Goal: Transaction & Acquisition: Purchase product/service

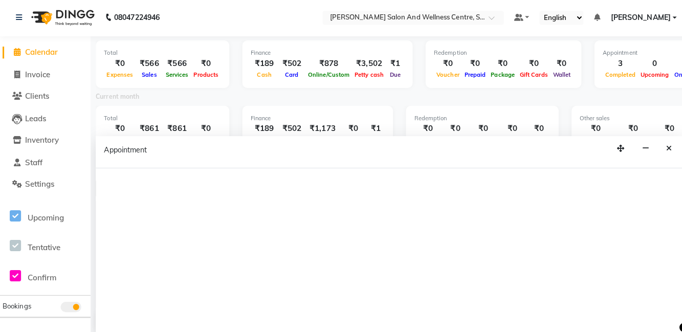
scroll to position [2, 0]
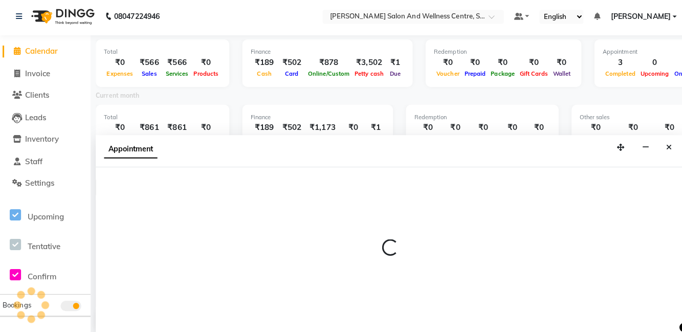
select select "81954"
select select "990"
select select "tentative"
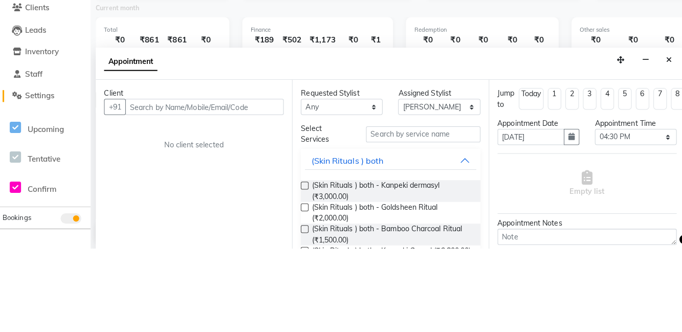
click at [60, 179] on link "Settings" at bounding box center [45, 181] width 84 height 12
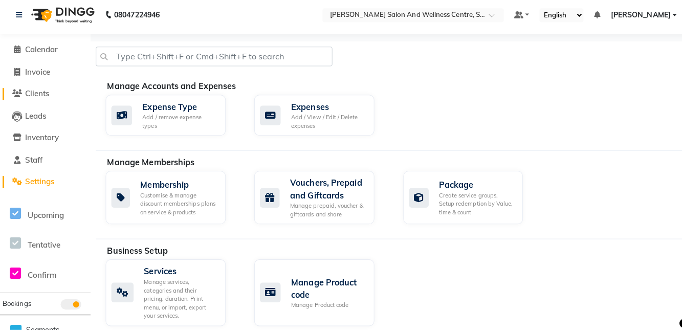
click at [53, 100] on link "Clients" at bounding box center [45, 97] width 84 height 12
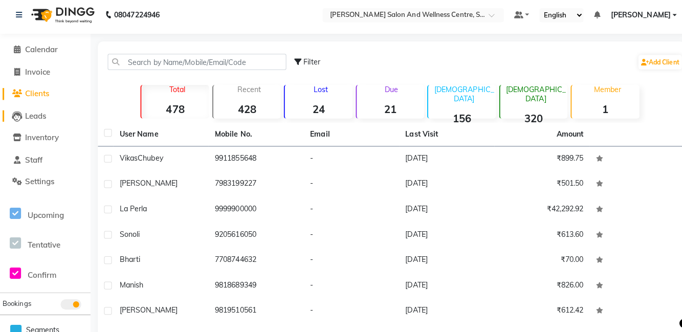
click at [54, 113] on link "Leads" at bounding box center [45, 119] width 84 height 12
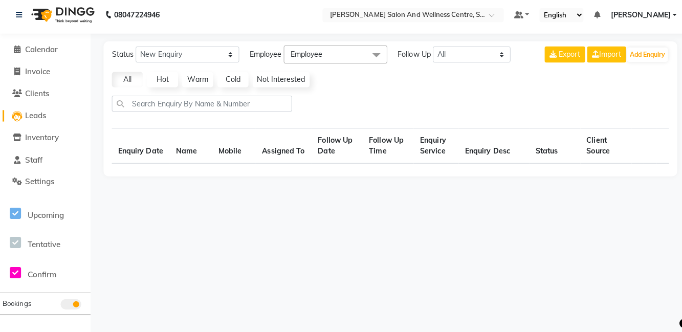
select select "10"
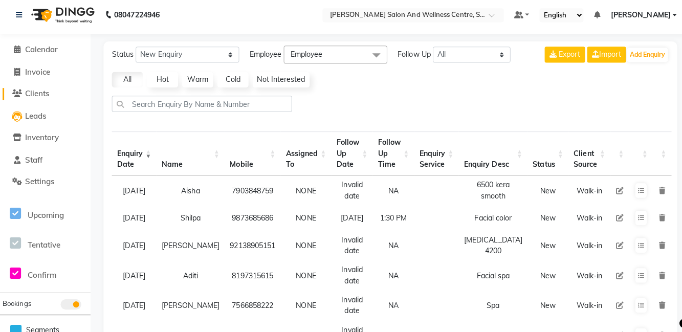
click at [51, 95] on link "Clients" at bounding box center [45, 97] width 84 height 12
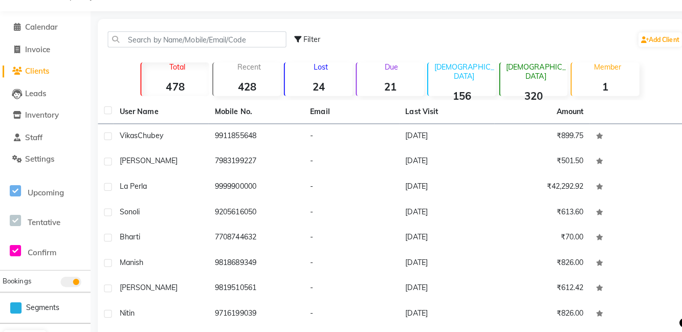
scroll to position [69, 0]
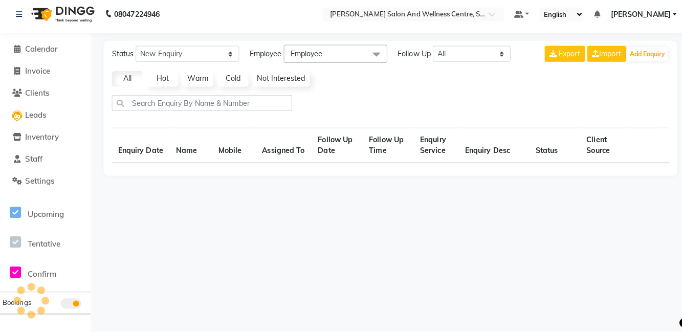
scroll to position [69, 0]
select select "10"
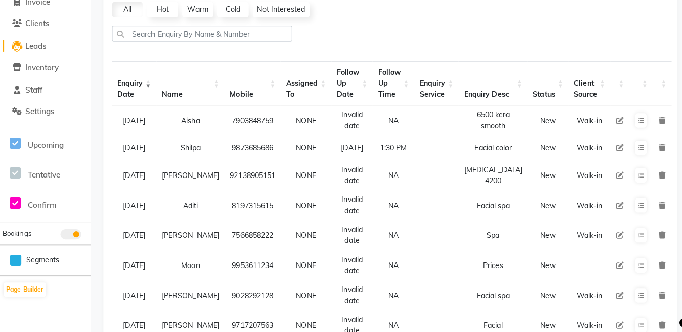
click at [51, 48] on link "Leads" at bounding box center [45, 50] width 84 height 12
click at [38, 31] on span "Clients" at bounding box center [37, 28] width 24 height 10
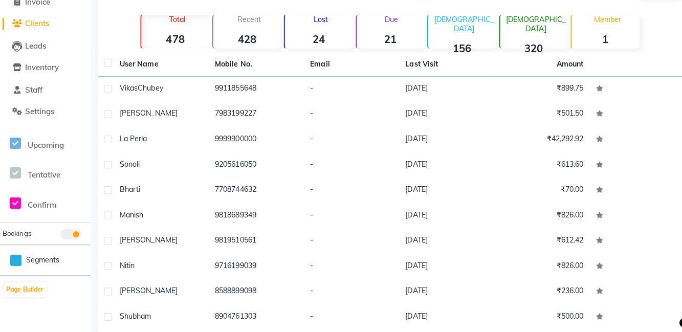
scroll to position [69, 0]
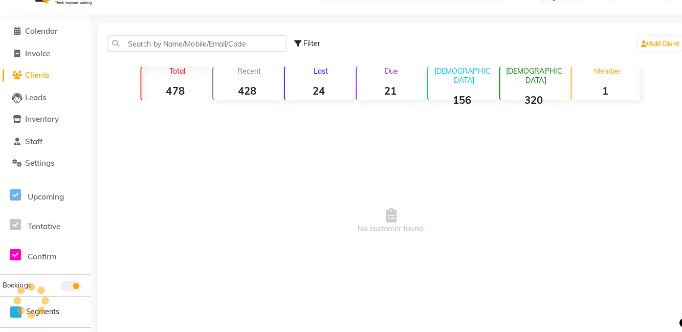
scroll to position [9, 0]
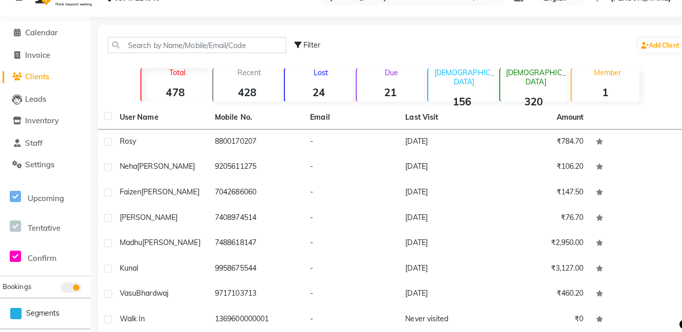
scroll to position [17, 0]
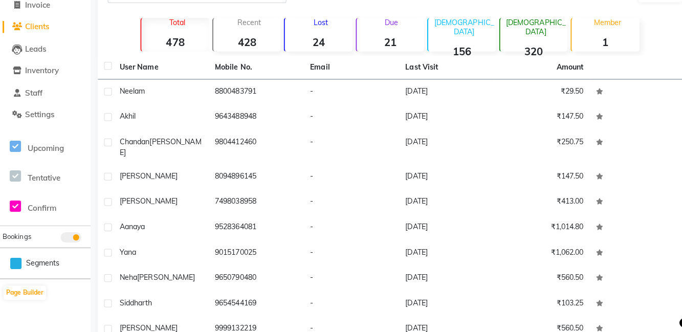
scroll to position [69, 0]
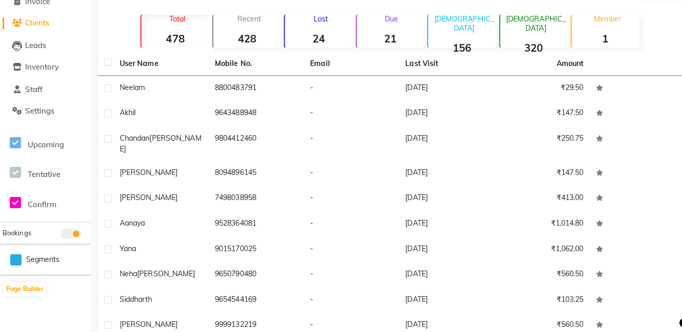
click at [223, 301] on td "9654544169" at bounding box center [253, 301] width 94 height 25
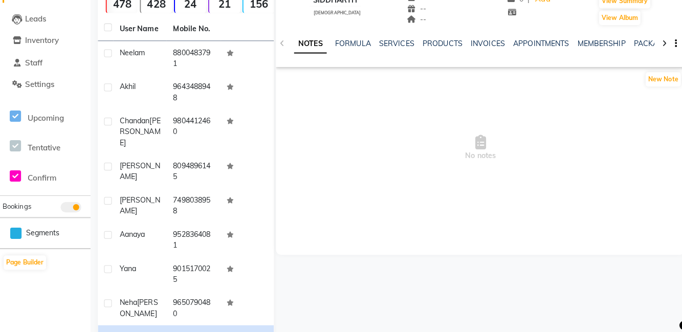
scroll to position [98, 0]
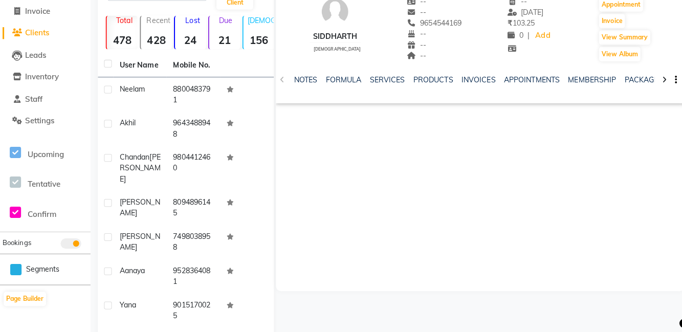
scroll to position [69, 0]
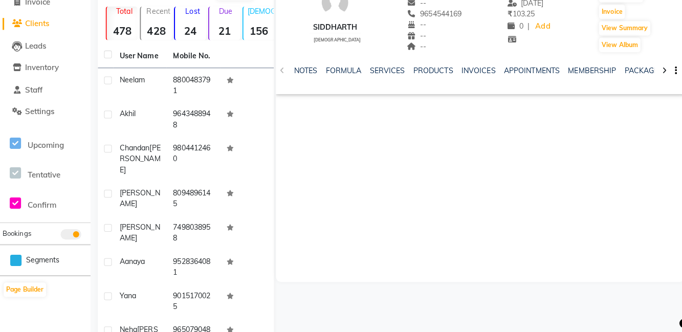
click at [252, 131] on td at bounding box center [244, 122] width 53 height 34
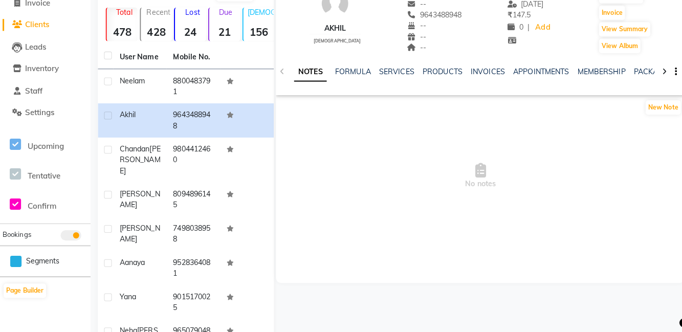
scroll to position [68, 0]
click at [205, 319] on td "9650790480" at bounding box center [191, 336] width 53 height 34
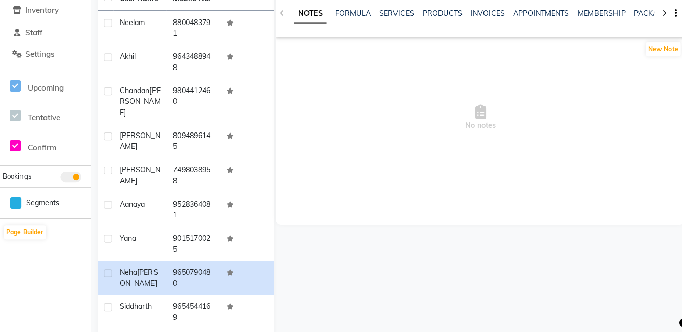
scroll to position [126, 0]
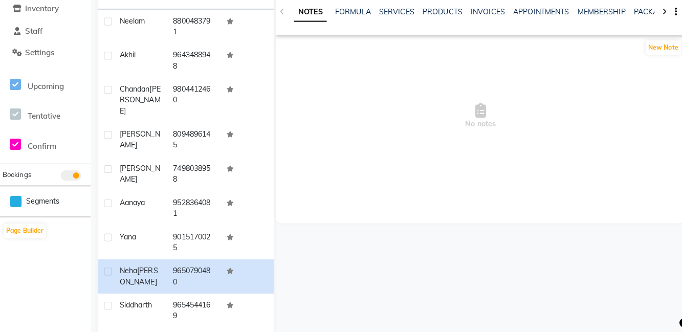
click at [144, 240] on td "Yana" at bounding box center [138, 244] width 53 height 34
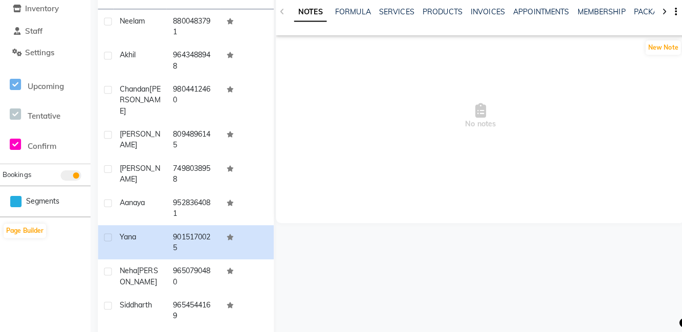
click at [147, 200] on div "Aanaya" at bounding box center [138, 205] width 40 height 11
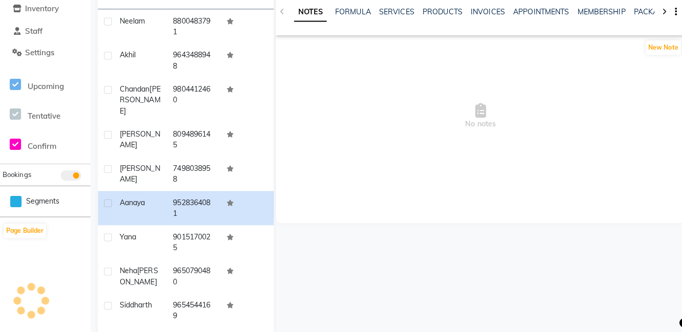
click at [122, 166] on span "[PERSON_NAME]" at bounding box center [138, 176] width 40 height 20
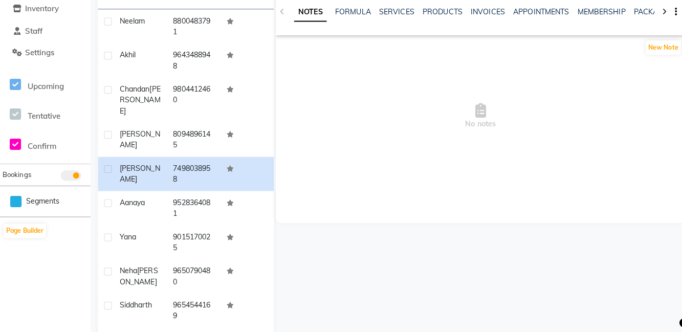
click at [124, 133] on span "[PERSON_NAME]" at bounding box center [138, 143] width 40 height 20
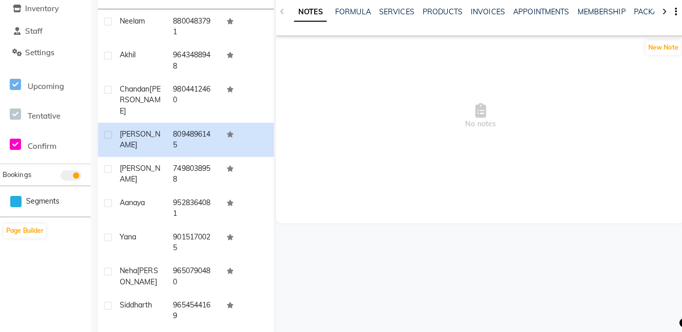
click at [124, 84] on td "[PERSON_NAME]" at bounding box center [138, 103] width 53 height 45
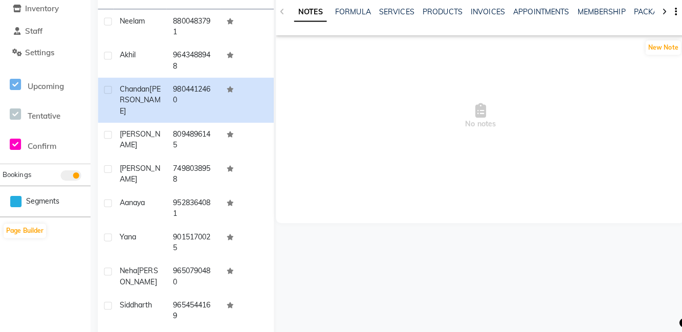
click at [123, 67] on td "Akhil" at bounding box center [138, 65] width 53 height 34
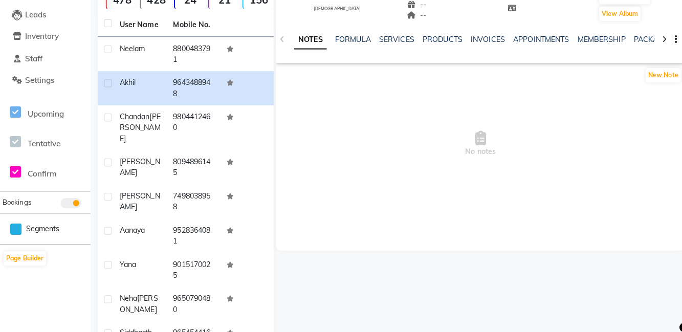
scroll to position [103, 0]
click at [140, 53] on div "Neelam" at bounding box center [138, 48] width 40 height 11
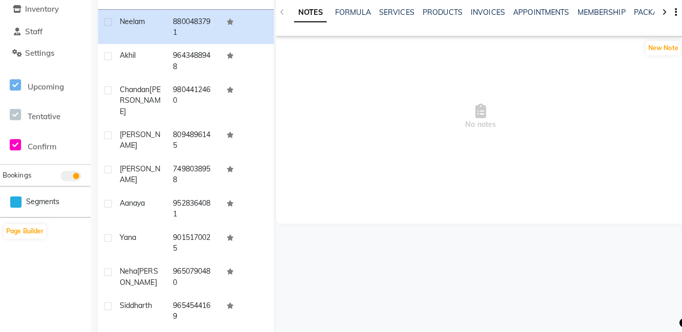
scroll to position [141, 0]
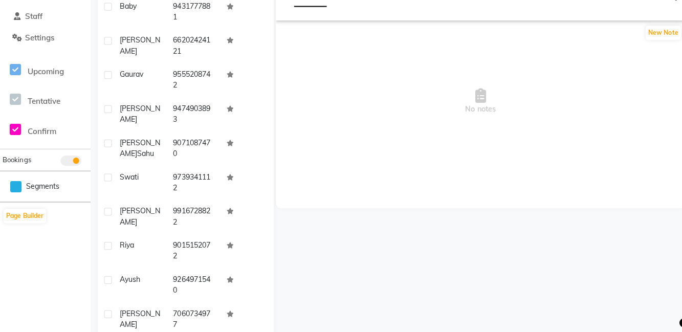
click at [135, 285] on span "Ayush" at bounding box center [128, 280] width 20 height 9
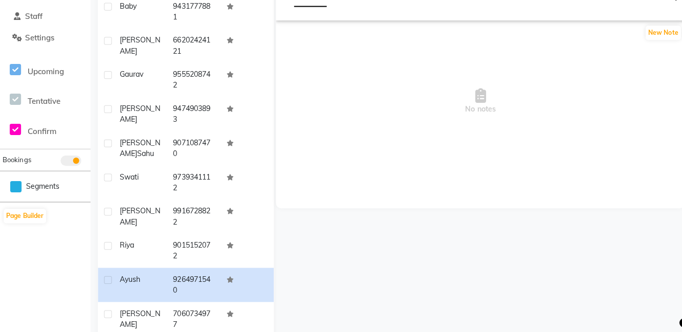
click at [146, 245] on div "Riya" at bounding box center [138, 246] width 40 height 11
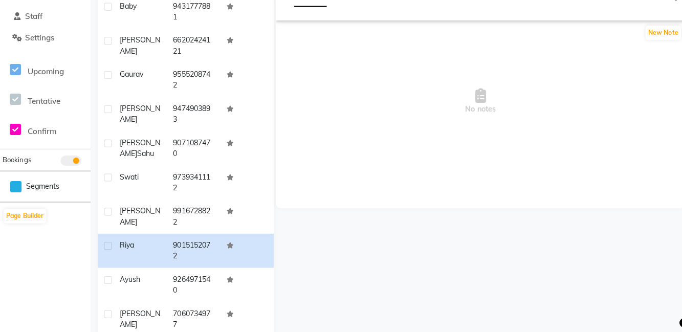
click at [178, 211] on td "9916728822" at bounding box center [191, 219] width 53 height 34
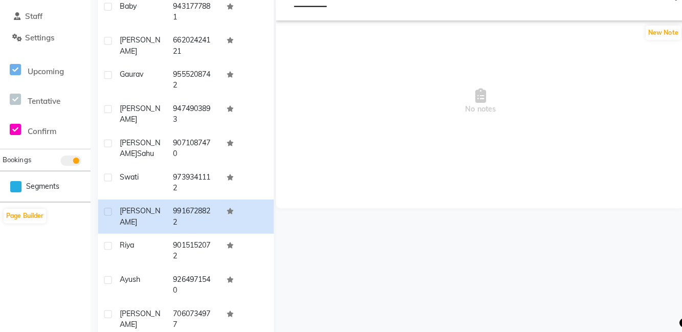
click at [177, 187] on td "9739341112" at bounding box center [191, 185] width 53 height 34
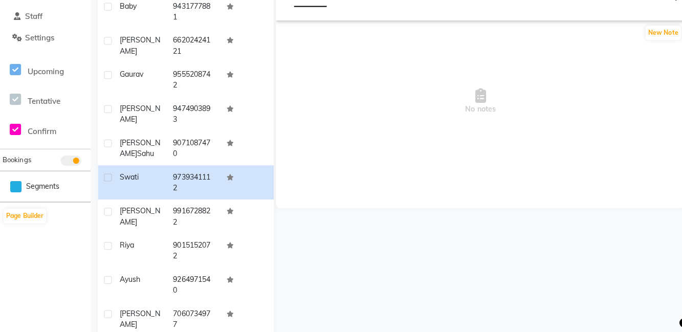
click at [185, 144] on td "9071087470" at bounding box center [191, 151] width 53 height 34
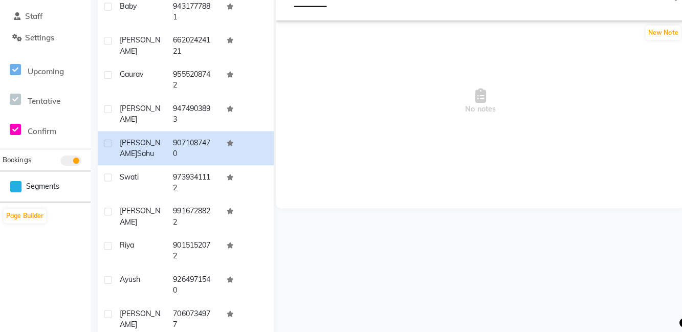
click at [138, 122] on td "[PERSON_NAME]" at bounding box center [138, 117] width 53 height 34
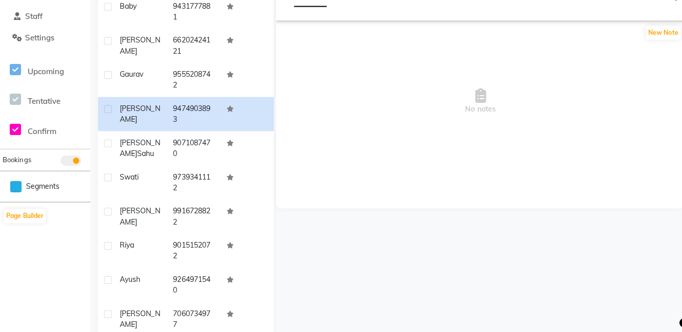
click at [140, 77] on span "Gaurav" at bounding box center [130, 77] width 24 height 9
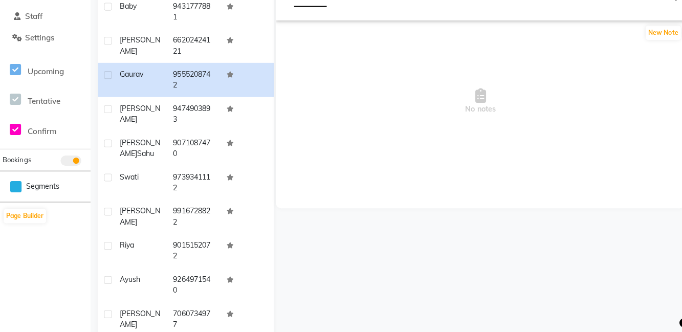
click at [161, 47] on td "[PERSON_NAME]" at bounding box center [138, 50] width 53 height 34
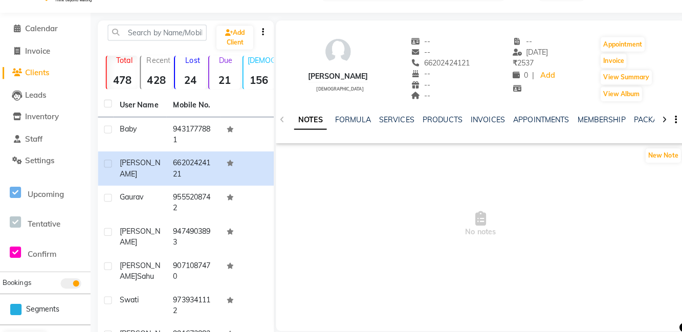
scroll to position [24, 0]
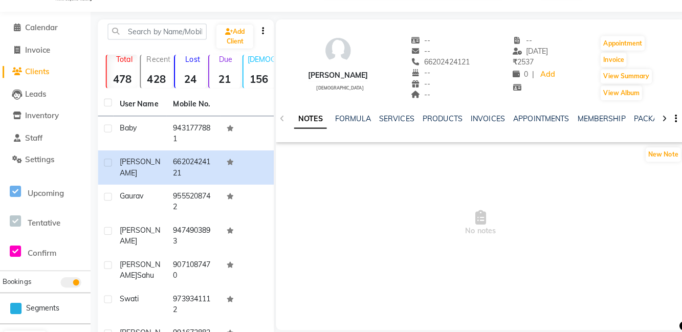
click at [420, 55] on div "--" at bounding box center [435, 52] width 58 height 11
click at [427, 66] on span "66202424121" at bounding box center [435, 62] width 58 height 9
click at [144, 131] on div "Baby" at bounding box center [138, 127] width 40 height 11
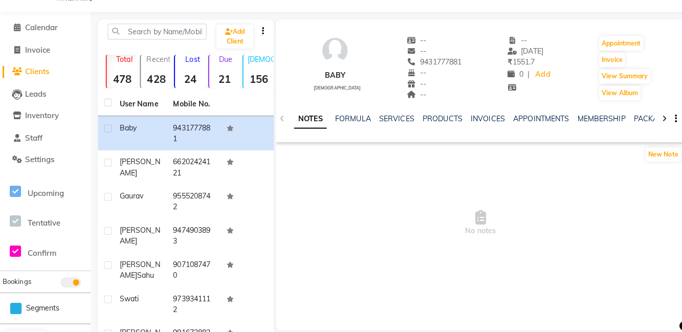
click at [141, 168] on td "[PERSON_NAME]" at bounding box center [138, 167] width 53 height 34
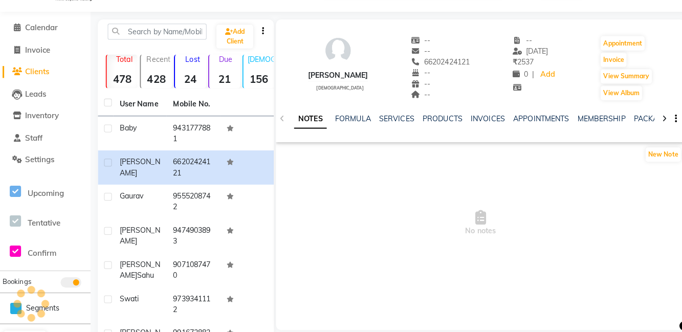
click at [131, 153] on td "[PERSON_NAME]" at bounding box center [138, 167] width 53 height 34
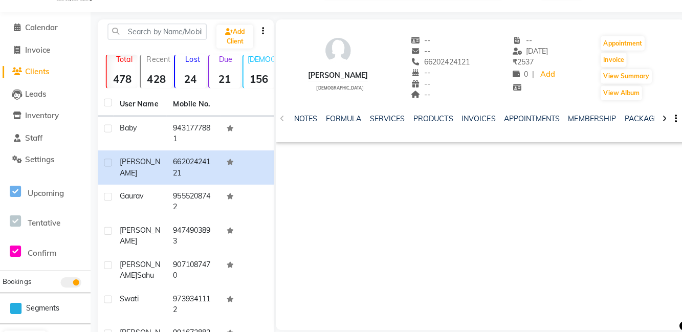
click at [135, 132] on div "Baby" at bounding box center [138, 127] width 40 height 11
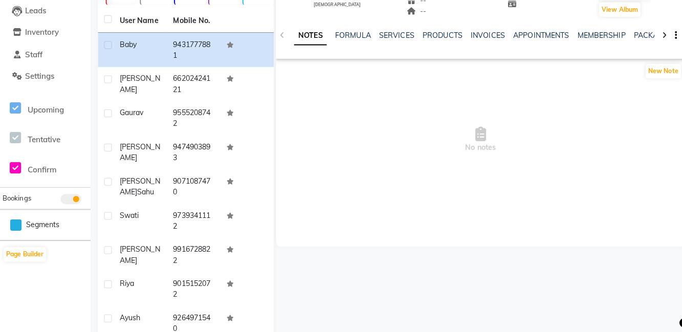
scroll to position [141, 0]
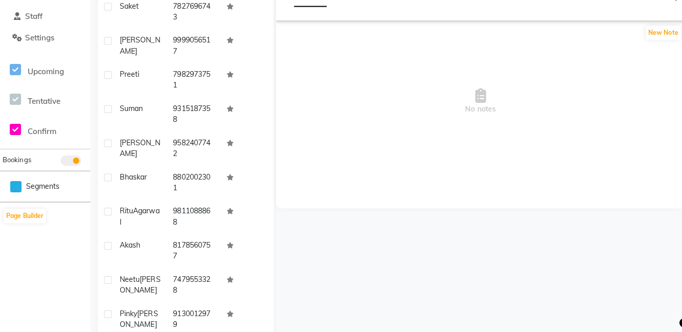
click at [181, 282] on td "7479553328" at bounding box center [191, 286] width 53 height 34
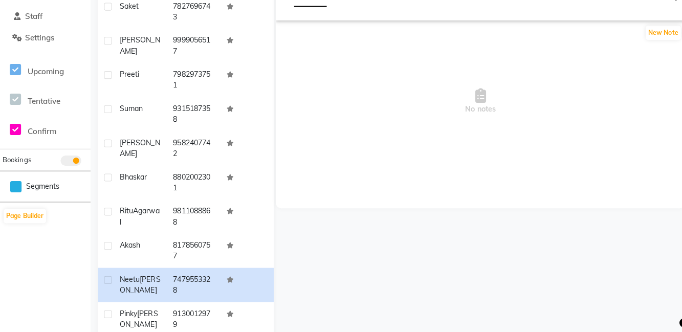
click at [146, 249] on div "Akash" at bounding box center [138, 246] width 40 height 11
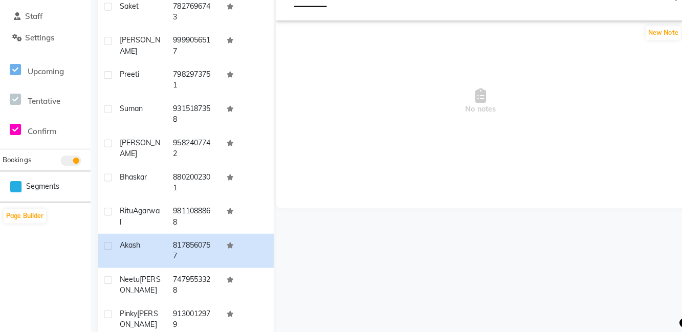
click at [196, 219] on td "9811088868" at bounding box center [191, 219] width 53 height 34
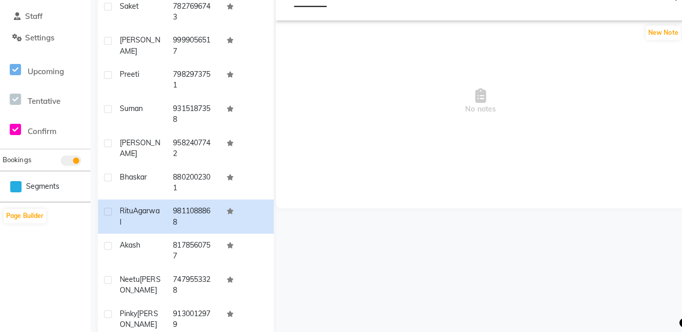
click at [177, 186] on td "8802002301" at bounding box center [191, 185] width 53 height 34
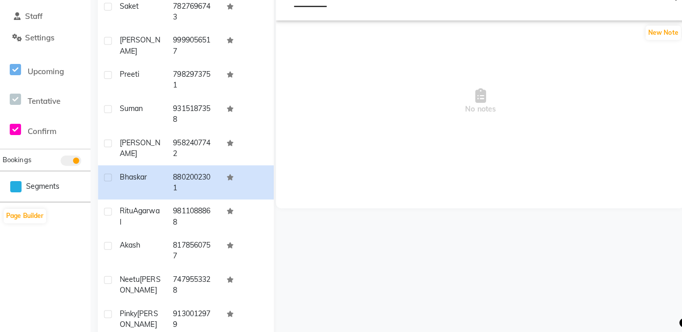
click at [178, 147] on td "9582407742" at bounding box center [191, 151] width 53 height 34
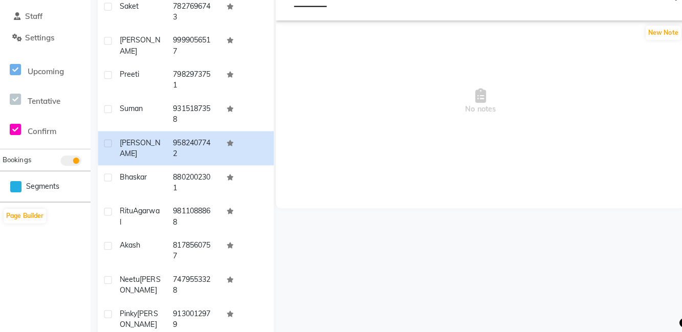
click at [179, 111] on td "9315187358" at bounding box center [191, 117] width 53 height 34
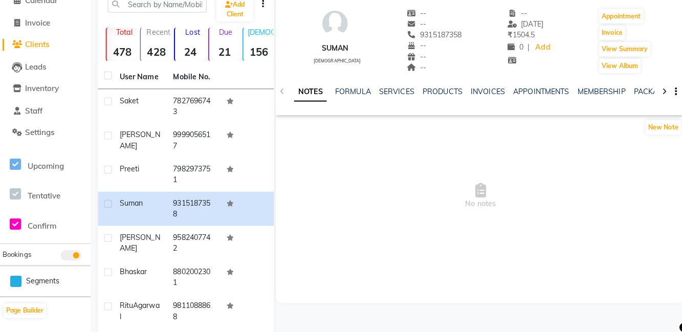
scroll to position [49, 0]
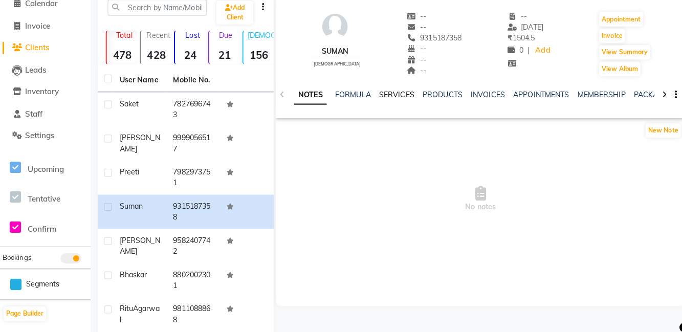
click at [395, 89] on link "SERVICES" at bounding box center [391, 93] width 35 height 9
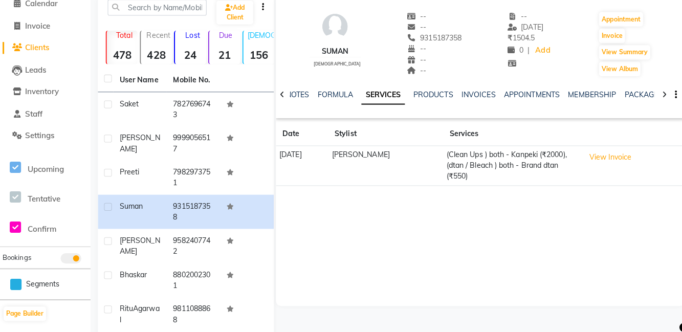
click at [194, 169] on td "7982973751" at bounding box center [191, 176] width 53 height 34
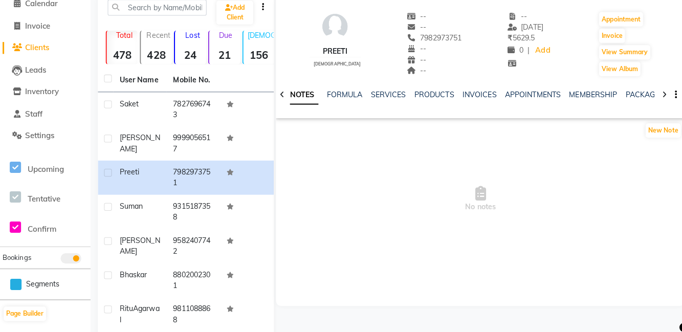
click at [209, 132] on td "9999056517" at bounding box center [191, 142] width 53 height 34
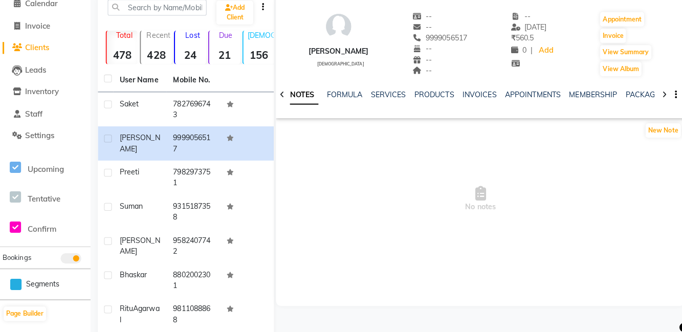
click at [176, 111] on td "7827696743" at bounding box center [191, 108] width 53 height 34
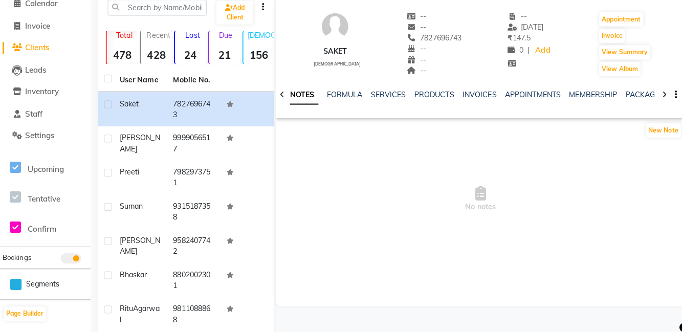
click at [150, 107] on div "Saket" at bounding box center [138, 102] width 40 height 11
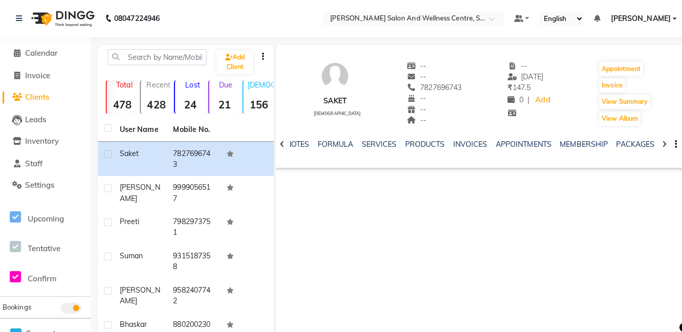
scroll to position [141, 0]
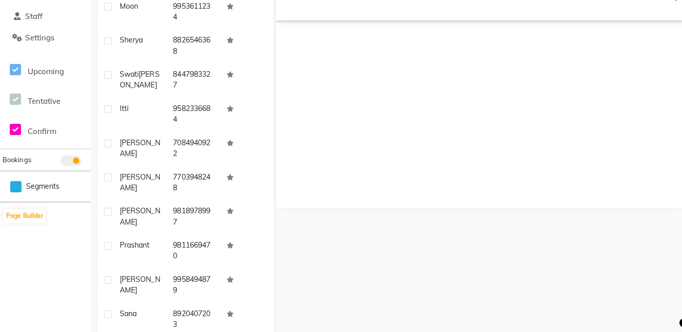
click at [198, 319] on td "8920407203" at bounding box center [191, 320] width 53 height 34
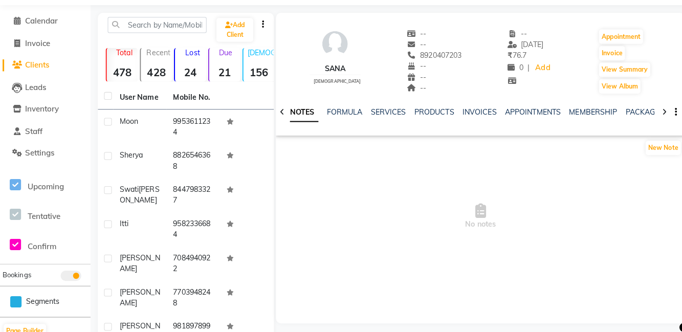
scroll to position [31, 0]
click at [387, 109] on link "SERVICES" at bounding box center [383, 111] width 35 height 9
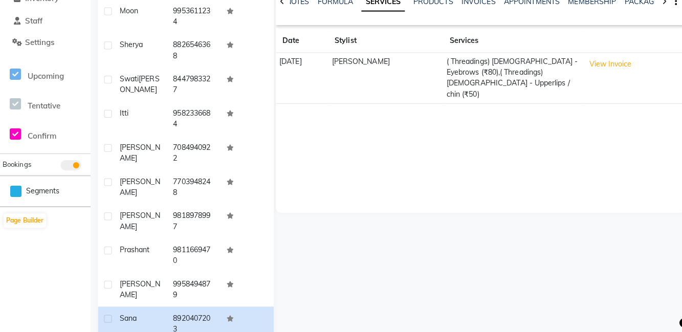
scroll to position [141, 0]
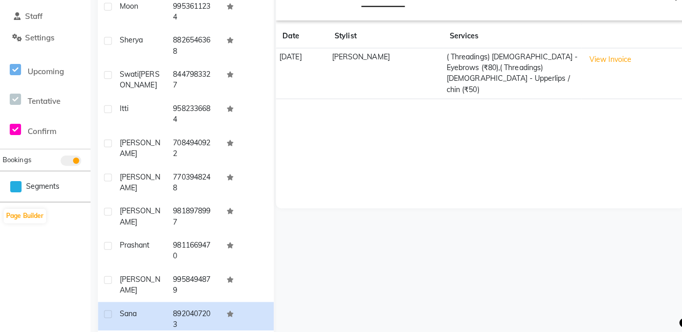
click at [171, 263] on td "9811669470" at bounding box center [191, 252] width 53 height 34
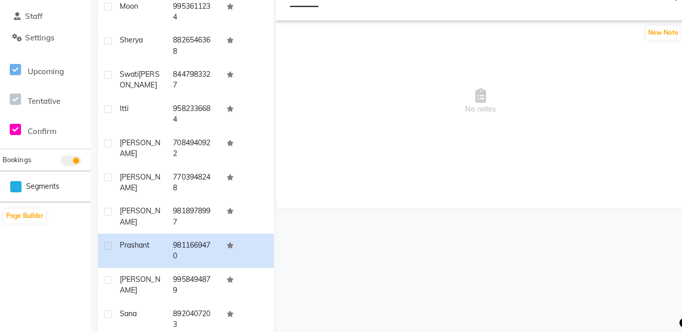
click at [163, 295] on td "[PERSON_NAME]" at bounding box center [138, 286] width 53 height 34
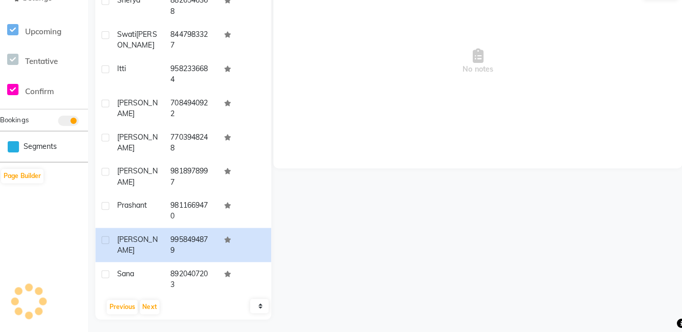
scroll to position [184, 0]
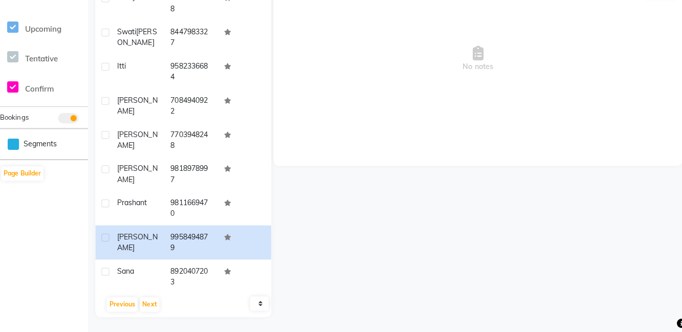
click at [180, 193] on td "9811669470" at bounding box center [191, 210] width 53 height 34
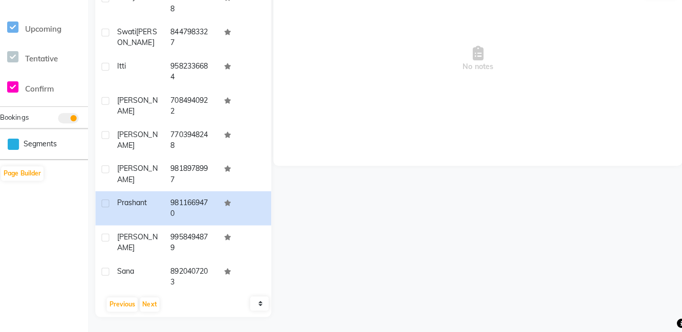
click at [192, 175] on td "9818978997" at bounding box center [191, 176] width 53 height 34
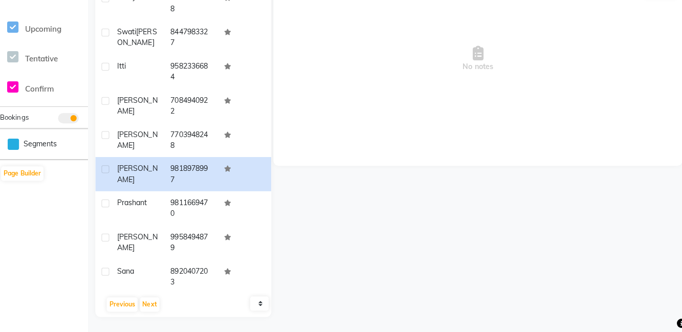
click at [188, 131] on td "7703948248" at bounding box center [191, 142] width 53 height 34
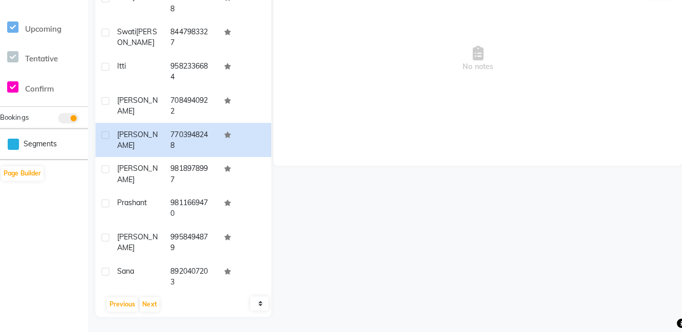
click at [187, 104] on td "7084940922" at bounding box center [191, 109] width 53 height 34
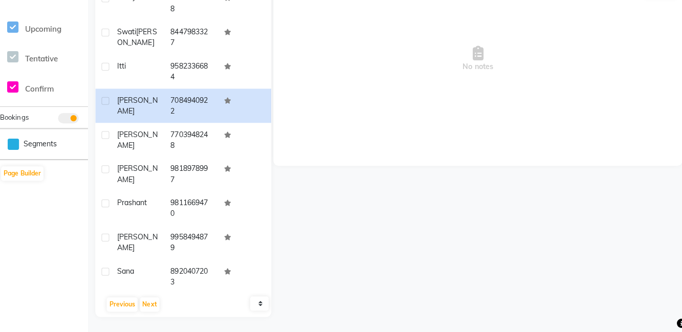
click at [197, 80] on td "9582336684" at bounding box center [191, 75] width 53 height 34
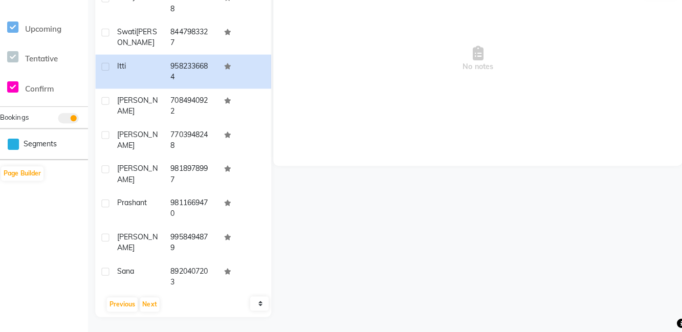
click at [162, 37] on td "[PERSON_NAME]" at bounding box center [138, 41] width 53 height 34
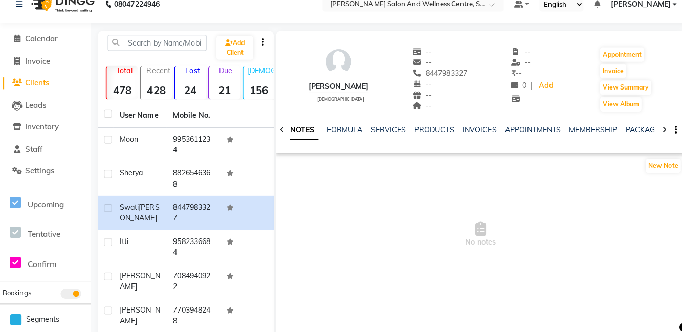
scroll to position [12, 0]
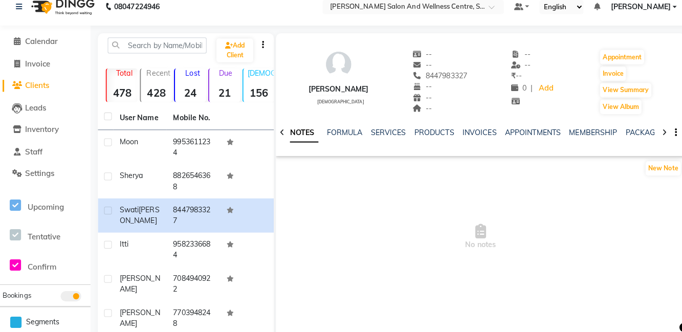
click at [196, 175] on td "8826546368" at bounding box center [191, 179] width 53 height 34
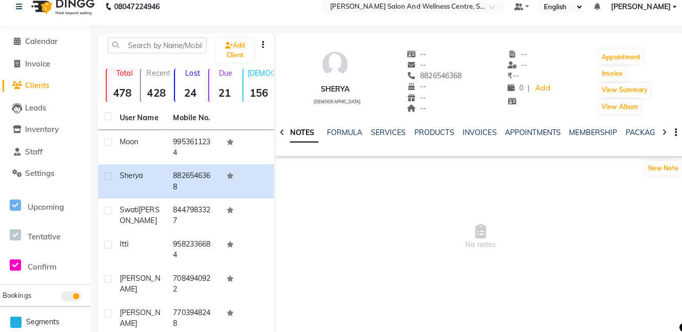
click at [187, 141] on td "9953611234" at bounding box center [191, 145] width 53 height 34
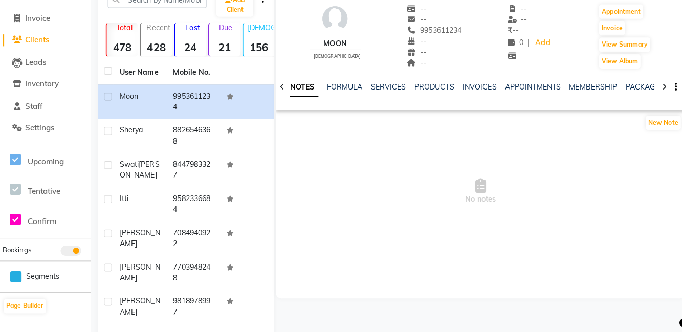
scroll to position [141, 0]
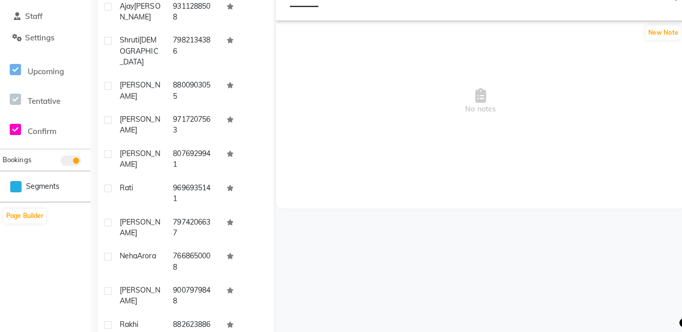
click at [190, 314] on td "8826238862" at bounding box center [191, 331] width 53 height 34
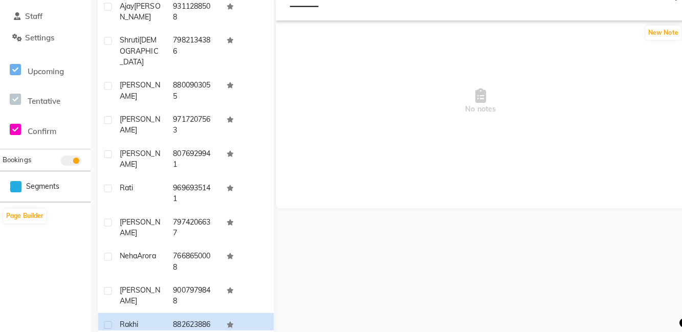
click at [156, 286] on div "[PERSON_NAME]" at bounding box center [138, 296] width 40 height 21
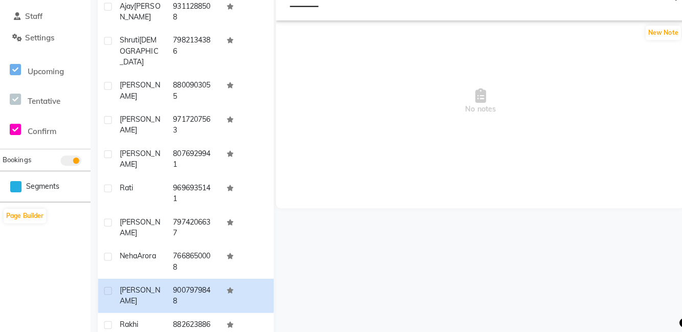
click at [136, 253] on span "Arora" at bounding box center [145, 257] width 18 height 9
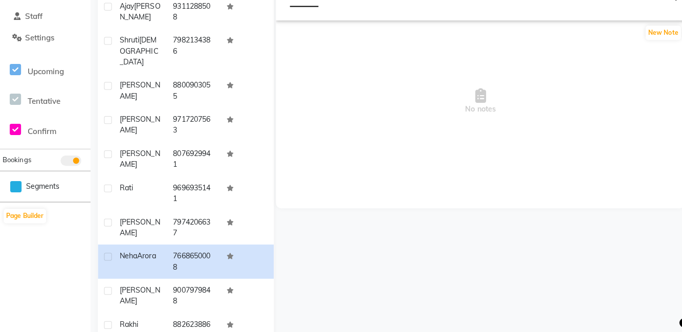
click at [156, 218] on div "[PERSON_NAME]" at bounding box center [138, 228] width 40 height 21
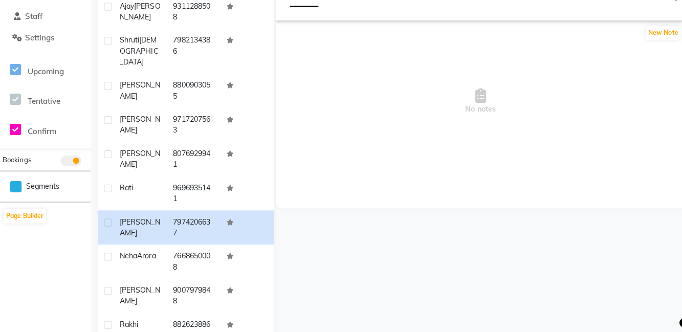
click at [181, 180] on td "9696935141" at bounding box center [191, 196] width 53 height 34
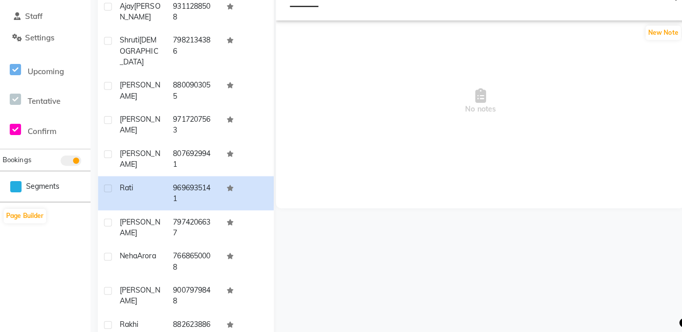
click at [167, 149] on td "8076929941" at bounding box center [191, 162] width 53 height 34
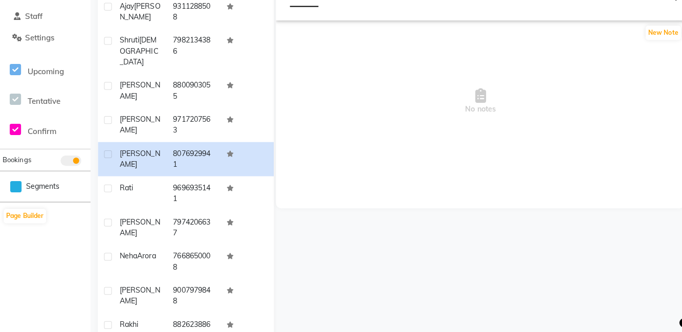
click at [194, 115] on td "9717207563" at bounding box center [191, 128] width 53 height 34
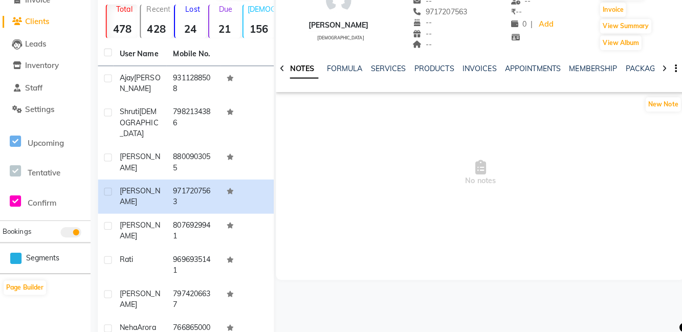
scroll to position [64, 0]
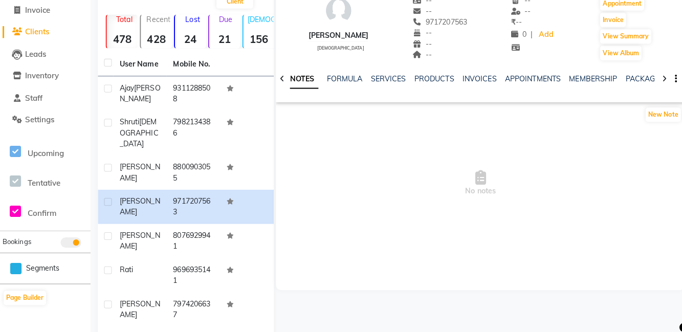
click at [184, 162] on td "8800903055" at bounding box center [191, 171] width 53 height 34
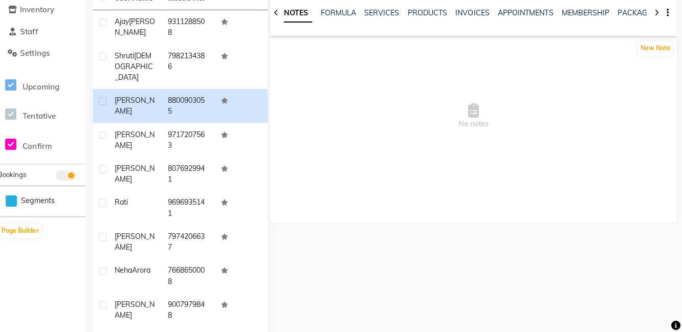
scroll to position [128, 0]
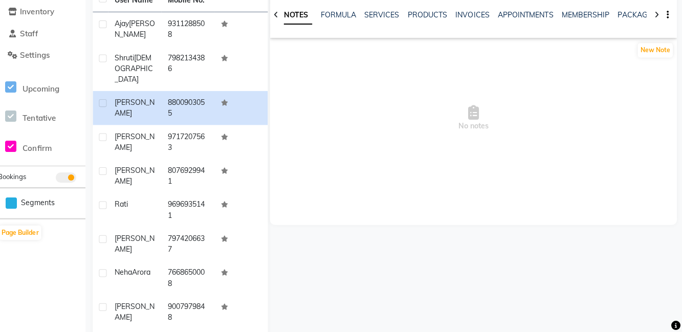
click at [216, 97] on td "8800903055" at bounding box center [191, 108] width 53 height 34
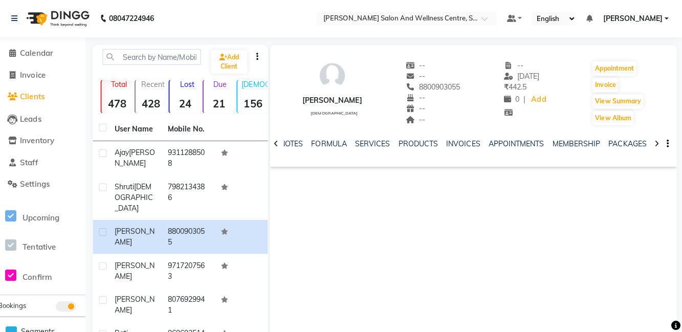
click at [138, 153] on div "[PERSON_NAME]" at bounding box center [138, 156] width 40 height 21
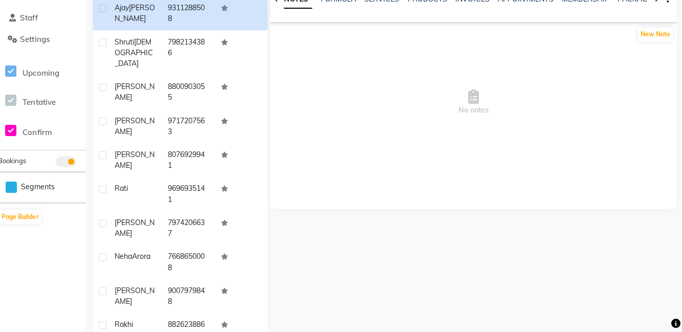
scroll to position [141, 0]
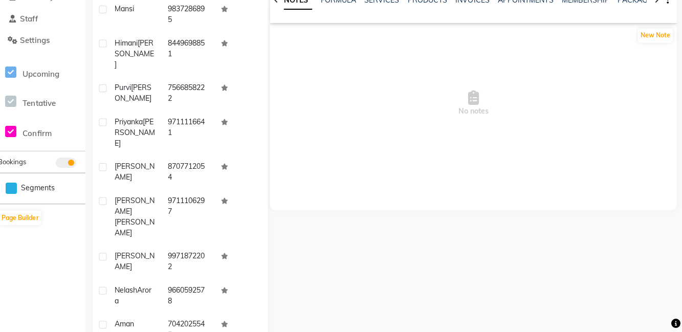
click at [156, 319] on div "Aman" at bounding box center [138, 324] width 40 height 11
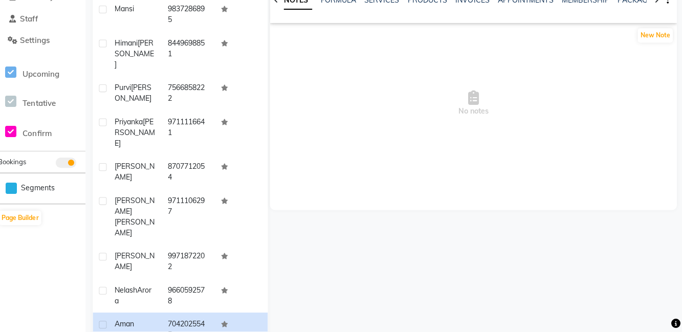
click at [172, 279] on td "9660592578" at bounding box center [191, 296] width 53 height 34
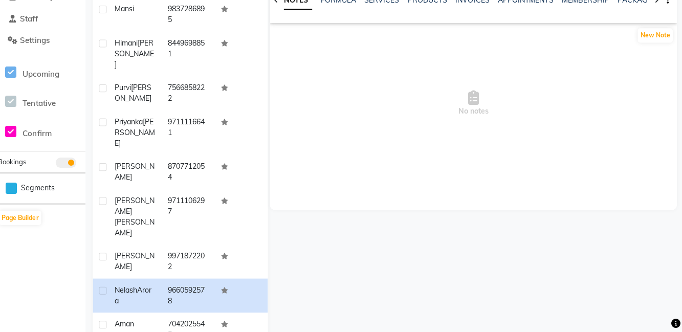
click at [175, 245] on td "9971872202" at bounding box center [191, 262] width 53 height 34
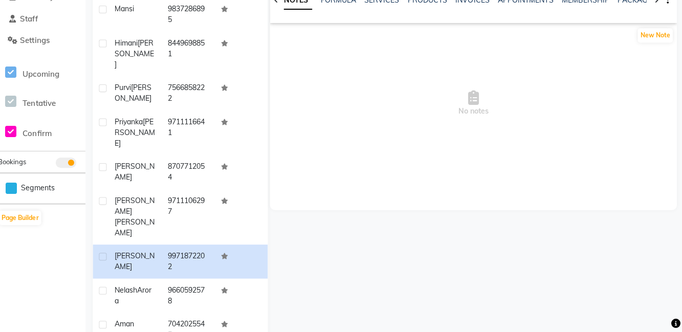
click at [182, 190] on td "9711106297" at bounding box center [191, 217] width 53 height 55
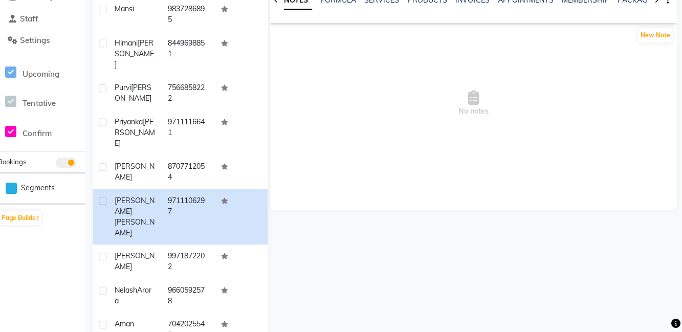
click at [179, 156] on td "8707712054" at bounding box center [191, 173] width 53 height 34
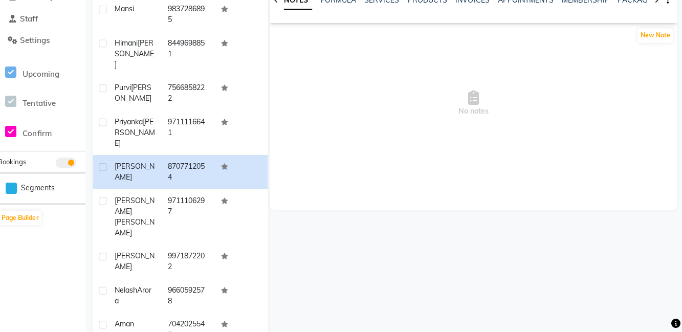
click at [183, 114] on td "9711116641" at bounding box center [191, 134] width 53 height 45
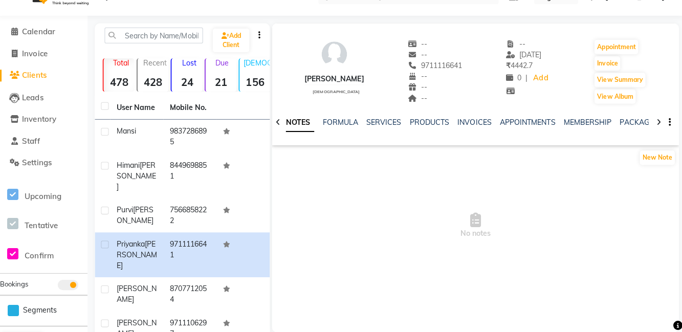
scroll to position [18, 0]
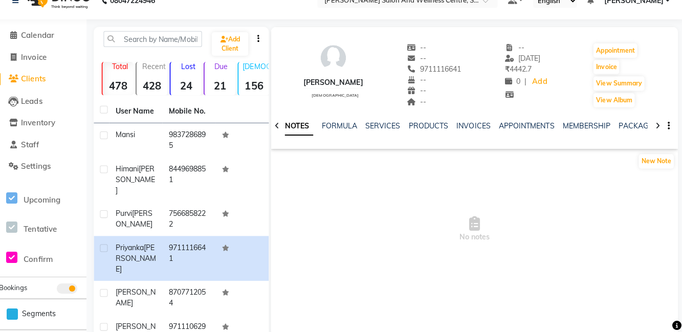
click at [180, 244] on td "9711116641" at bounding box center [191, 256] width 53 height 45
click at [188, 201] on td "7566858222" at bounding box center [191, 218] width 53 height 34
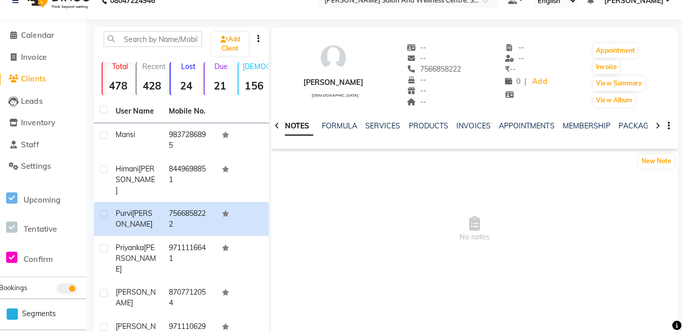
click at [195, 161] on td "8449698851" at bounding box center [191, 178] width 53 height 45
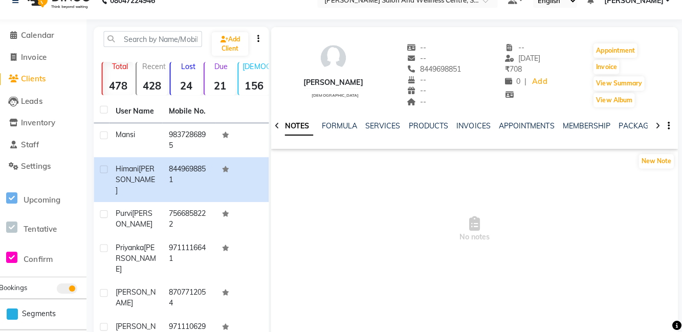
click at [200, 140] on td "9837286895" at bounding box center [191, 139] width 53 height 34
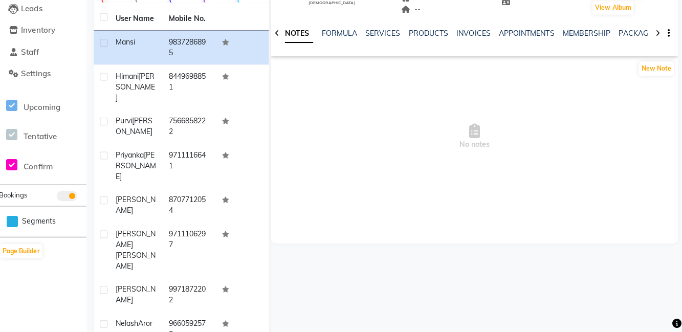
scroll to position [141, 0]
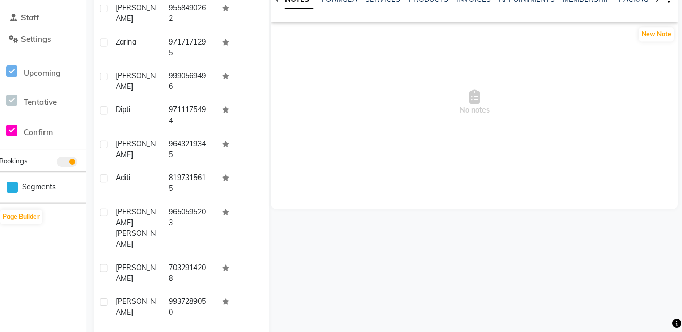
click at [157, 291] on td "[PERSON_NAME]" at bounding box center [138, 308] width 53 height 34
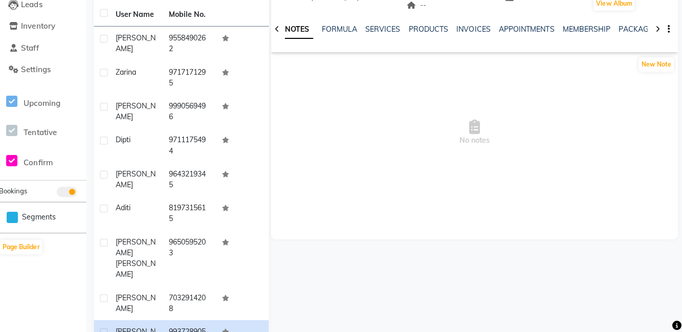
scroll to position [111, 0]
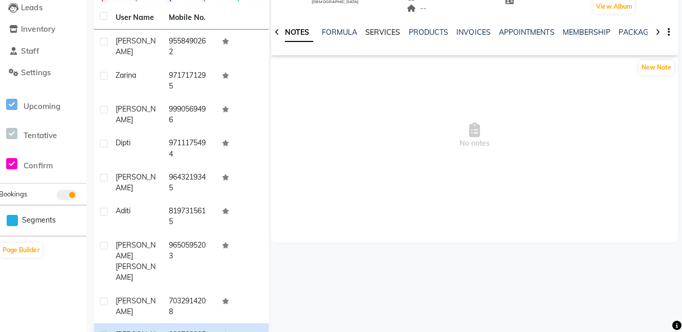
click at [382, 28] on link "SERVICES" at bounding box center [383, 31] width 35 height 9
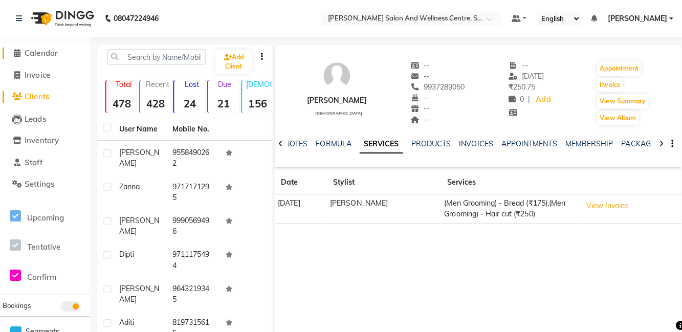
click at [35, 49] on span "Calendar" at bounding box center [41, 53] width 33 height 10
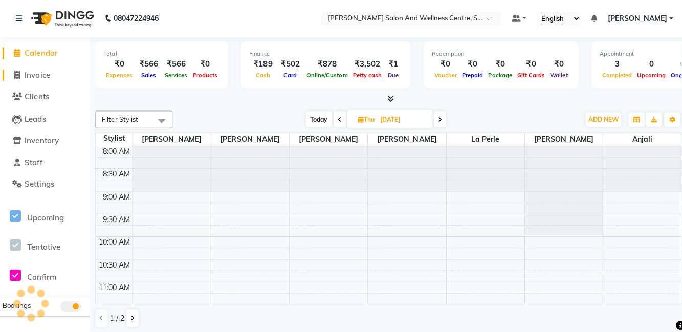
click at [38, 70] on span "Invoice" at bounding box center [37, 75] width 25 height 10
select select "service"
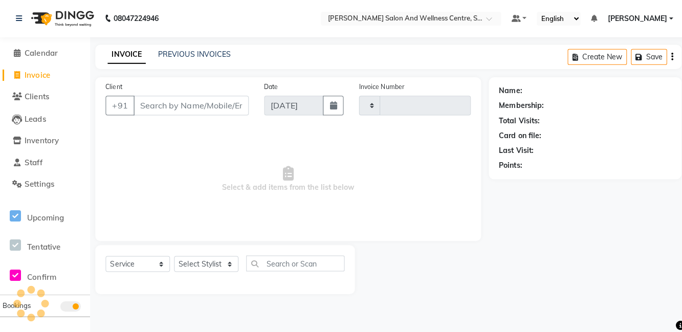
type input "0681"
select select "8341"
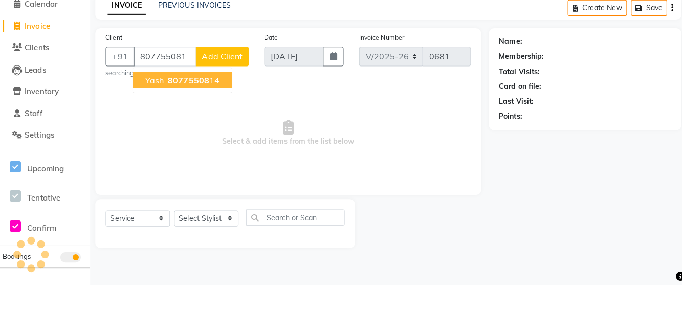
click at [195, 128] on span "80775508" at bounding box center [187, 128] width 41 height 10
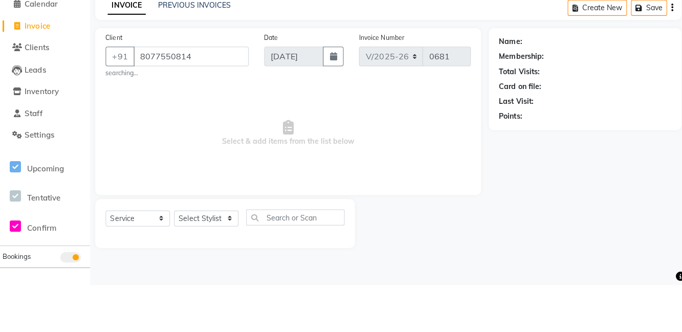
type input "8077550814"
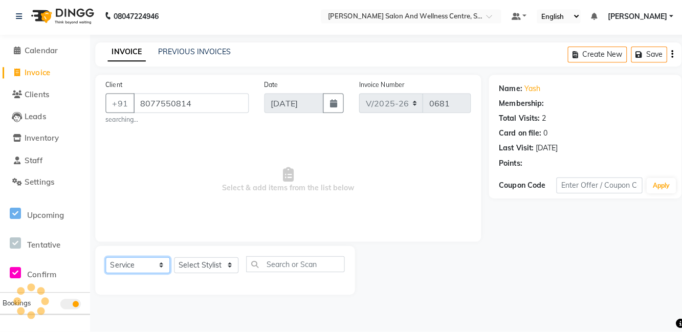
click at [123, 258] on select "Select Service Product Membership Package Voucher Prepaid Gift Card" at bounding box center [137, 266] width 64 height 16
click at [105, 258] on select "Select Service Product Membership Package Voucher Prepaid Gift Card" at bounding box center [137, 266] width 64 height 16
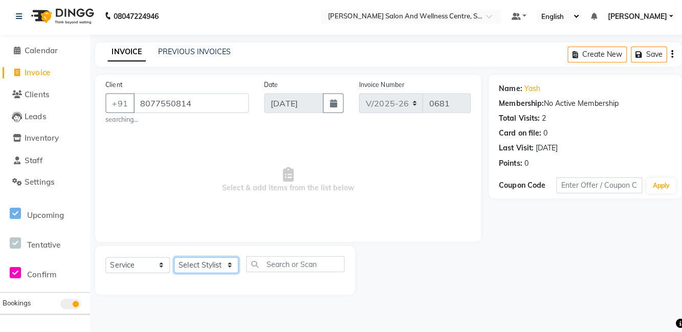
click at [217, 272] on select "Select Stylist [PERSON_NAME] [PERSON_NAME] [PERSON_NAME] [PERSON_NAME] La perle…" at bounding box center [205, 266] width 64 height 16
select select "84213"
click at [173, 258] on select "Select Stylist [PERSON_NAME] [PERSON_NAME] [PERSON_NAME] [PERSON_NAME] La perle…" at bounding box center [205, 266] width 64 height 16
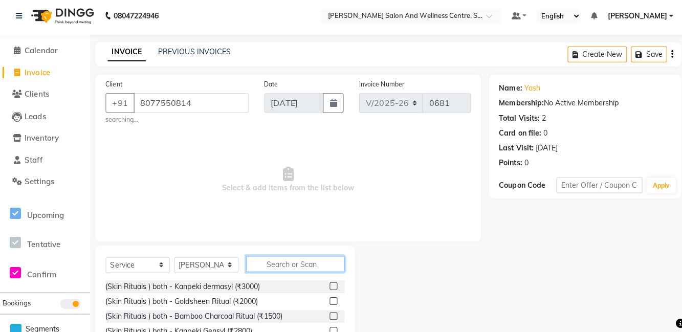
click at [301, 261] on input "text" at bounding box center [294, 265] width 98 height 16
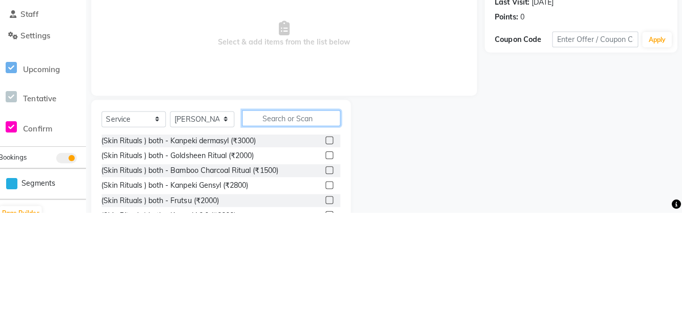
scroll to position [27, 0]
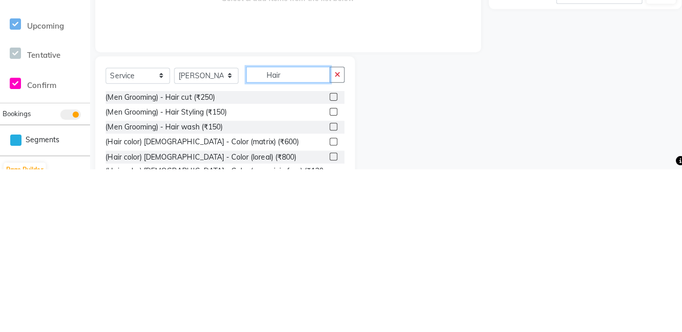
type input "Hair"
click at [330, 259] on label at bounding box center [331, 260] width 8 height 8
click at [330, 259] on input "checkbox" at bounding box center [330, 260] width 7 height 7
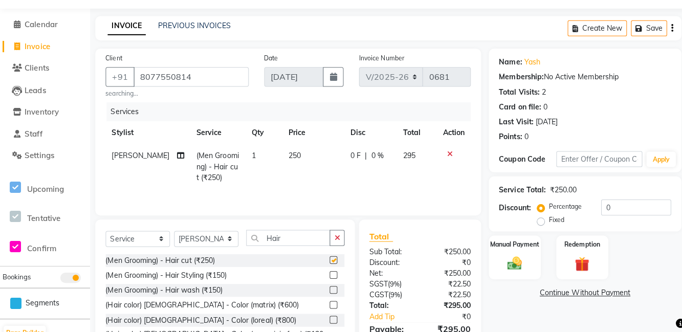
checkbox input "false"
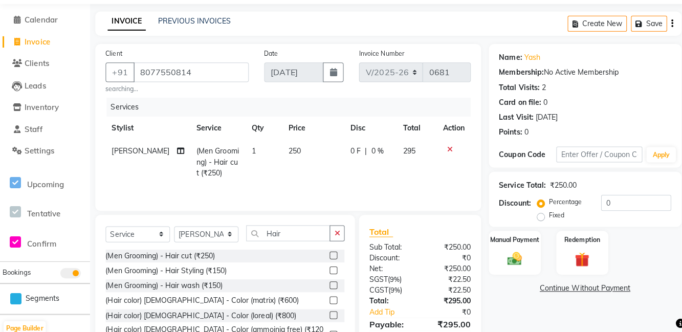
click at [516, 263] on img at bounding box center [511, 259] width 24 height 16
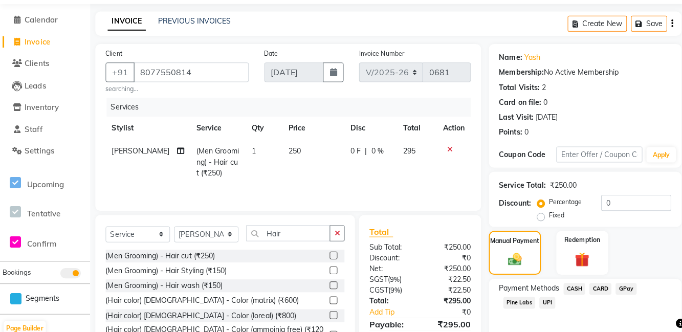
click at [549, 307] on span "UPI" at bounding box center [544, 303] width 16 height 12
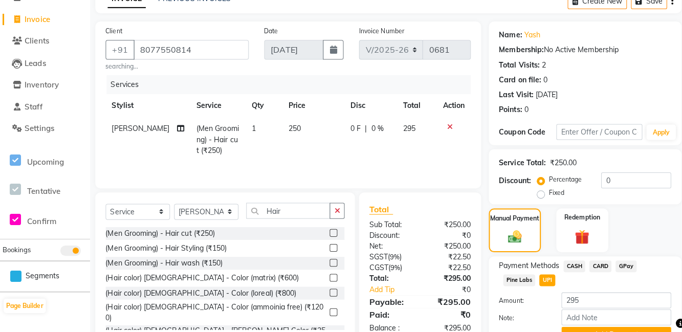
click at [608, 332] on button "Add Payment" at bounding box center [612, 335] width 109 height 16
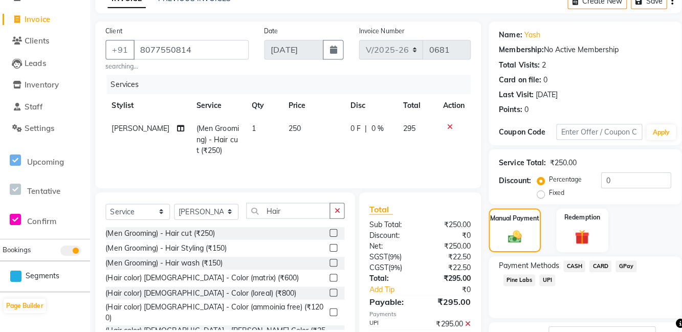
scroll to position [83, 0]
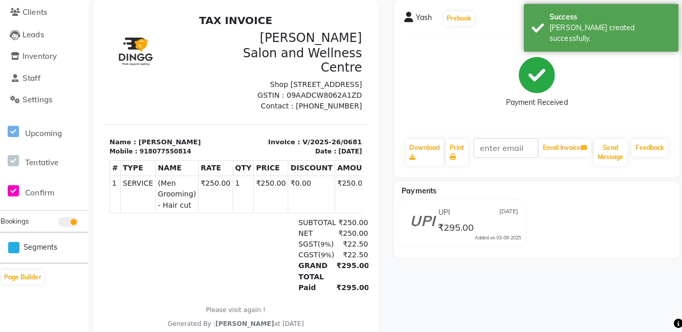
select select "8341"
select select "service"
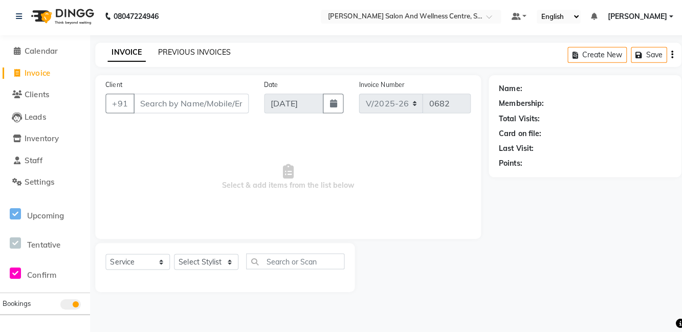
click at [169, 56] on link "PREVIOUS INVOICES" at bounding box center [193, 53] width 72 height 9
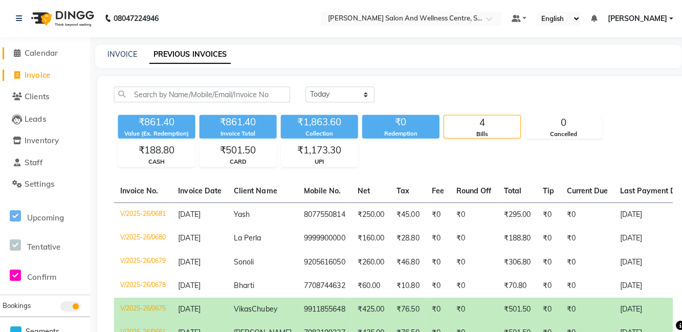
click at [27, 56] on span "Calendar" at bounding box center [41, 53] width 33 height 10
click at [14, 91] on span at bounding box center [16, 97] width 15 height 12
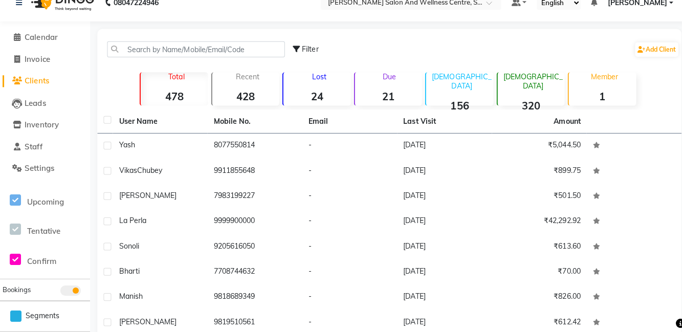
scroll to position [69, 0]
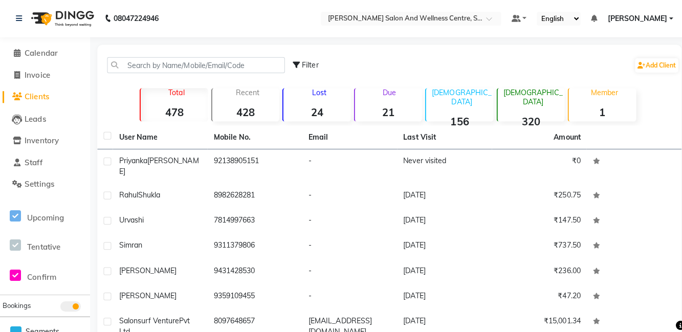
scroll to position [77, 0]
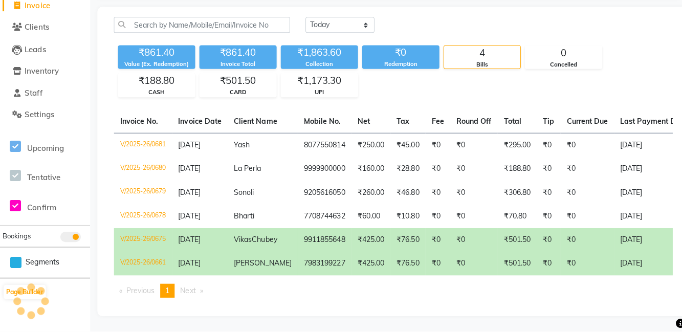
scroll to position [24, 0]
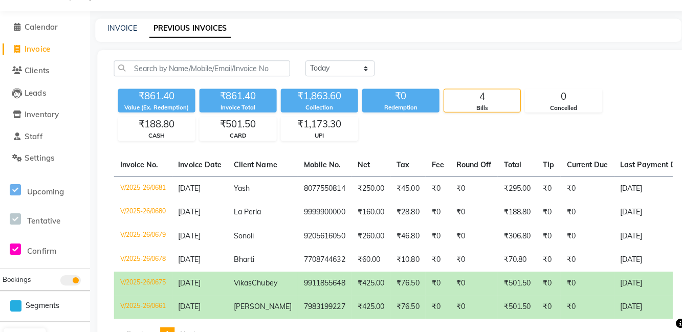
click at [42, 40] on li "Invoice" at bounding box center [45, 51] width 90 height 22
click at [61, 19] on li "Calendar" at bounding box center [45, 29] width 90 height 22
click at [57, 27] on span "Calendar" at bounding box center [41, 29] width 33 height 10
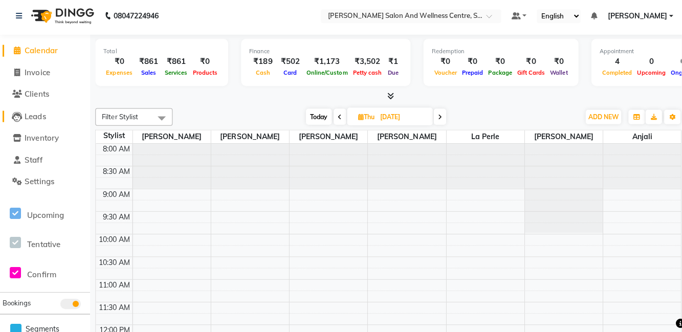
click at [56, 122] on link "Leads" at bounding box center [45, 119] width 84 height 12
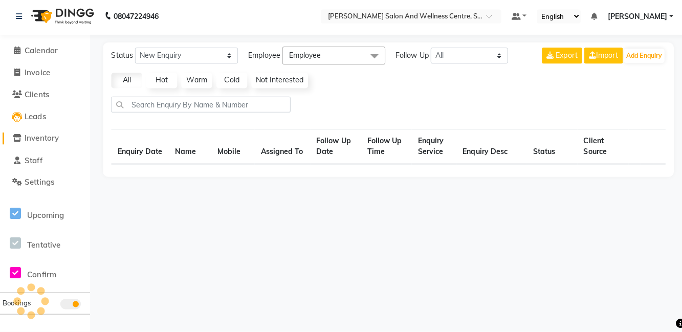
click at [44, 142] on span "Inventory" at bounding box center [42, 140] width 34 height 10
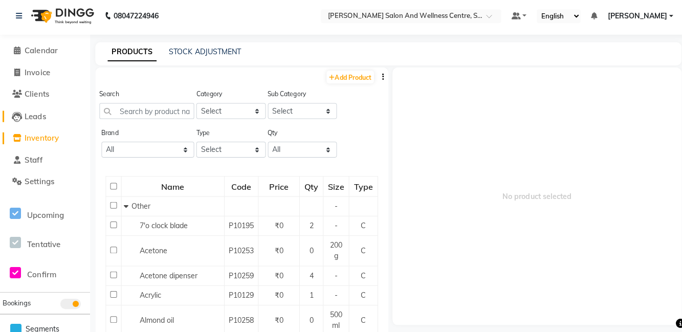
click at [49, 121] on link "Leads" at bounding box center [45, 119] width 84 height 12
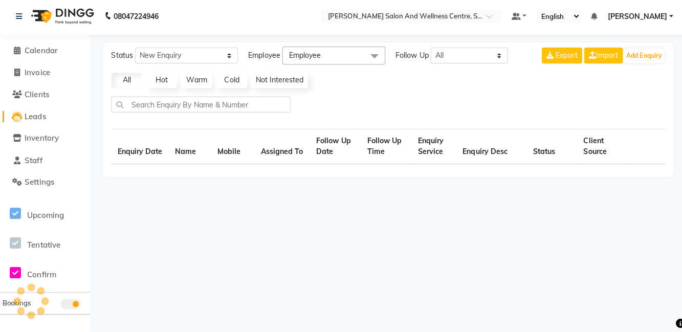
select select "10"
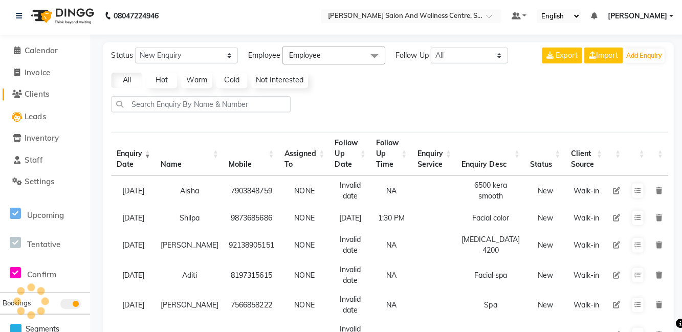
click at [54, 100] on link "Clients" at bounding box center [45, 97] width 84 height 12
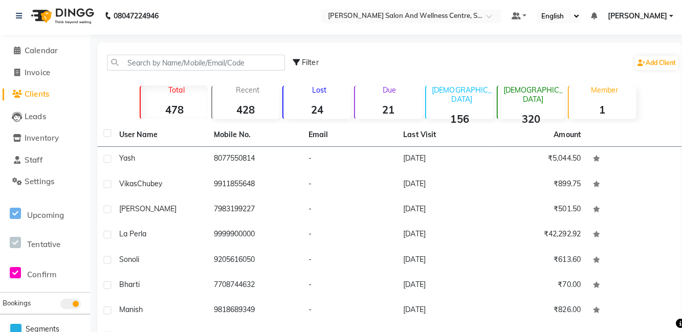
scroll to position [69, 0]
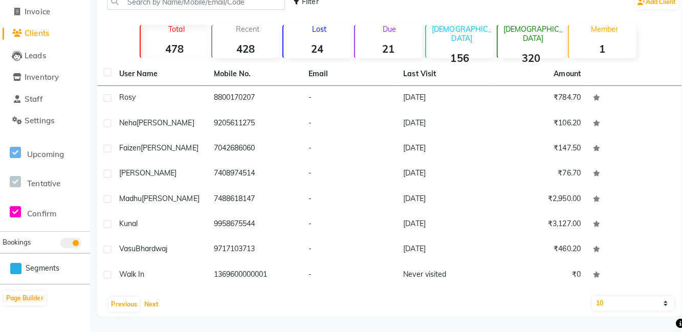
scroll to position [17, 0]
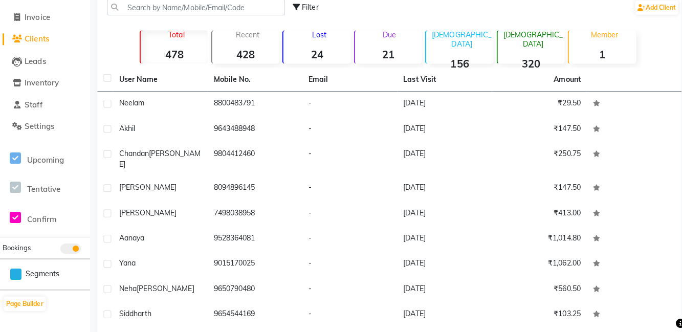
scroll to position [55, 0]
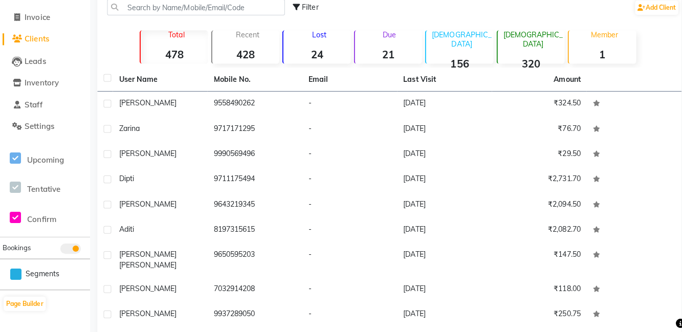
click at [190, 310] on div "[PERSON_NAME]" at bounding box center [159, 313] width 82 height 11
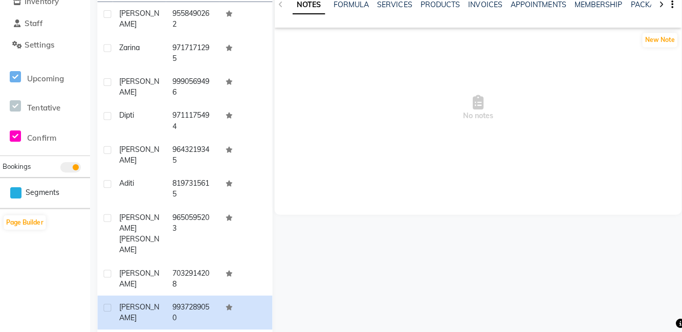
scroll to position [137, 0]
click at [173, 295] on td "9937289050" at bounding box center [191, 312] width 53 height 34
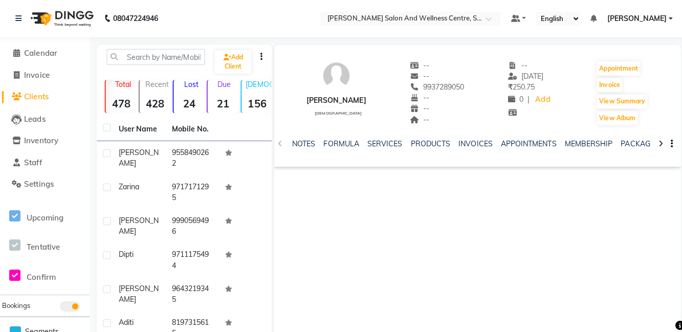
click at [52, 31] on img at bounding box center [61, 18] width 70 height 29
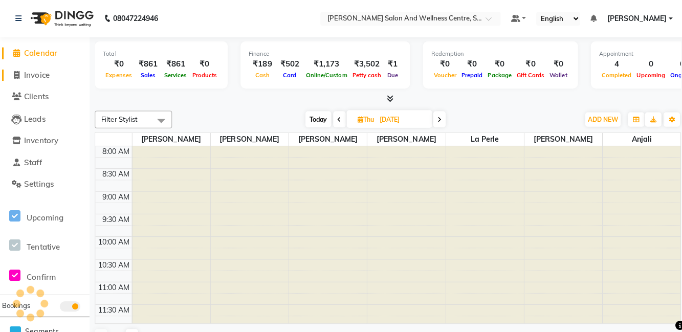
click at [39, 74] on span "Invoice" at bounding box center [37, 75] width 25 height 10
select select "service"
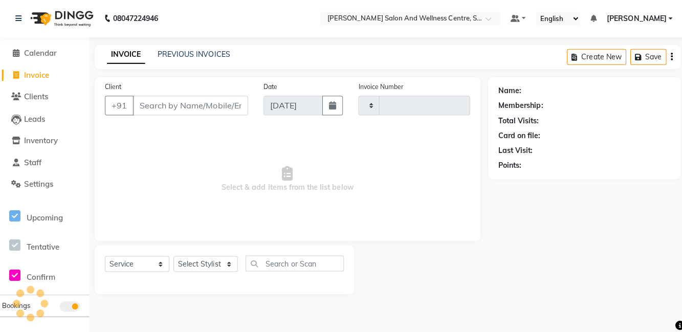
type input "0682"
select select "8341"
click at [225, 53] on link "PREVIOUS INVOICES" at bounding box center [193, 53] width 72 height 9
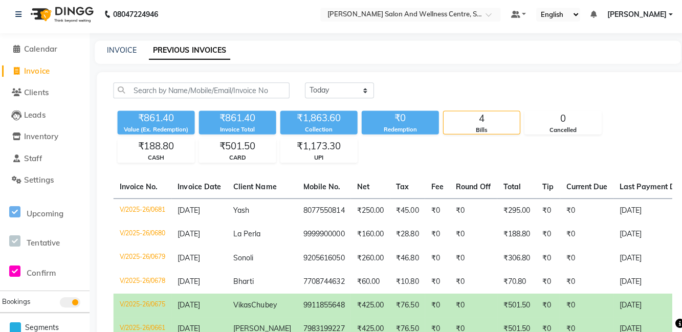
scroll to position [24, 0]
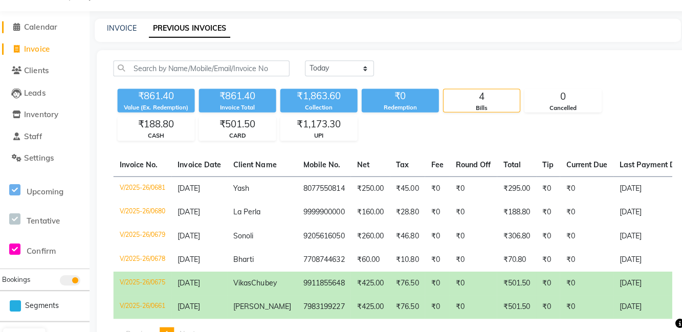
click at [57, 26] on span "Calendar" at bounding box center [41, 29] width 33 height 10
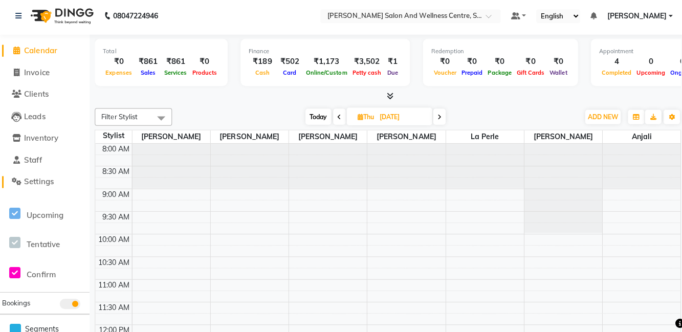
click at [73, 188] on link "Settings" at bounding box center [45, 184] width 84 height 12
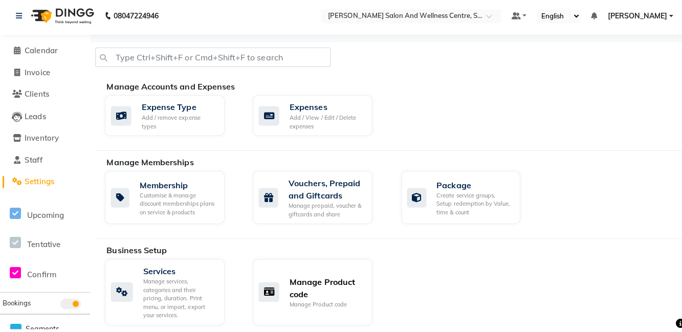
click at [352, 301] on div "Manage Product code" at bounding box center [325, 305] width 74 height 9
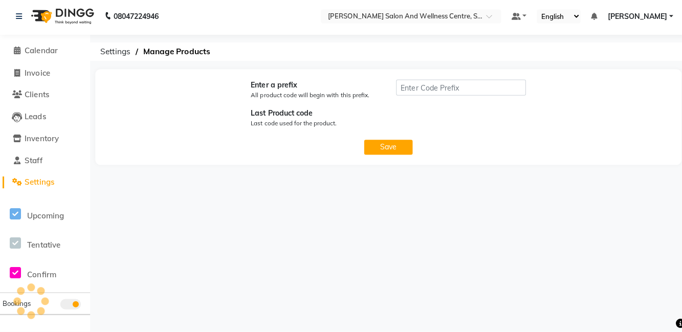
type input "P"
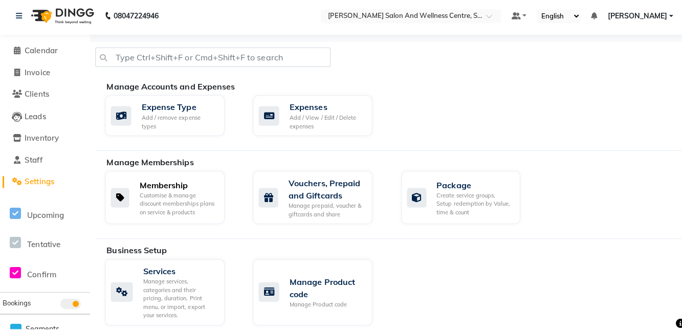
click at [203, 219] on div "Membership Customise & manage discount memberships plans on service & products" at bounding box center [163, 198] width 119 height 53
click at [457, 207] on div "Create service groups, Setup redemption by Value, time & count" at bounding box center [471, 205] width 75 height 26
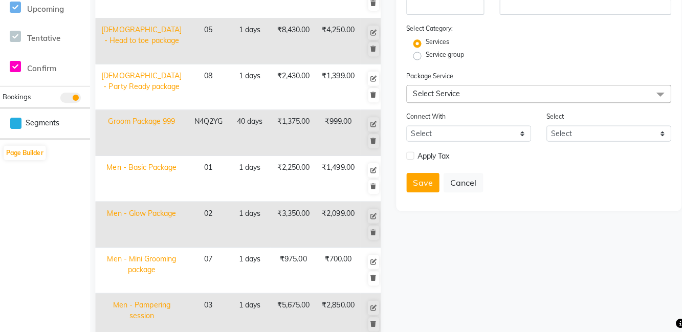
scroll to position [209, 0]
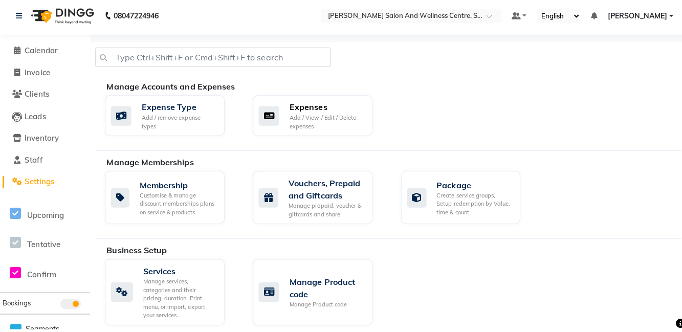
click at [330, 122] on div "Add / View / Edit / Delete expenses" at bounding box center [325, 123] width 74 height 17
click at [187, 120] on div "Add / remove expense types" at bounding box center [178, 123] width 74 height 17
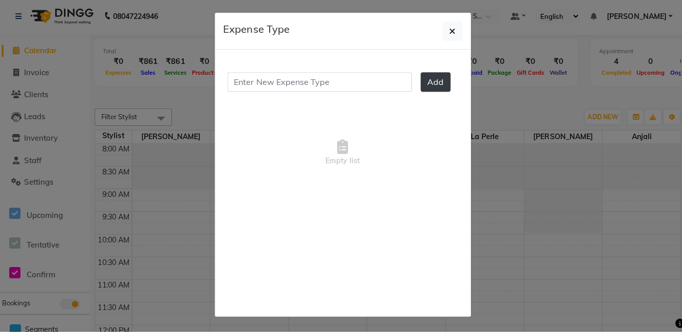
click at [449, 29] on icon "button" at bounding box center [450, 33] width 6 height 8
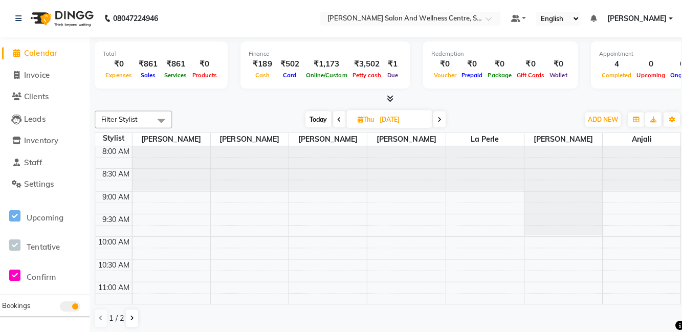
scroll to position [418, 0]
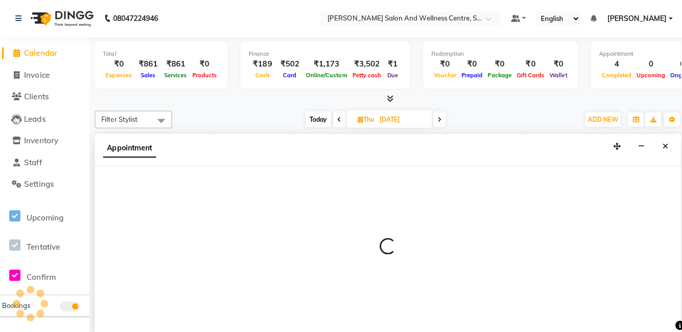
select select "81954"
select select "1050"
select select "tentative"
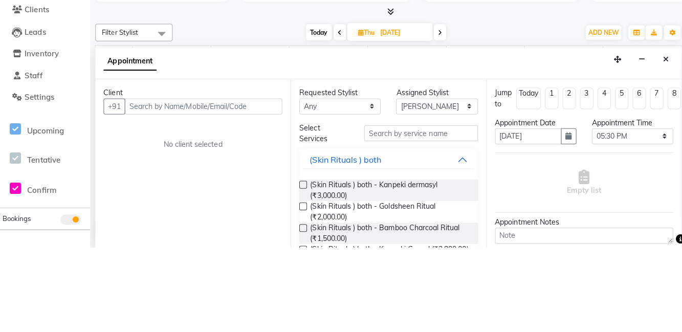
scroll to position [0, 0]
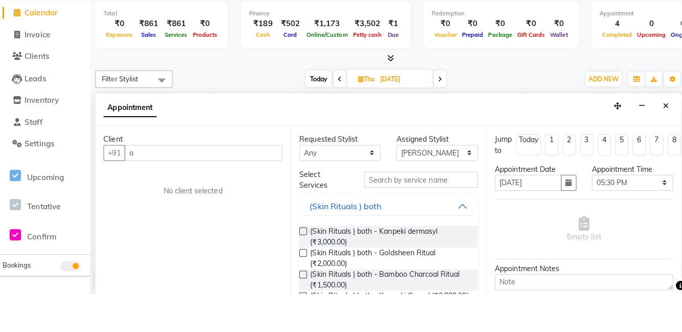
type input "o"
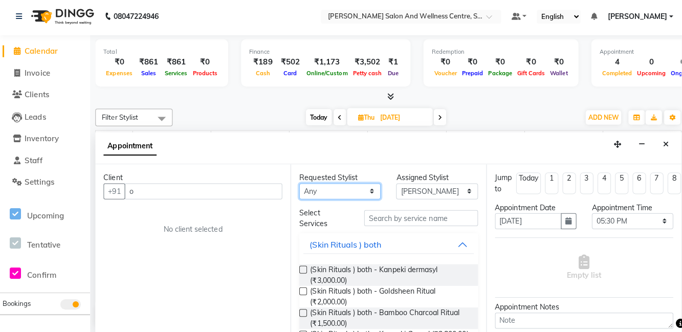
scroll to position [0, 25]
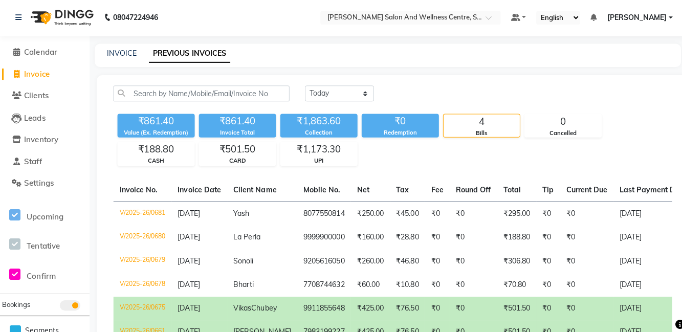
select select "8341"
select select "service"
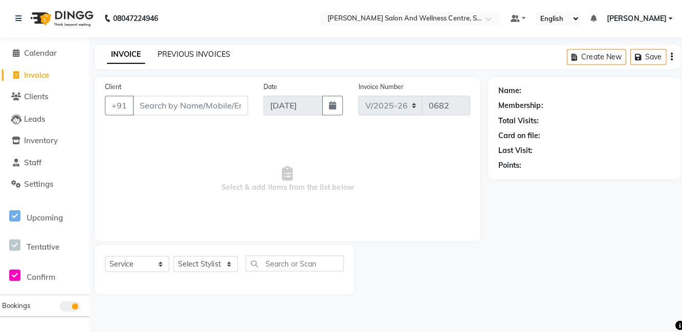
click at [204, 57] on link "PREVIOUS INVOICES" at bounding box center [193, 53] width 72 height 9
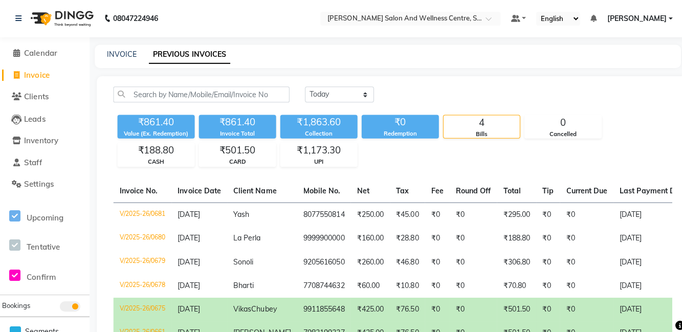
scroll to position [24, 0]
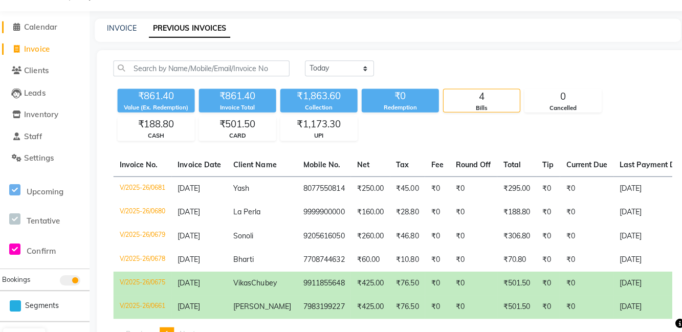
click at [36, 32] on span "Calendar" at bounding box center [41, 29] width 33 height 10
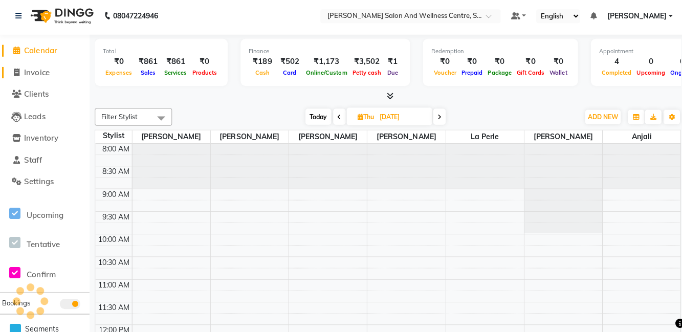
click at [30, 78] on span "Invoice" at bounding box center [37, 75] width 25 height 10
select select "service"
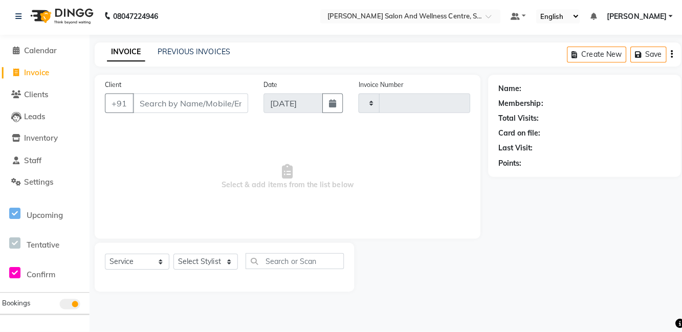
type input "0682"
select select "8341"
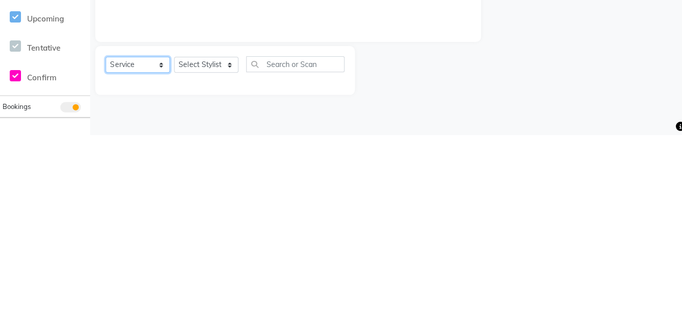
click at [146, 267] on select "Select Service Product Membership Package Voucher Prepaid Gift Card" at bounding box center [137, 262] width 64 height 16
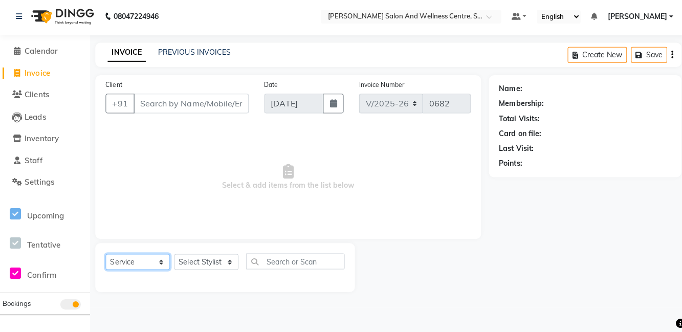
click at [105, 254] on select "Select Service Product Membership Package Voucher Prepaid Gift Card" at bounding box center [137, 262] width 64 height 16
click at [203, 254] on select "Select Stylist [PERSON_NAME] [PERSON_NAME] [PERSON_NAME] [PERSON_NAME] La perle…" at bounding box center [205, 262] width 64 height 16
select select "83266"
click at [173, 254] on select "Select Stylist [PERSON_NAME] [PERSON_NAME] [PERSON_NAME] [PERSON_NAME] La perle…" at bounding box center [205, 262] width 64 height 16
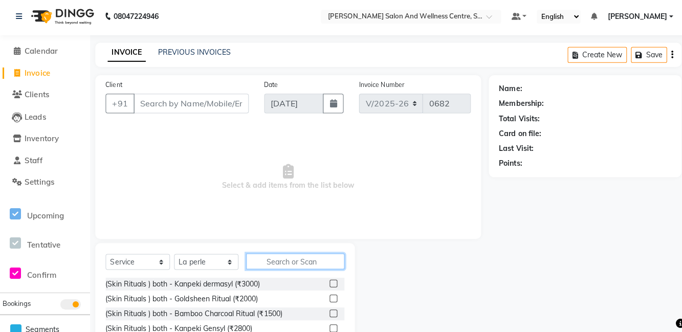
click at [282, 258] on input "text" at bounding box center [294, 262] width 98 height 16
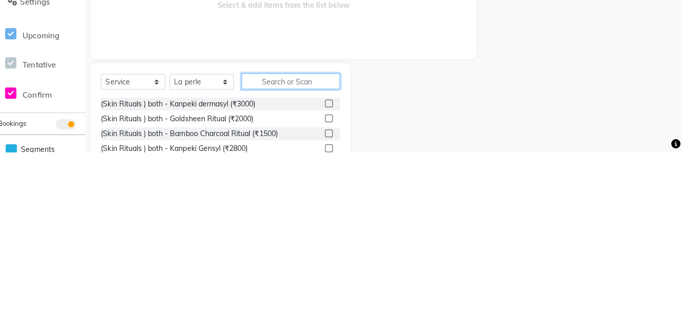
scroll to position [4, 0]
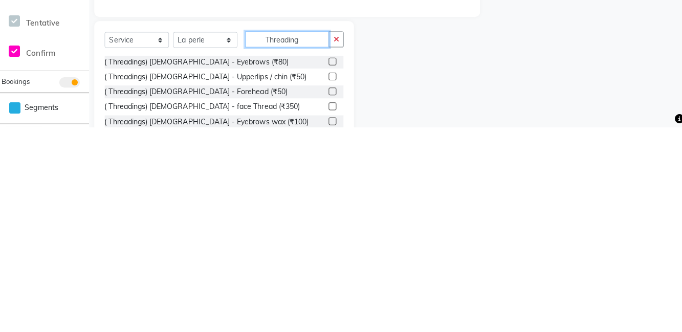
type input "Threading"
click at [319, 274] on div "( Threadings) [DEMOGRAPHIC_DATA] - Eyebrows (₹80) ( Threadings) [DEMOGRAPHIC_DA…" at bounding box center [223, 312] width 237 height 102
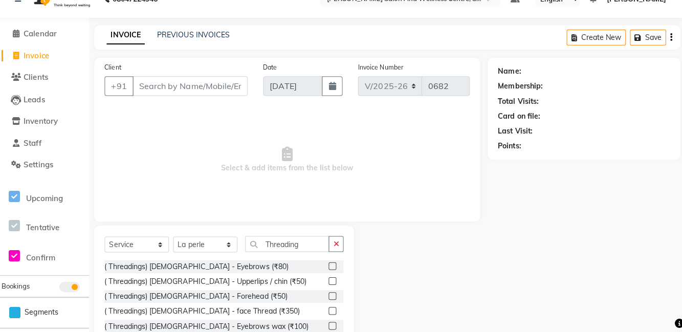
click at [329, 268] on label at bounding box center [331, 266] width 8 height 8
click at [329, 268] on input "checkbox" at bounding box center [330, 266] width 7 height 7
checkbox input "true"
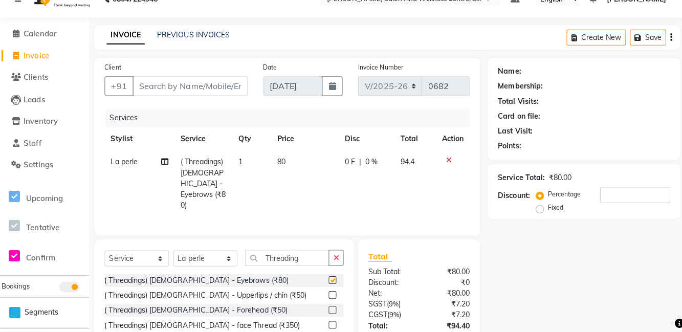
click at [330, 291] on label at bounding box center [331, 295] width 8 height 8
click at [330, 292] on input "checkbox" at bounding box center [330, 295] width 7 height 7
checkbox input "true"
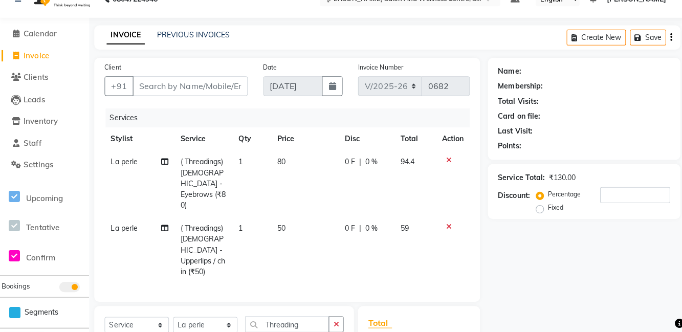
checkbox input "false"
click at [291, 173] on td "80" at bounding box center [303, 184] width 67 height 66
select select "83266"
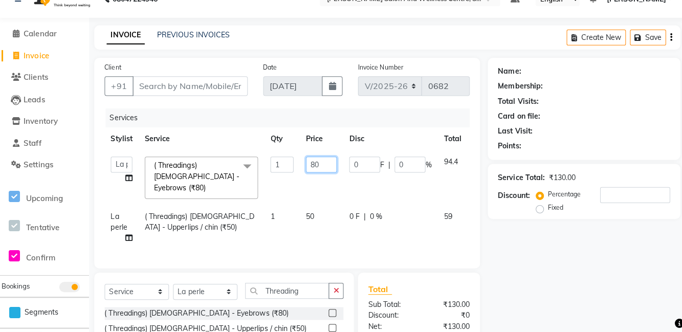
click at [316, 161] on input "80" at bounding box center [320, 166] width 31 height 16
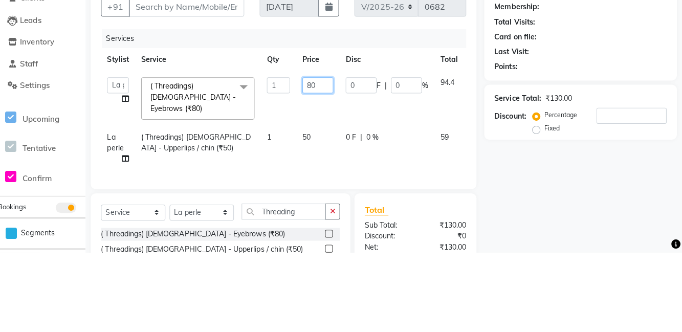
scroll to position [17, 0]
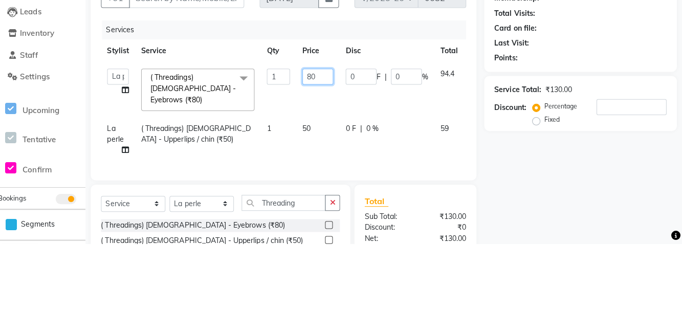
type input "8"
type input "60"
click at [504, 185] on div "Service Total: ₹130.00 Discount: Percentage Fixed" at bounding box center [581, 192] width 171 height 47
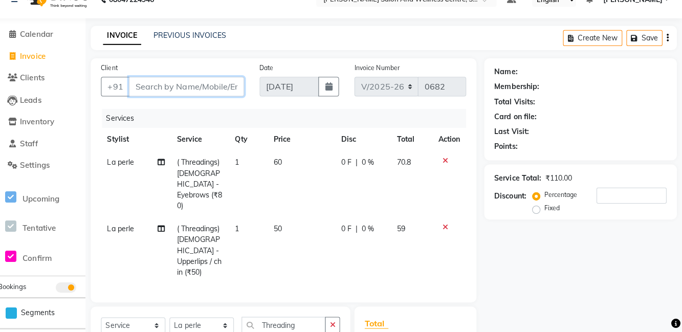
click at [203, 79] on input "Client" at bounding box center [190, 87] width 115 height 19
type input "9"
type input "0"
type input "9422510841"
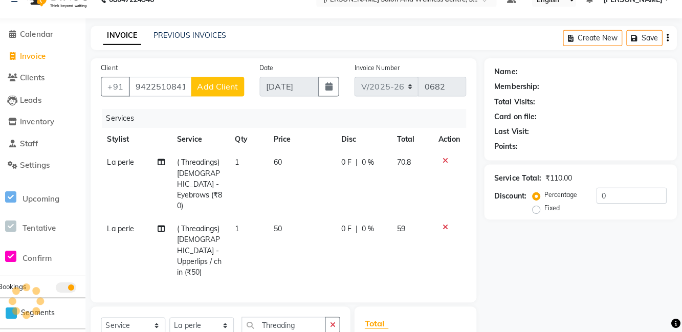
click at [228, 91] on span "Add Client" at bounding box center [221, 88] width 40 height 10
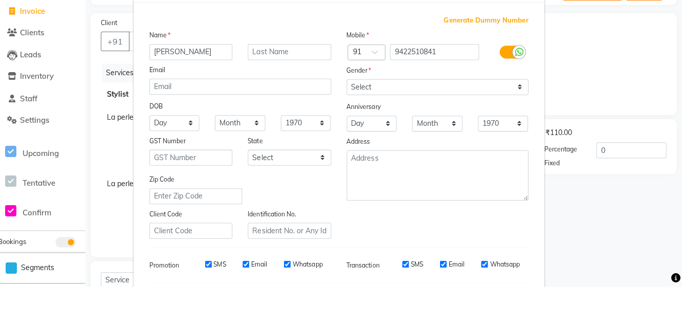
type input "[PERSON_NAME]"
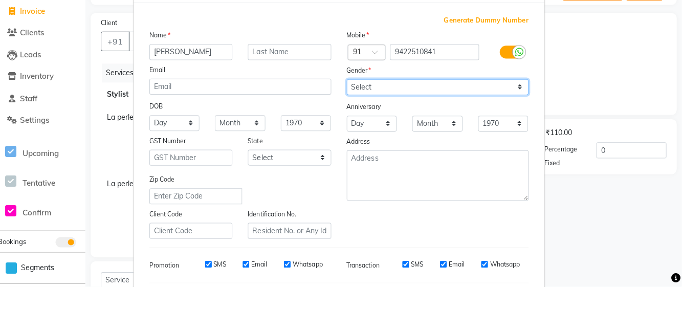
click at [427, 131] on select "Select [DEMOGRAPHIC_DATA] [DEMOGRAPHIC_DATA] Other Prefer Not To Say" at bounding box center [439, 134] width 181 height 16
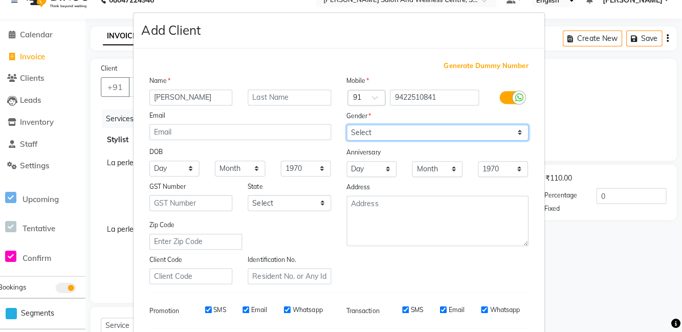
select select "[DEMOGRAPHIC_DATA]"
click at [349, 126] on select "Select [DEMOGRAPHIC_DATA] [DEMOGRAPHIC_DATA] Other Prefer Not To Say" at bounding box center [439, 134] width 181 height 16
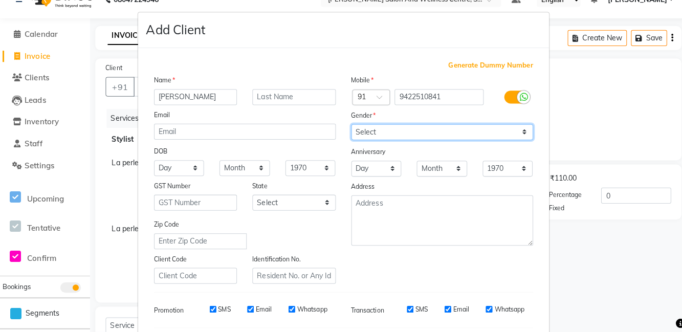
scroll to position [86, 0]
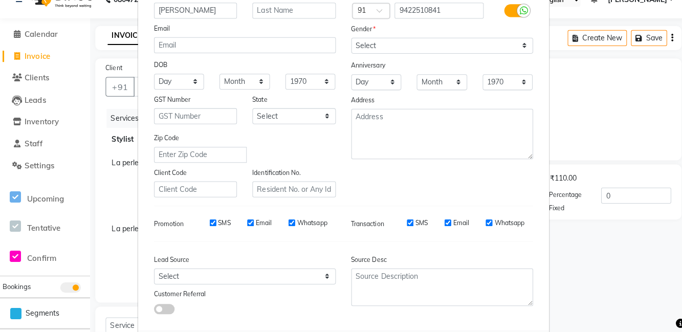
select select
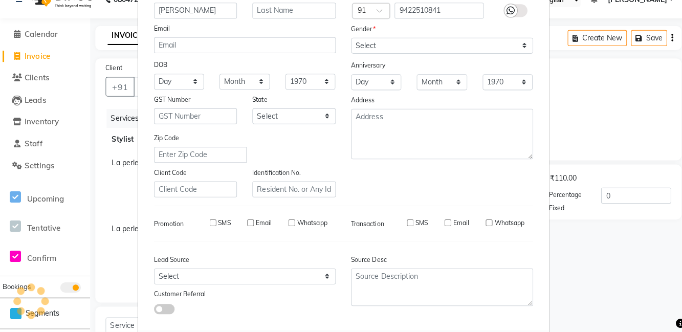
select select
checkbox input "false"
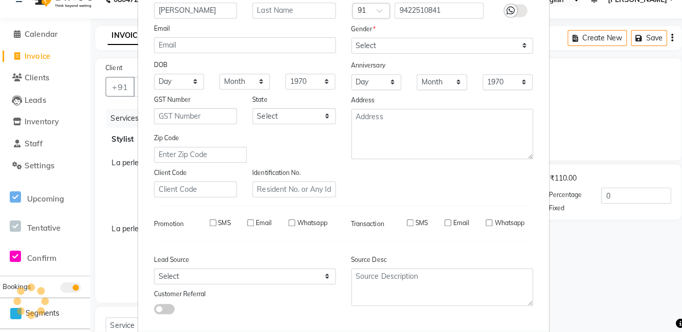
checkbox input "false"
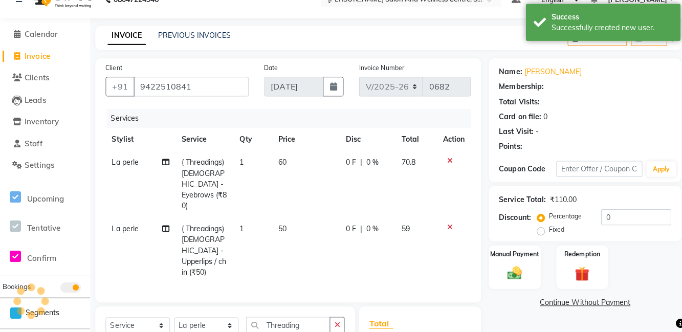
scroll to position [75, 0]
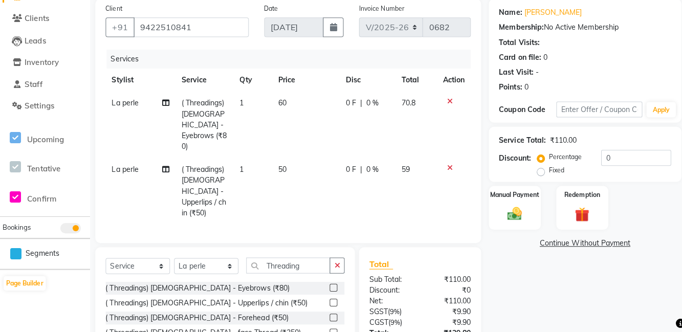
click at [514, 228] on div "Manual Payment" at bounding box center [511, 208] width 52 height 43
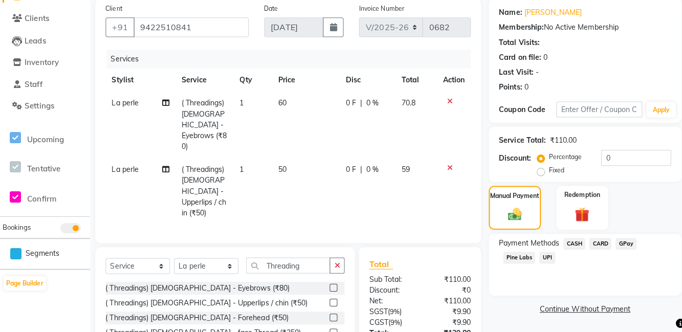
click at [549, 259] on span "UPI" at bounding box center [544, 259] width 16 height 12
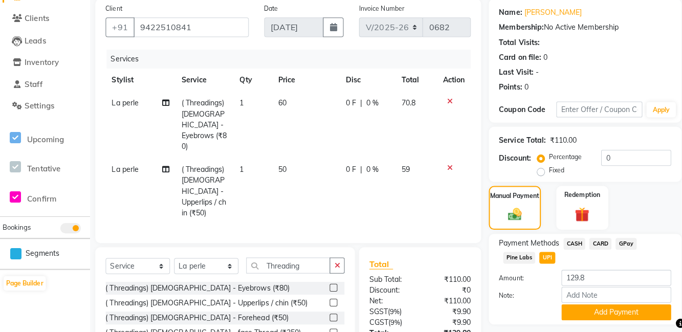
click at [616, 309] on button "Add Payment" at bounding box center [612, 313] width 109 height 16
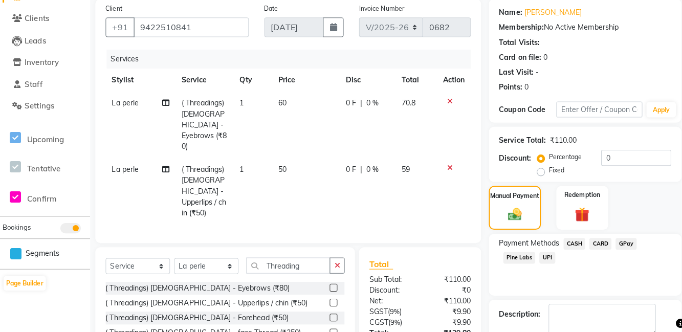
scroll to position [96, 0]
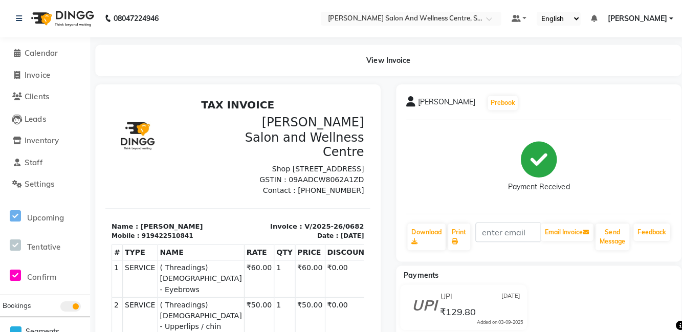
click at [27, 64] on li "Invoice" at bounding box center [45, 75] width 90 height 22
click at [30, 80] on link "Invoice" at bounding box center [45, 75] width 84 height 12
select select "8341"
select select "service"
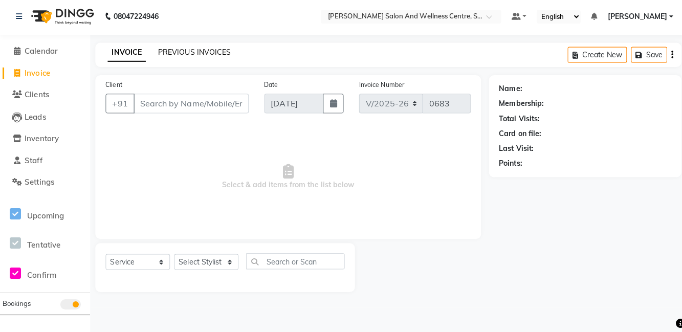
click at [183, 50] on link "PREVIOUS INVOICES" at bounding box center [193, 53] width 72 height 9
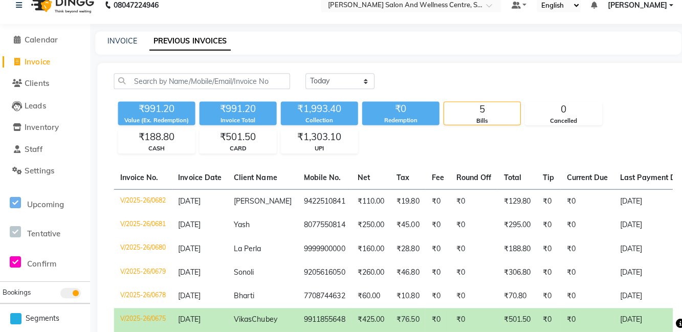
scroll to position [47, 0]
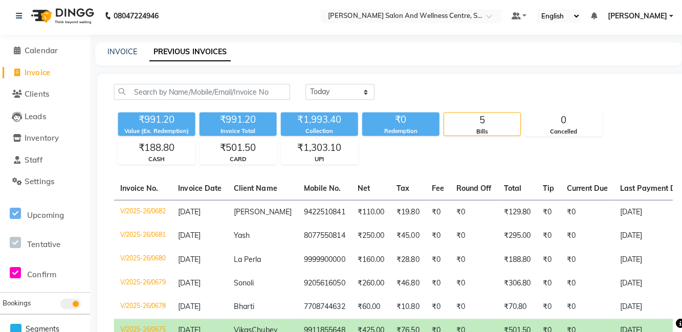
select select "8341"
select select "service"
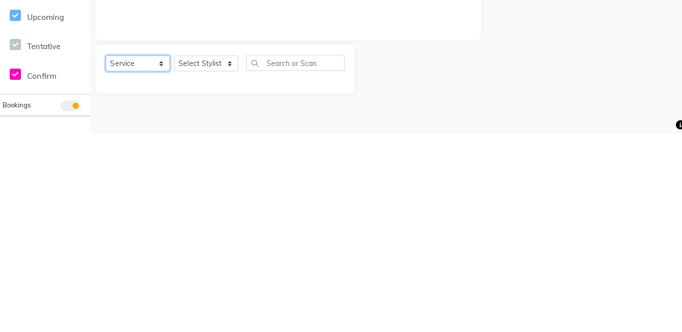
click at [150, 262] on select "Select Service Product Membership Package Voucher Prepaid Gift Card" at bounding box center [137, 262] width 64 height 16
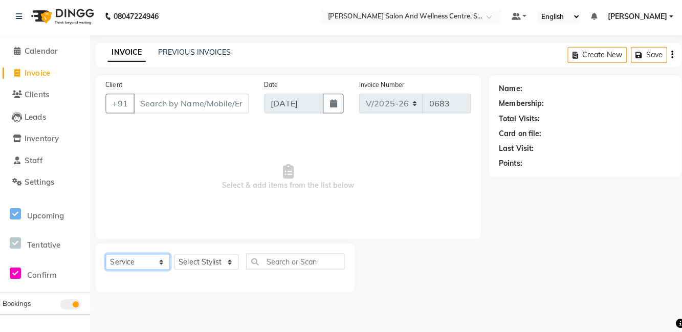
click at [105, 254] on select "Select Service Product Membership Package Voucher Prepaid Gift Card" at bounding box center [137, 262] width 64 height 16
click at [206, 256] on select "Select Stylist [PERSON_NAME] [PERSON_NAME] [PERSON_NAME] [PERSON_NAME] La perle…" at bounding box center [205, 262] width 64 height 16
select select "84213"
click at [173, 254] on select "Select Stylist [PERSON_NAME] [PERSON_NAME] [PERSON_NAME] [PERSON_NAME] La perle…" at bounding box center [205, 262] width 64 height 16
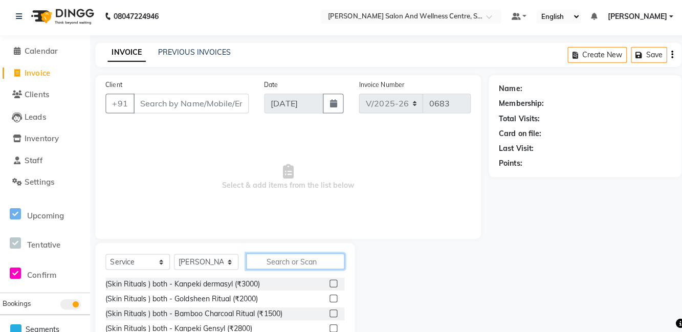
click at [298, 259] on input "text" at bounding box center [294, 262] width 98 height 16
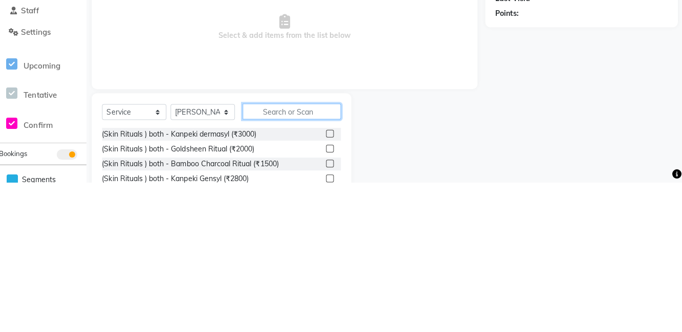
scroll to position [4, 0]
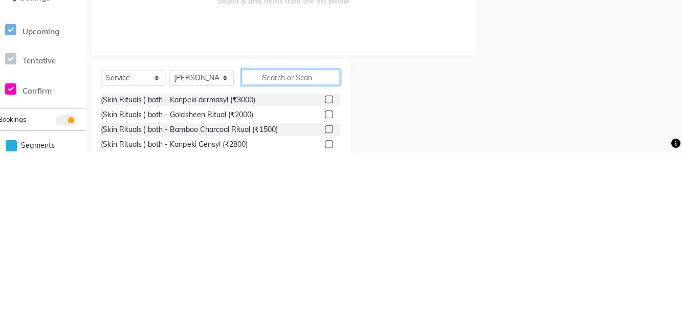
type input "Y"
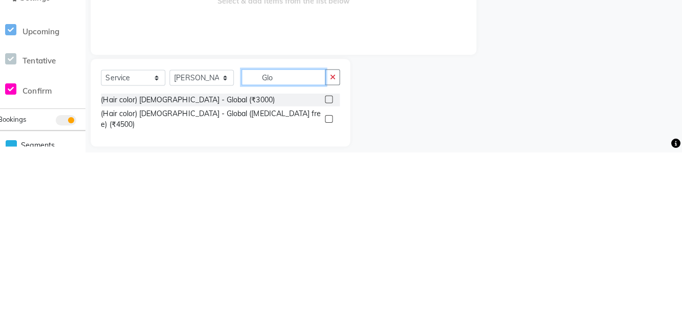
type input "Glo"
click at [315, 274] on div "(Hair color) [DEMOGRAPHIC_DATA] - Global (₹3000)" at bounding box center [223, 280] width 237 height 13
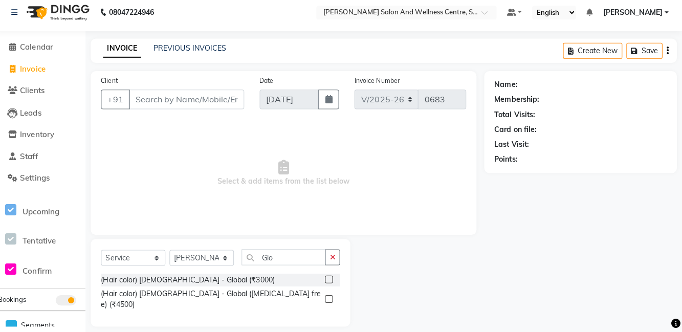
click at [267, 277] on div "(Hair color) [DEMOGRAPHIC_DATA] - Global (₹3000)" at bounding box center [223, 280] width 237 height 13
click at [333, 277] on label at bounding box center [331, 280] width 8 height 8
click at [333, 277] on input "checkbox" at bounding box center [330, 280] width 7 height 7
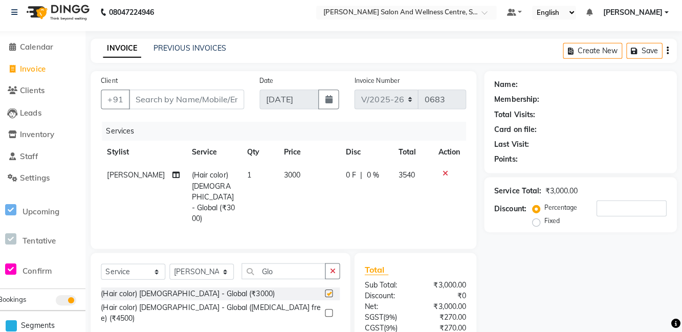
checkbox input "false"
click at [318, 173] on td "3000" at bounding box center [311, 198] width 62 height 66
select select "84213"
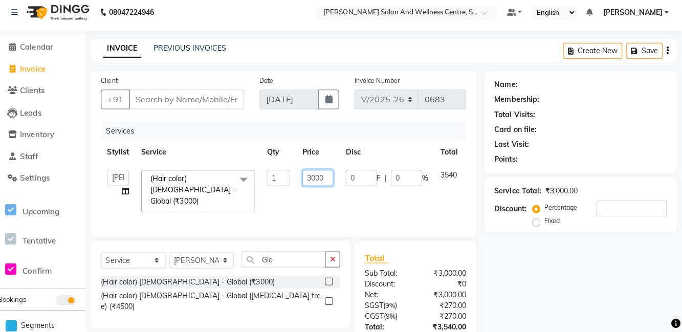
click at [329, 178] on input "3000" at bounding box center [320, 179] width 31 height 16
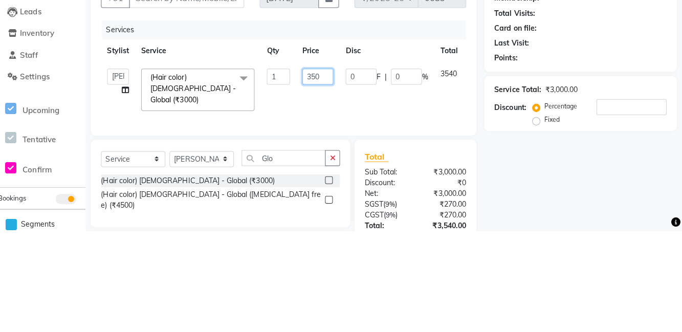
type input "3500"
click at [461, 205] on tr "Anjali [PERSON_NAME] [PERSON_NAME] [PERSON_NAME] [PERSON_NAME] La perle [PERSON…" at bounding box center [302, 192] width 394 height 54
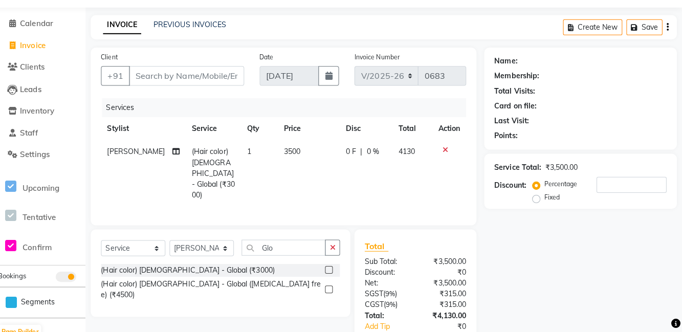
scroll to position [0, 0]
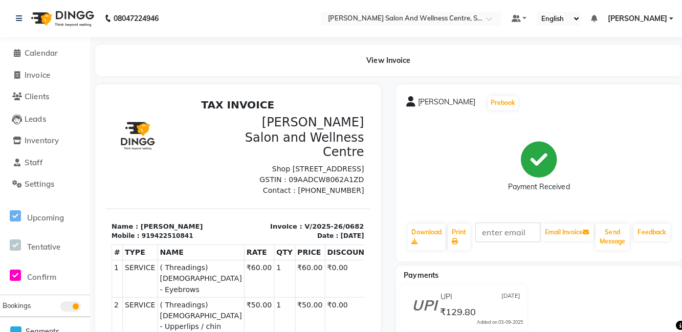
click at [635, 207] on div "[PERSON_NAME] Prebook Payment Received Download Print Email Invoice Send Messag…" at bounding box center [534, 172] width 283 height 176
select select "service"
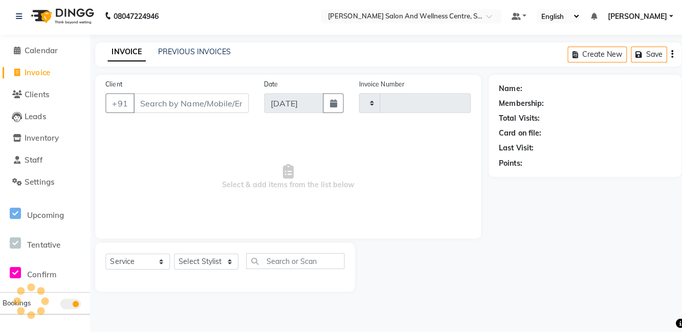
type input "0683"
select select "8341"
click at [25, 56] on span "Calendar" at bounding box center [41, 53] width 33 height 10
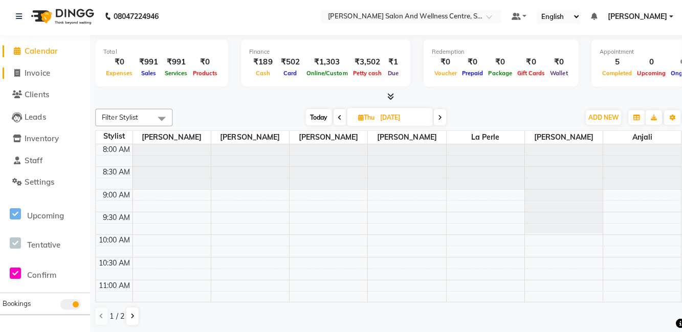
click at [57, 74] on link "Invoice" at bounding box center [45, 75] width 84 height 12
select select "8341"
select select "service"
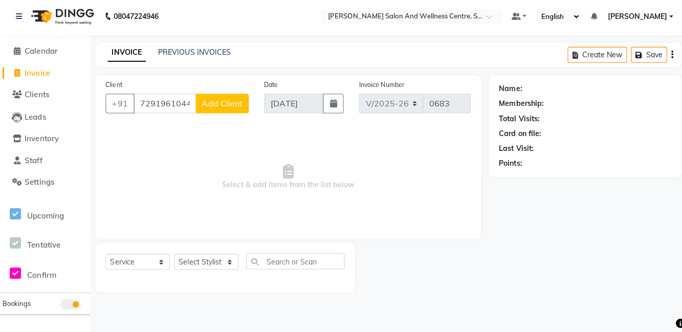
type input "7291961044"
click at [228, 103] on span "Add Client" at bounding box center [221, 105] width 40 height 10
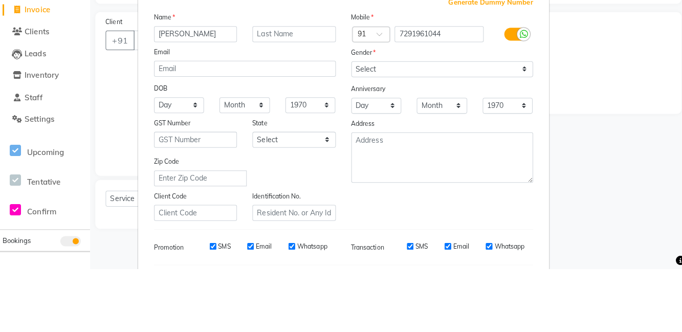
type input "[PERSON_NAME]"
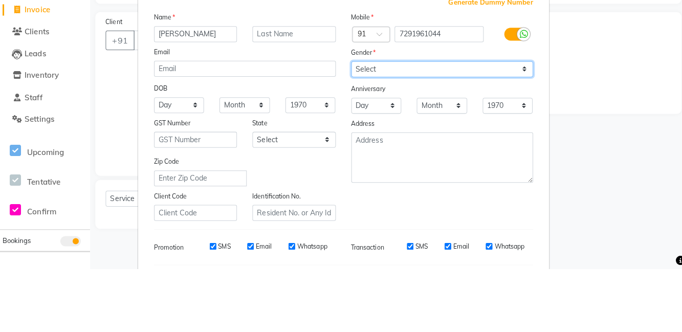
click at [404, 135] on select "Select [DEMOGRAPHIC_DATA] [DEMOGRAPHIC_DATA] Other Prefer Not To Say" at bounding box center [439, 134] width 181 height 16
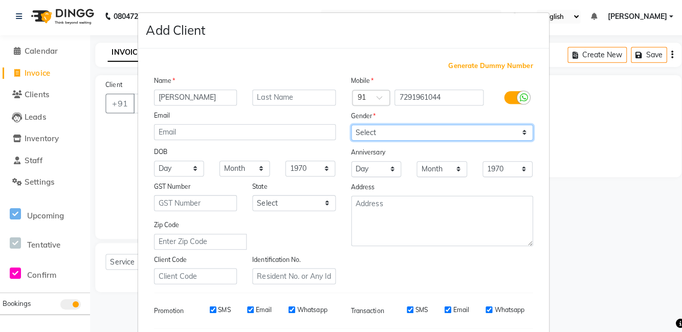
click at [349, 126] on select "Select [DEMOGRAPHIC_DATA] [DEMOGRAPHIC_DATA] Other Prefer Not To Say" at bounding box center [439, 134] width 181 height 16
click at [442, 126] on select "Select [DEMOGRAPHIC_DATA] [DEMOGRAPHIC_DATA] Other Prefer Not To Say" at bounding box center [439, 134] width 181 height 16
select select "[DEMOGRAPHIC_DATA]"
click at [349, 126] on select "Select [DEMOGRAPHIC_DATA] [DEMOGRAPHIC_DATA] Other Prefer Not To Say" at bounding box center [439, 134] width 181 height 16
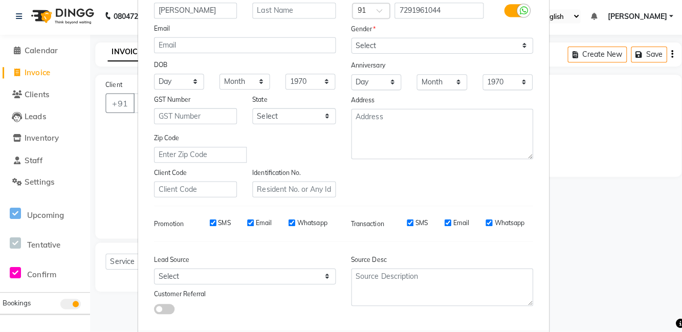
click at [105, 267] on ngb-modal-window "Add Client Generate Dummy Number Name [PERSON_NAME] Email DOB Day 01 02 03 04 0…" at bounding box center [341, 166] width 682 height 332
click at [129, 263] on ngb-modal-window "Add Client Generate Dummy Number Name [PERSON_NAME] Email DOB Day 01 02 03 04 0…" at bounding box center [341, 166] width 682 height 332
select select
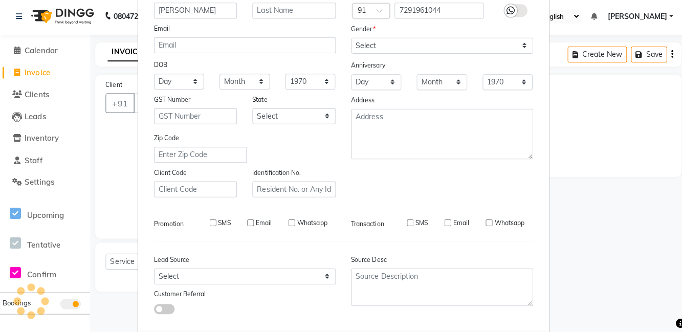
select select
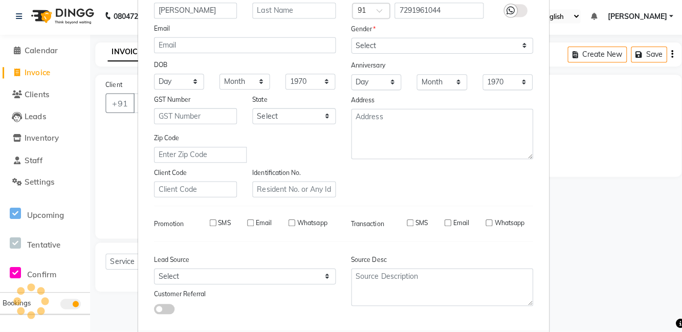
checkbox input "false"
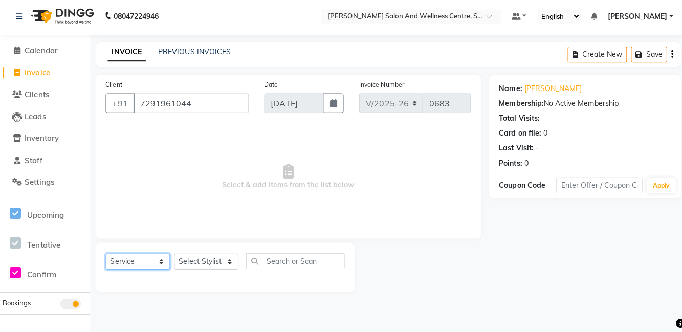
click at [129, 262] on select "Select Service Product Membership Package Voucher Prepaid Gift Card" at bounding box center [137, 262] width 64 height 16
click at [105, 254] on select "Select Service Product Membership Package Voucher Prepaid Gift Card" at bounding box center [137, 262] width 64 height 16
click at [194, 266] on select "Select Stylist [PERSON_NAME] [PERSON_NAME] [PERSON_NAME] [PERSON_NAME] La perle…" at bounding box center [205, 262] width 64 height 16
select select "84213"
click at [173, 254] on select "Select Stylist [PERSON_NAME] [PERSON_NAME] [PERSON_NAME] [PERSON_NAME] La perle…" at bounding box center [205, 262] width 64 height 16
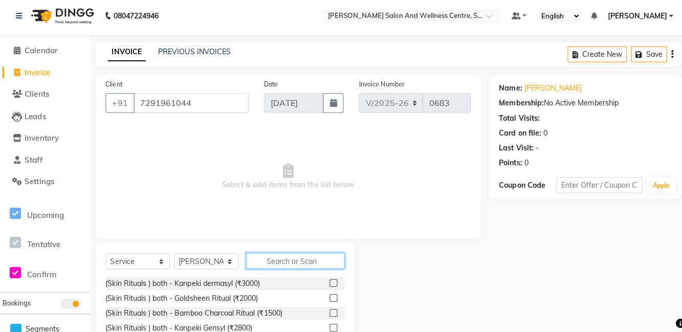
click at [277, 260] on input "text" at bounding box center [294, 262] width 98 height 16
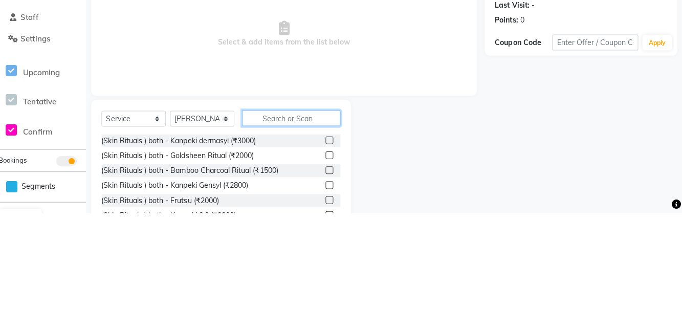
scroll to position [24, 0]
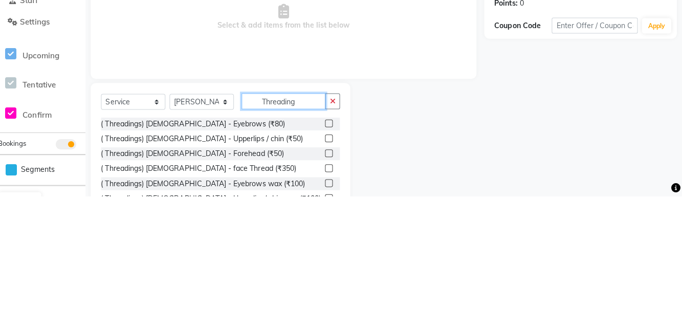
type input "Threading"
click at [202, 232] on select "Select Stylist [PERSON_NAME] [PERSON_NAME] [PERSON_NAME] [PERSON_NAME] La perle…" at bounding box center [205, 238] width 64 height 16
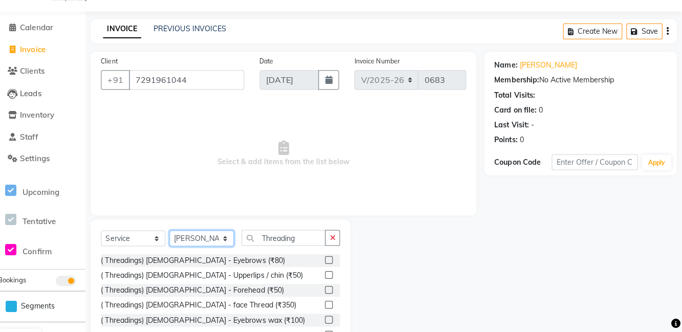
select select "83266"
click at [173, 231] on select "Select Stylist [PERSON_NAME] [PERSON_NAME] [PERSON_NAME] [PERSON_NAME] La perle…" at bounding box center [205, 239] width 64 height 16
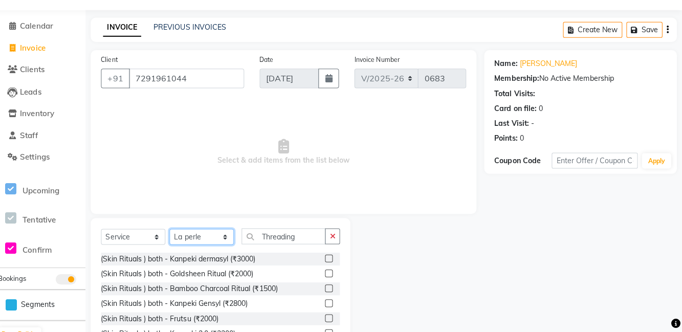
scroll to position [28, 0]
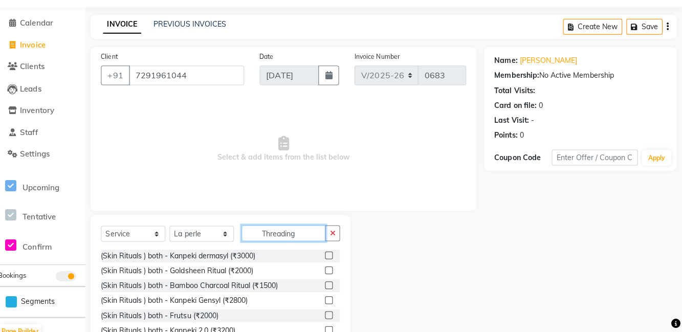
click at [317, 230] on input "Threading" at bounding box center [286, 234] width 83 height 16
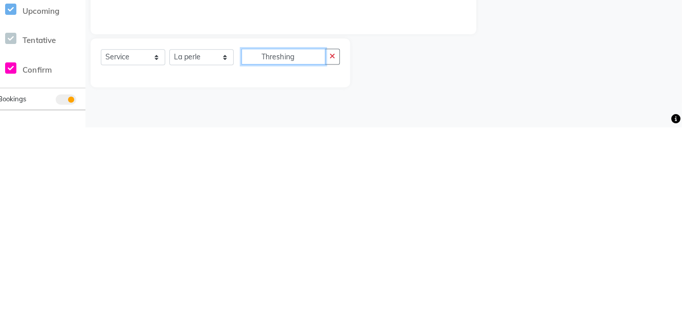
scroll to position [0, 0]
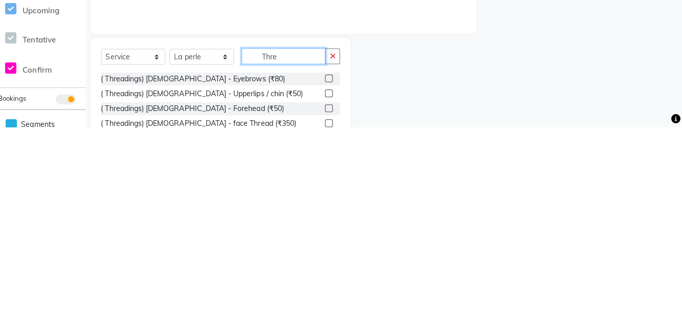
type input "Thre"
click at [330, 282] on label at bounding box center [331, 284] width 8 height 8
click at [330, 282] on input "checkbox" at bounding box center [330, 284] width 7 height 7
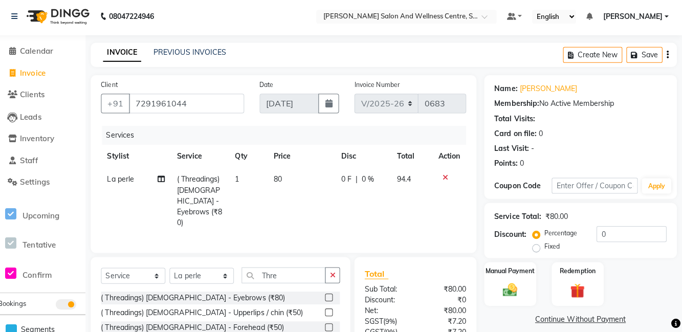
checkbox input "false"
click at [301, 179] on td "80" at bounding box center [303, 202] width 67 height 66
select select "83266"
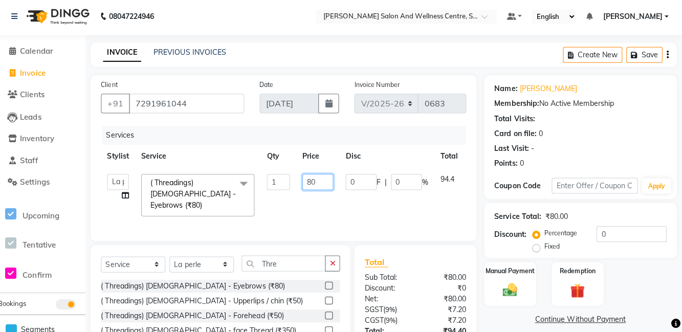
click at [325, 184] on input "80" at bounding box center [320, 183] width 31 height 16
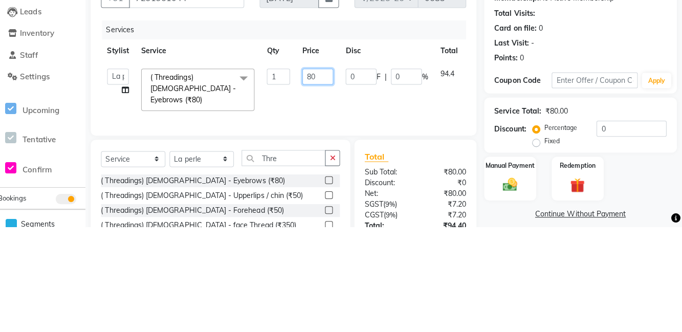
type input "8"
type input "60"
click at [482, 205] on div "Client [PHONE_NUMBER] Date [DATE] Invoice Number V/2025 V/[PHONE_NUMBER] Servic…" at bounding box center [286, 237] width 399 height 320
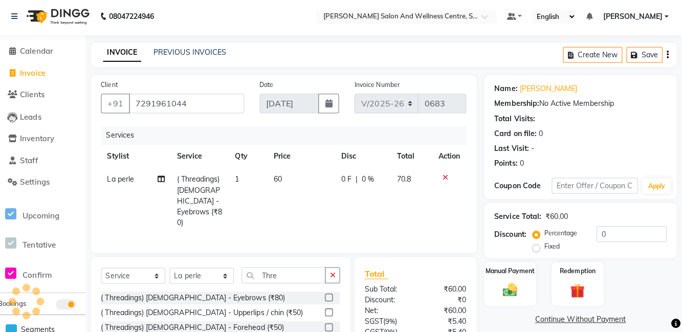
scroll to position [28, 0]
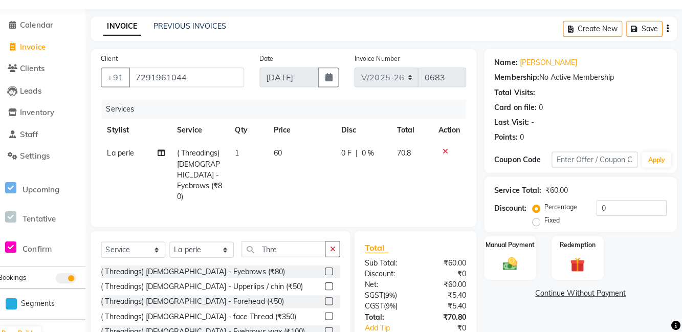
click at [511, 262] on img at bounding box center [511, 262] width 24 height 16
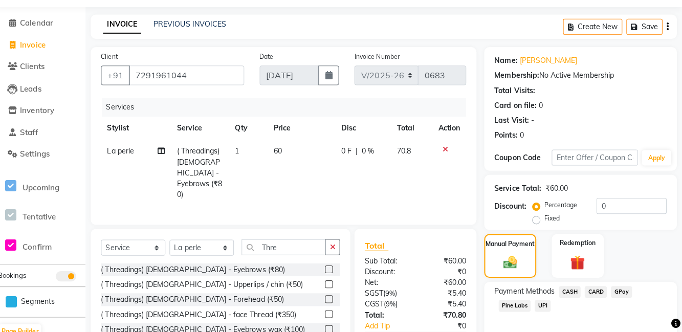
click at [543, 301] on span "UPI" at bounding box center [544, 306] width 16 height 12
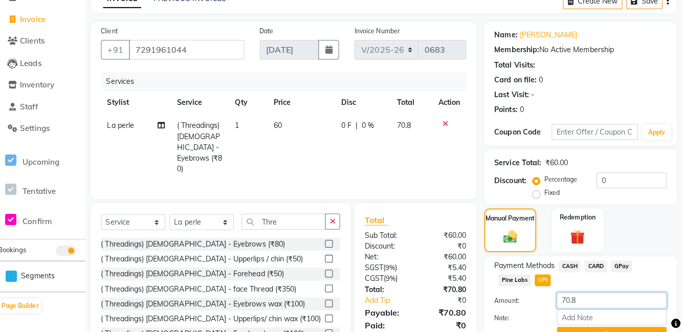
click at [591, 301] on input "70.8" at bounding box center [612, 301] width 109 height 16
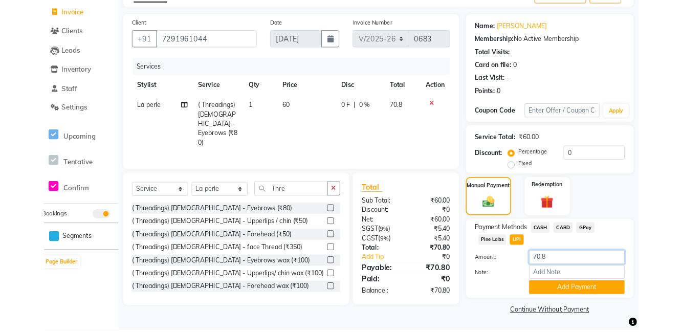
scroll to position [69, 0]
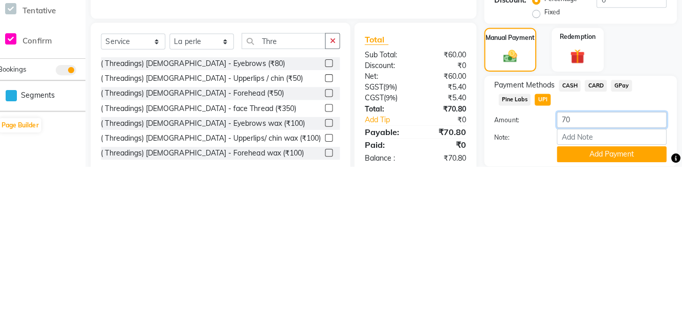
type input "70"
click at [665, 246] on div "Payment Methods CASH CARD GPay Pine Labs UPI" at bounding box center [581, 260] width 171 height 28
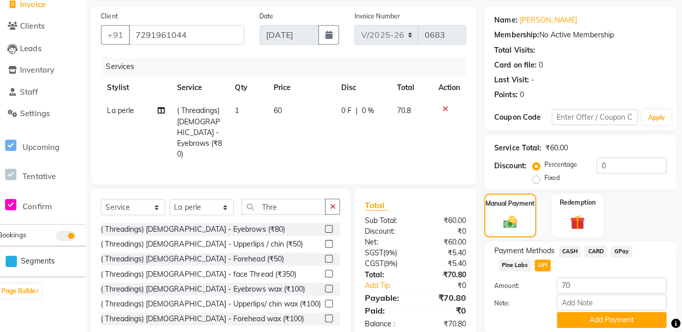
scroll to position [53, 0]
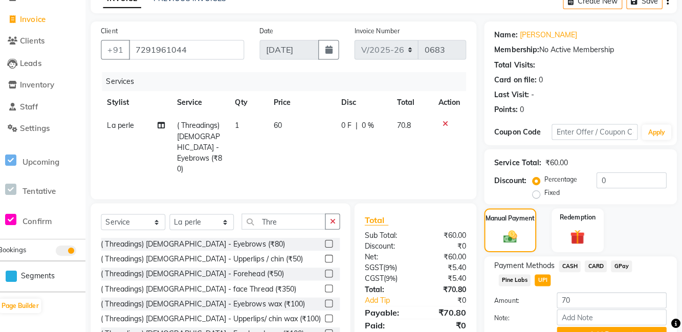
click at [615, 332] on button "Add Payment" at bounding box center [612, 335] width 109 height 16
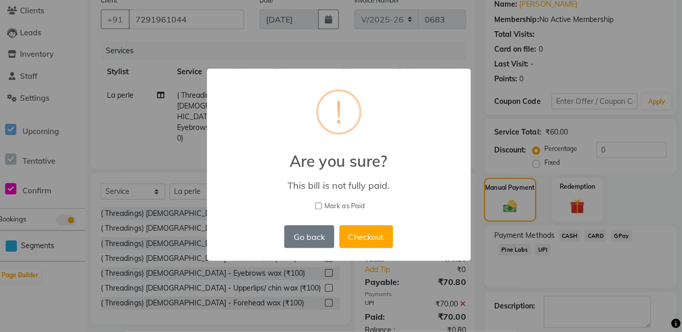
click at [362, 249] on button "Checkout" at bounding box center [368, 237] width 53 height 23
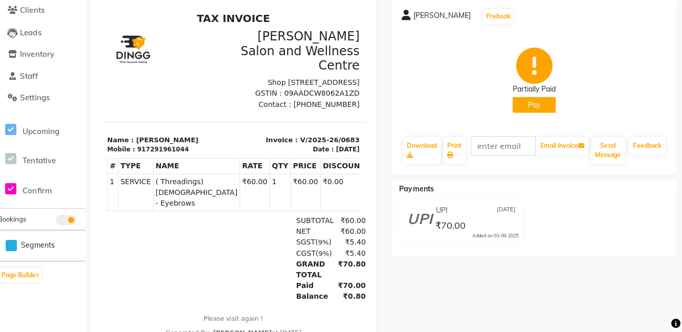
select select "service"
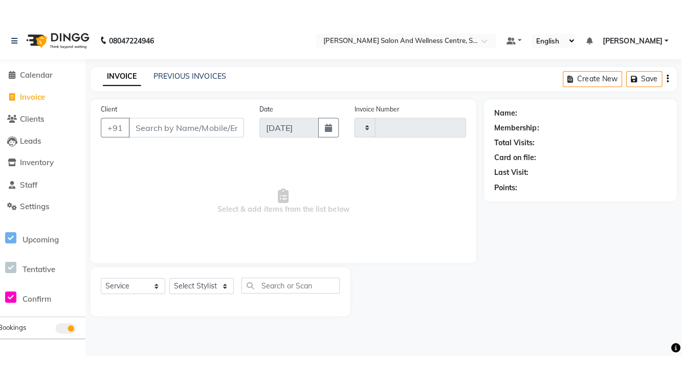
scroll to position [25, 0]
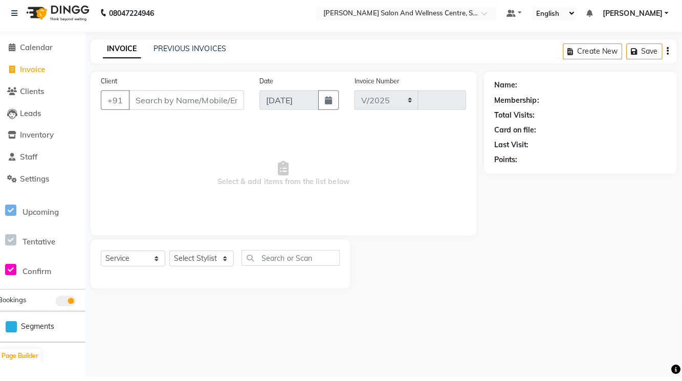
select select "8341"
type input "0684"
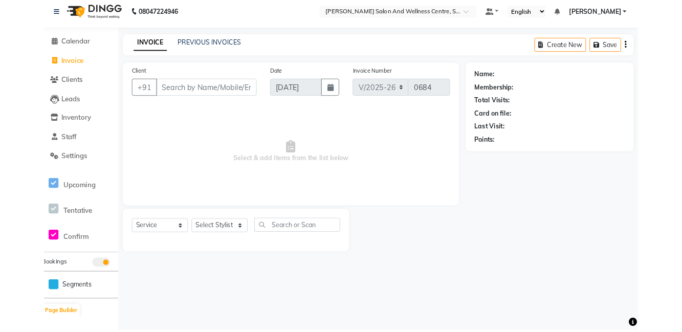
scroll to position [0, 0]
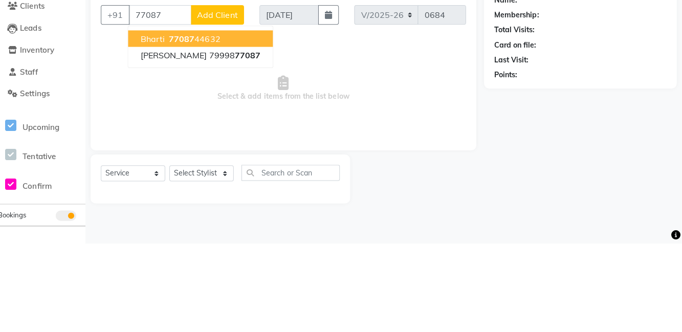
click at [211, 129] on ngb-highlight "77087 44632" at bounding box center [196, 128] width 53 height 10
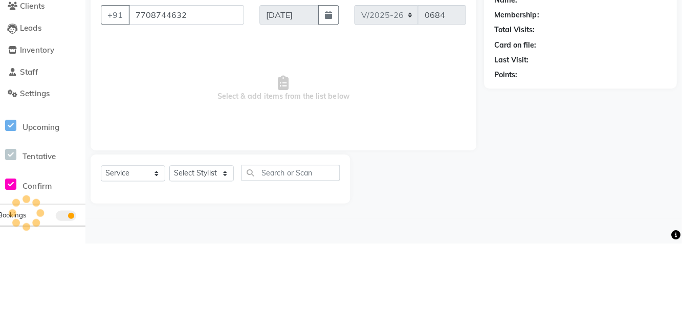
type input "7708744632"
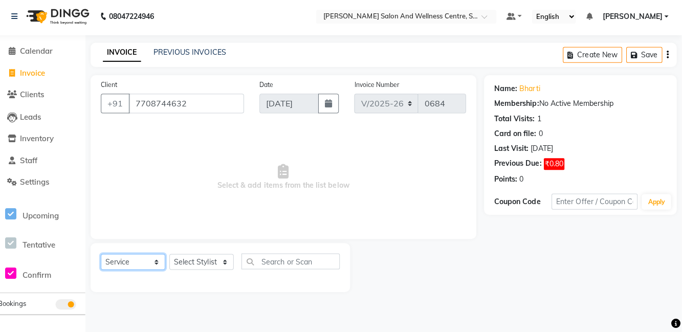
click at [131, 269] on select "Select Service Product Membership Package Voucher Prepaid Gift Card" at bounding box center [137, 262] width 64 height 16
click at [105, 254] on select "Select Service Product Membership Package Voucher Prepaid Gift Card" at bounding box center [137, 262] width 64 height 16
click at [202, 269] on select "Select Stylist [PERSON_NAME] [PERSON_NAME] [PERSON_NAME] [PERSON_NAME] La perle…" at bounding box center [205, 262] width 64 height 16
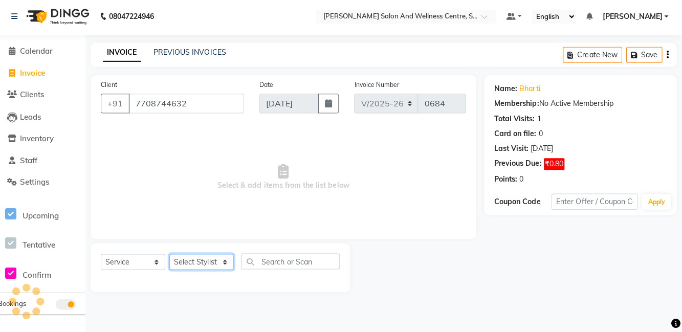
select select "84213"
click at [173, 254] on select "Select Stylist [PERSON_NAME] [PERSON_NAME] [PERSON_NAME] [PERSON_NAME] La perle…" at bounding box center [205, 262] width 64 height 16
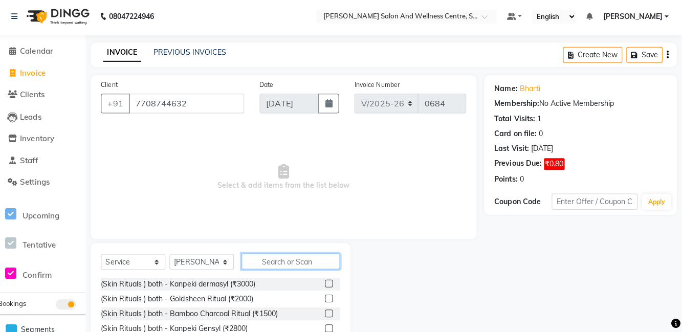
click at [305, 263] on input "text" at bounding box center [294, 262] width 98 height 16
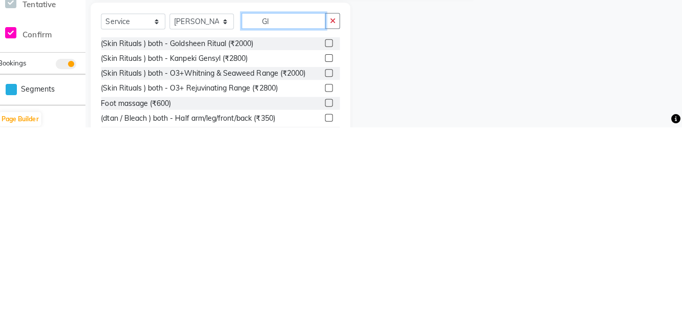
scroll to position [21, 0]
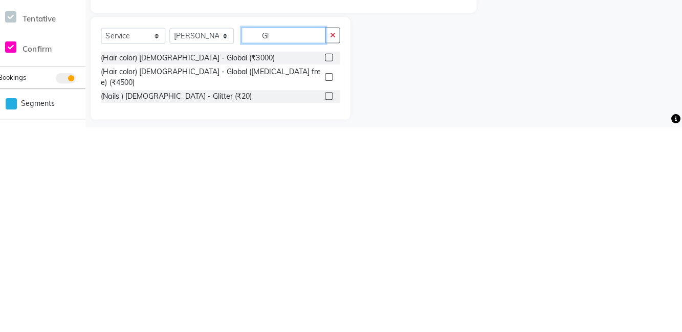
type input "Gl"
click at [330, 261] on label at bounding box center [331, 263] width 8 height 8
click at [330, 261] on input "checkbox" at bounding box center [330, 263] width 7 height 7
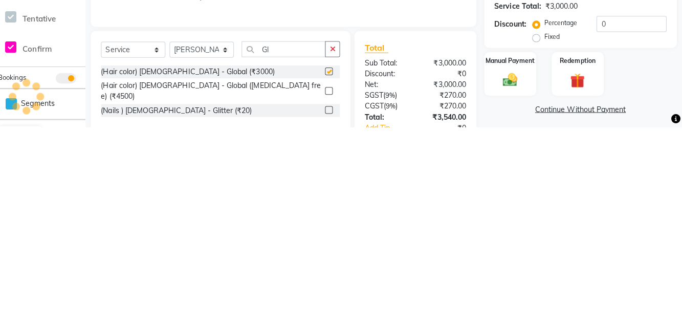
scroll to position [21, 0]
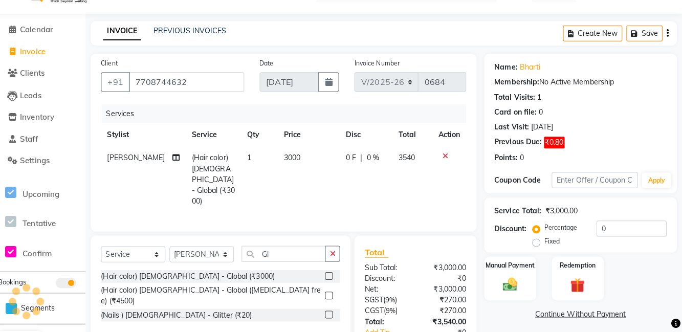
checkbox input "false"
click at [297, 159] on td "3000" at bounding box center [311, 180] width 62 height 66
select select "84213"
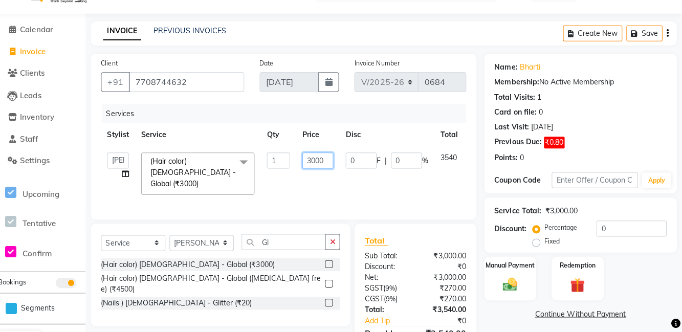
click at [318, 162] on input "3000" at bounding box center [320, 161] width 31 height 16
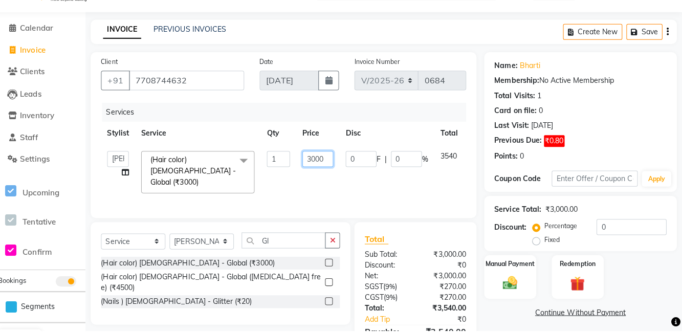
scroll to position [21, 0]
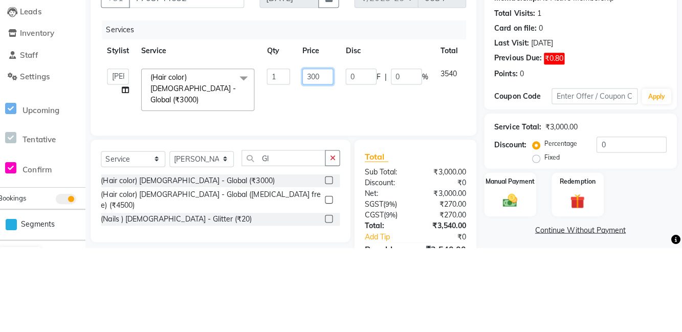
type input "3500"
click at [473, 167] on div "Client [PHONE_NUMBER] Date [DATE] Invoice Number V/2025 V/[PHONE_NUMBER] Servic…" at bounding box center [286, 138] width 383 height 165
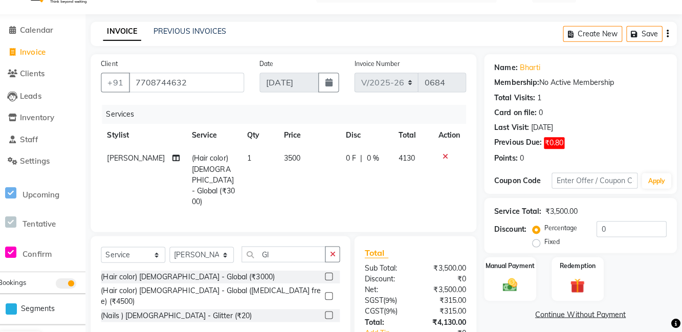
scroll to position [27, 0]
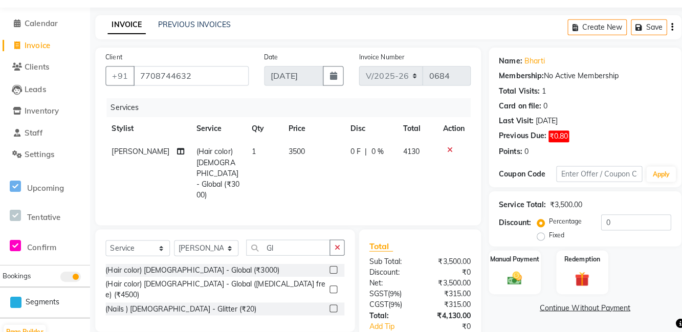
click at [503, 286] on div "Manual Payment" at bounding box center [511, 272] width 52 height 43
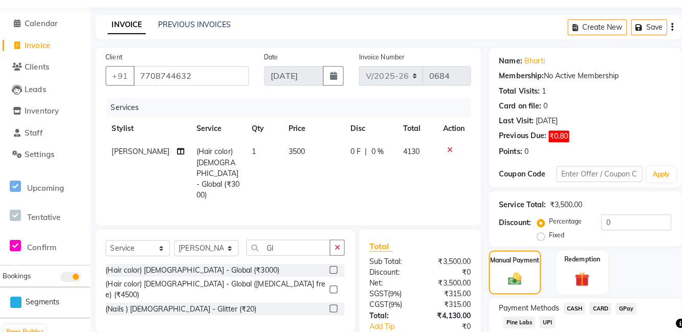
click at [549, 322] on span "UPI" at bounding box center [544, 323] width 16 height 12
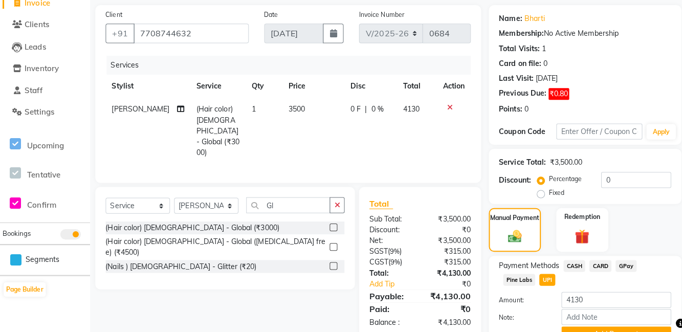
click at [613, 327] on button "Add Payment" at bounding box center [612, 335] width 109 height 16
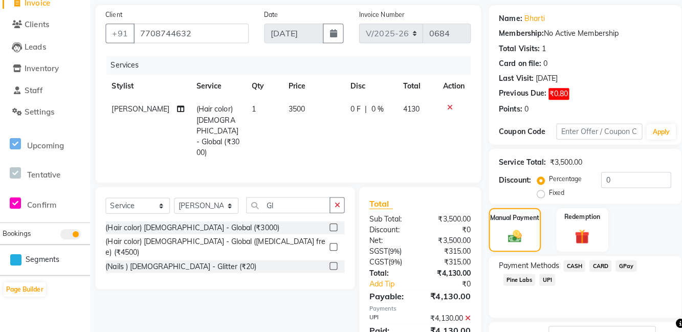
scroll to position [99, 0]
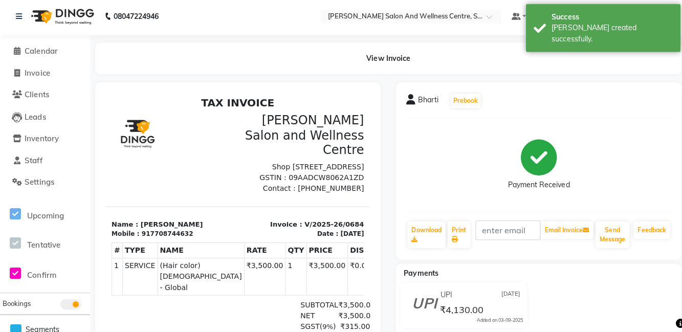
select select "service"
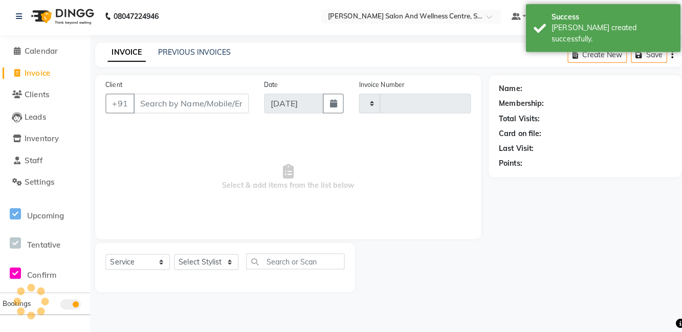
type input "0685"
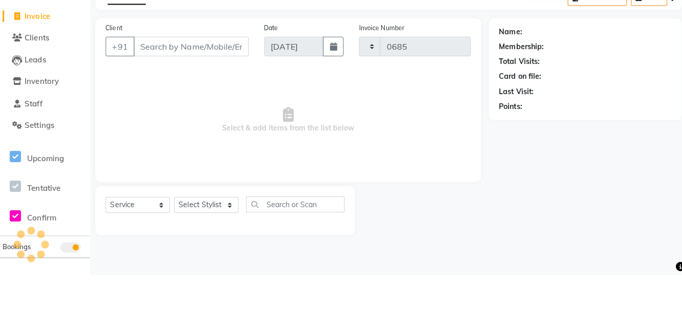
select select "8341"
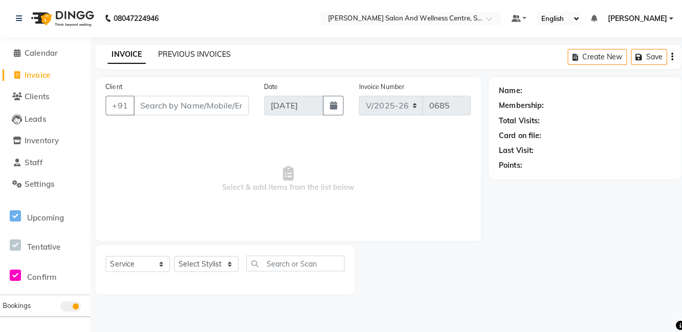
click at [216, 52] on link "PREVIOUS INVOICES" at bounding box center [193, 53] width 72 height 9
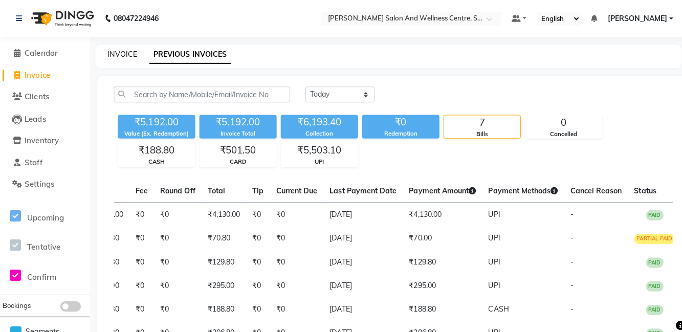
click at [128, 50] on link "INVOICE" at bounding box center [121, 53] width 29 height 9
select select "8341"
select select "service"
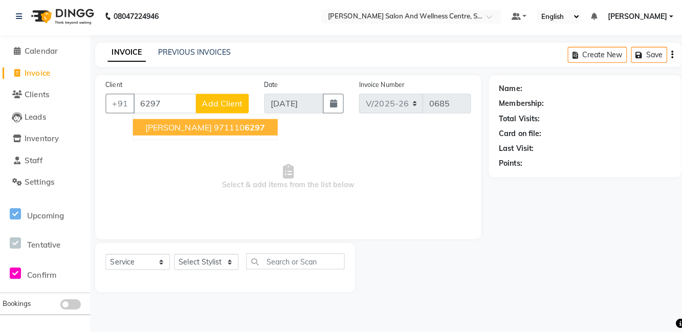
click at [146, 101] on input "6297" at bounding box center [164, 104] width 62 height 19
click at [176, 107] on input "6397" at bounding box center [164, 104] width 62 height 19
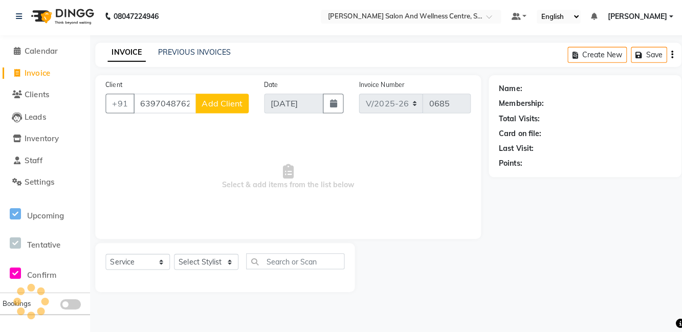
type input "6397048762"
click at [212, 104] on span "Add Client" at bounding box center [221, 105] width 40 height 10
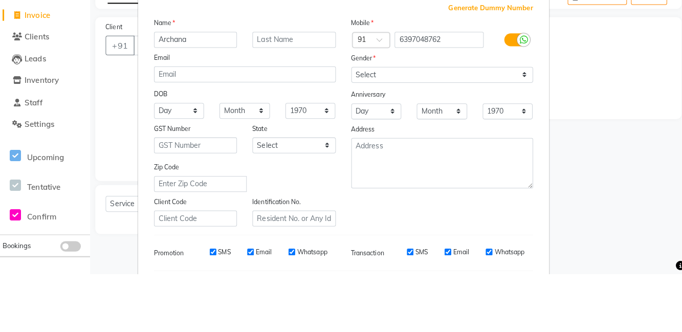
type input "Archana"
click at [398, 137] on select "Select [DEMOGRAPHIC_DATA] [DEMOGRAPHIC_DATA] Other Prefer Not To Say" at bounding box center [439, 134] width 181 height 16
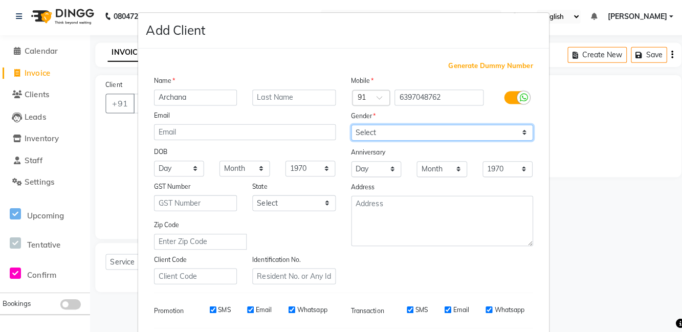
select select "[DEMOGRAPHIC_DATA]"
click at [349, 126] on select "Select [DEMOGRAPHIC_DATA] [DEMOGRAPHIC_DATA] Other Prefer Not To Say" at bounding box center [439, 134] width 181 height 16
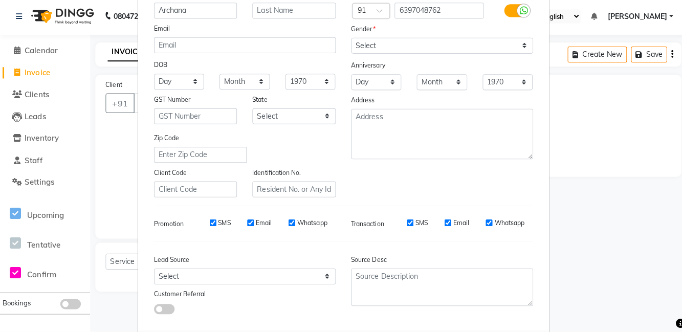
select select
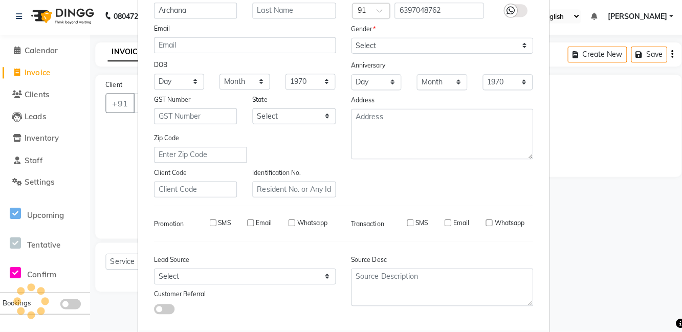
select select
checkbox input "false"
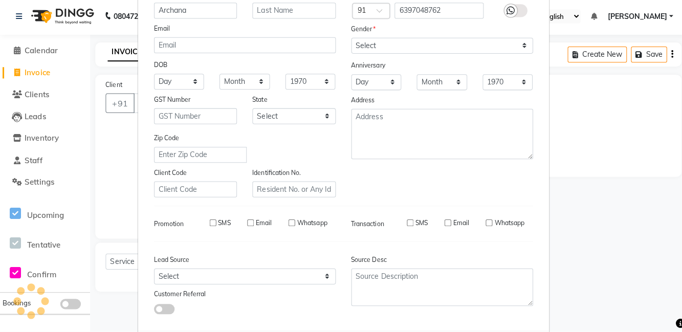
checkbox input "false"
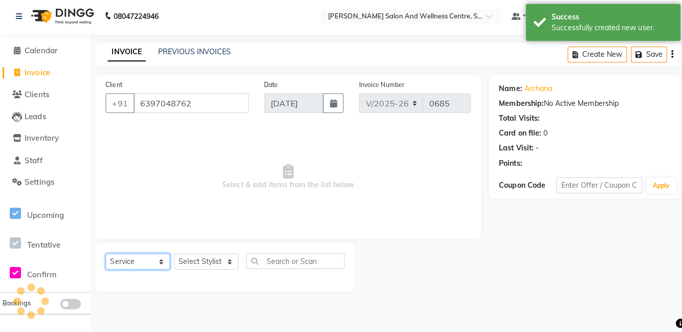
click at [121, 259] on select "Select Service Product Membership Package Voucher Prepaid Gift Card" at bounding box center [137, 262] width 64 height 16
click at [105, 254] on select "Select Service Product Membership Package Voucher Prepaid Gift Card" at bounding box center [137, 262] width 64 height 16
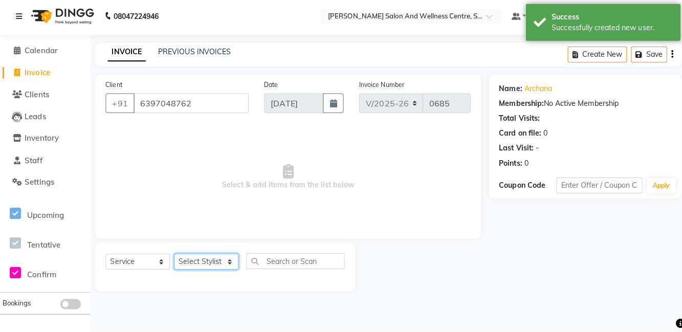
click at [204, 260] on select "Select Stylist [PERSON_NAME] [PERSON_NAME] [PERSON_NAME] [PERSON_NAME] La perle…" at bounding box center [205, 262] width 64 height 16
select select "86437"
click at [173, 254] on select "Select Stylist [PERSON_NAME] [PERSON_NAME] [PERSON_NAME] [PERSON_NAME] La perle…" at bounding box center [205, 262] width 64 height 16
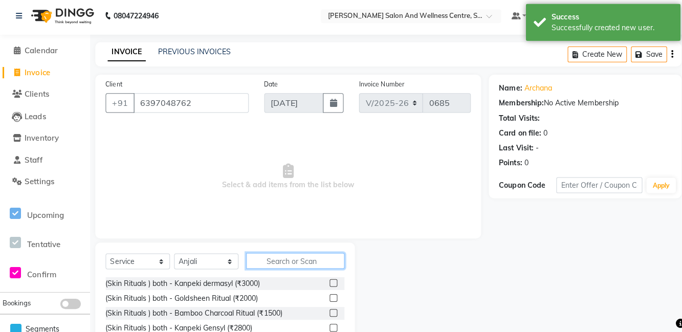
click at [296, 259] on input "text" at bounding box center [294, 262] width 98 height 16
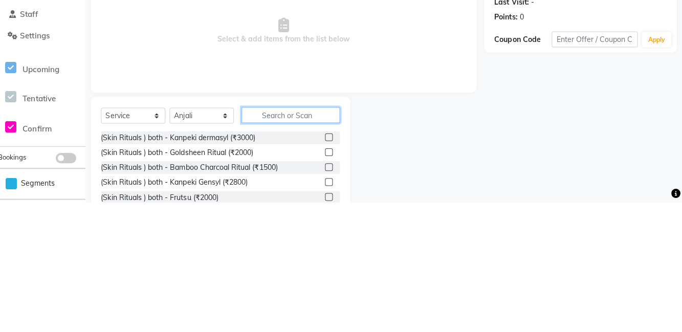
scroll to position [16, 0]
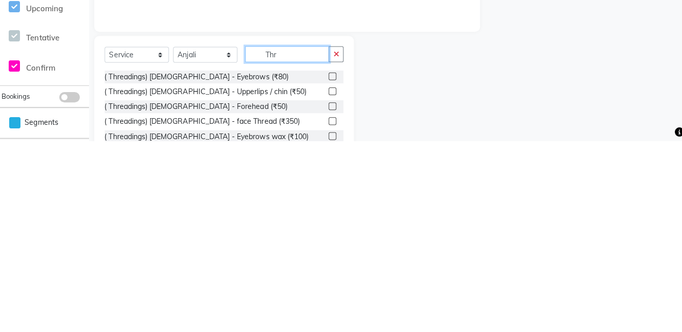
type input "Thr"
click at [330, 267] on label at bounding box center [331, 268] width 8 height 8
click at [330, 267] on input "checkbox" at bounding box center [330, 268] width 7 height 7
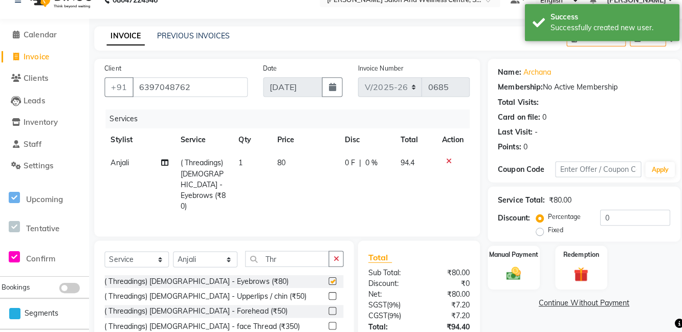
checkbox input "false"
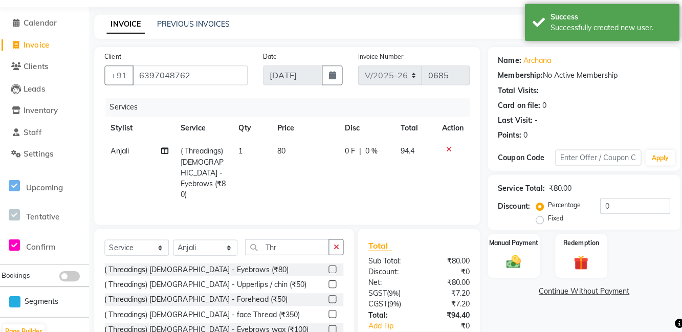
click at [330, 281] on label at bounding box center [331, 285] width 8 height 8
click at [330, 282] on input "checkbox" at bounding box center [330, 285] width 7 height 7
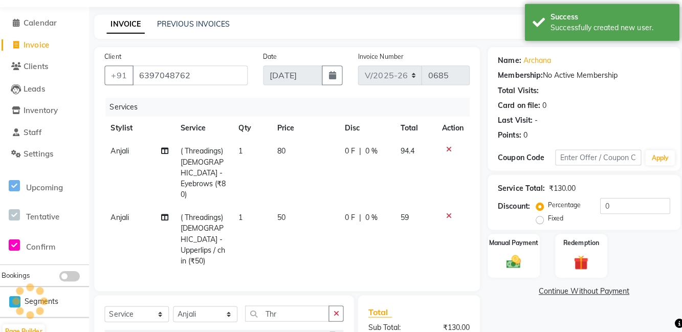
checkbox input "false"
click at [289, 150] on td "80" at bounding box center [303, 174] width 67 height 66
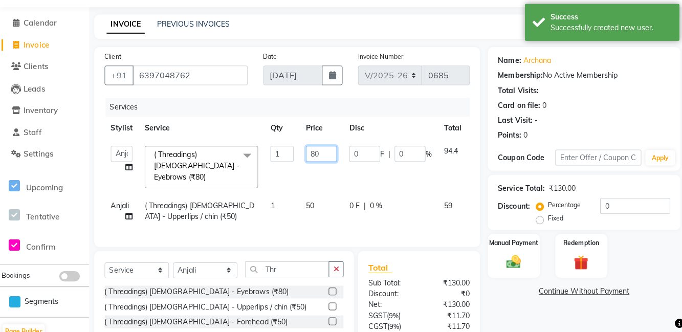
click at [306, 153] on input "80" at bounding box center [320, 155] width 31 height 16
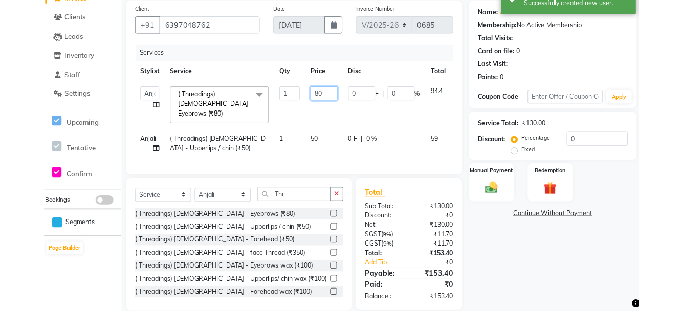
scroll to position [50, 0]
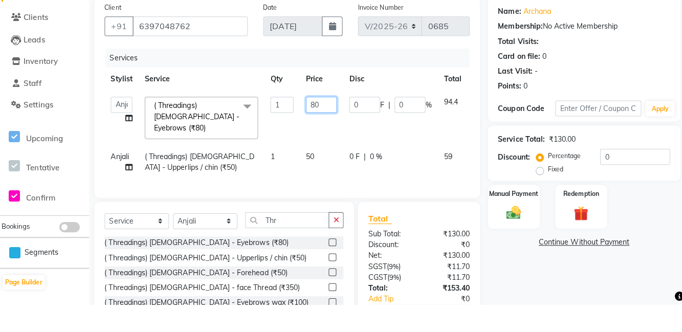
click at [330, 131] on input "80" at bounding box center [320, 133] width 31 height 16
type input "8"
type input "60"
click at [475, 140] on div "Client [PHONE_NUMBER] Date [DATE] Invoice Number V/2025 V/[PHONE_NUMBER] Servic…" at bounding box center [286, 126] width 383 height 198
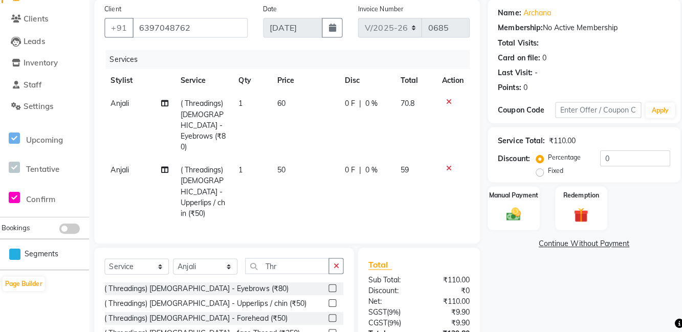
scroll to position [75, 0]
click at [499, 211] on img at bounding box center [511, 215] width 24 height 16
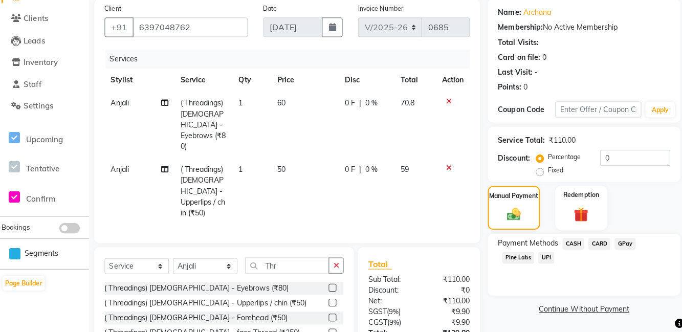
click at [603, 241] on span "CARD" at bounding box center [596, 245] width 22 height 12
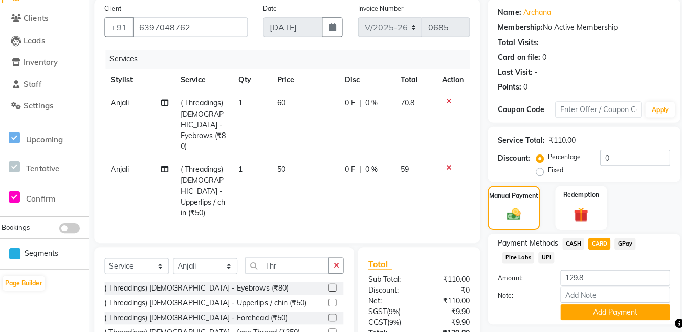
click at [613, 316] on button "Add Payment" at bounding box center [612, 313] width 109 height 16
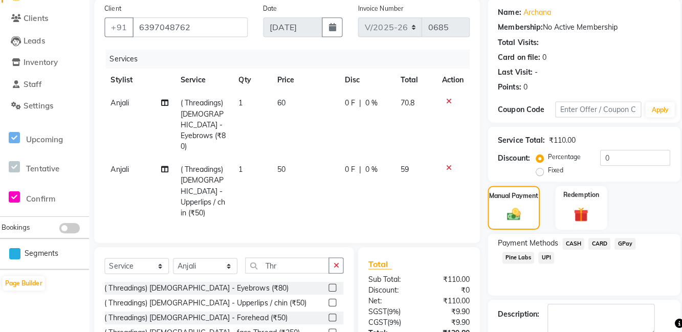
scroll to position [96, 0]
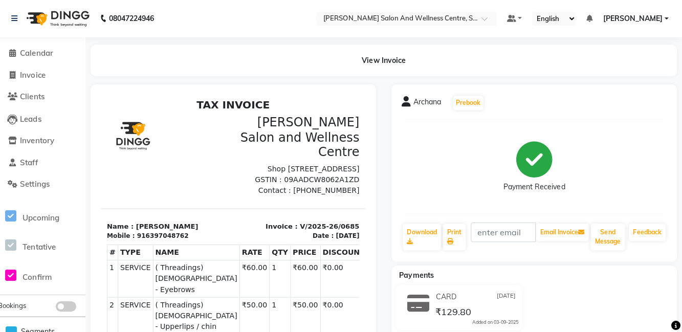
select select "service"
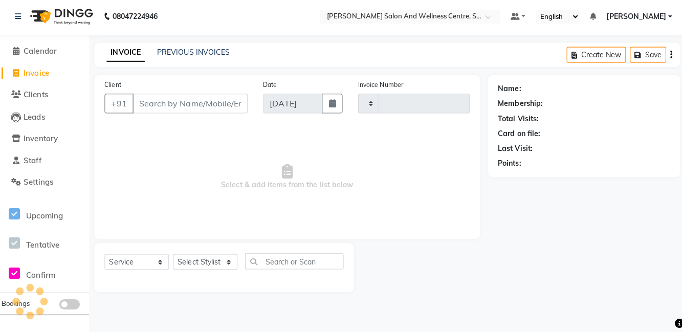
type input "0686"
select select "8341"
click at [195, 50] on link "PREVIOUS INVOICES" at bounding box center [193, 53] width 72 height 9
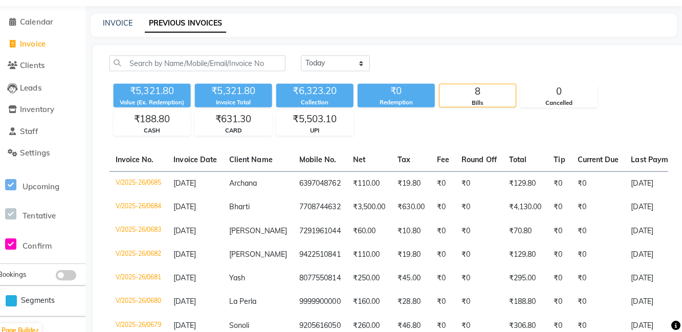
scroll to position [31, 0]
click at [114, 26] on link "INVOICE" at bounding box center [121, 22] width 29 height 9
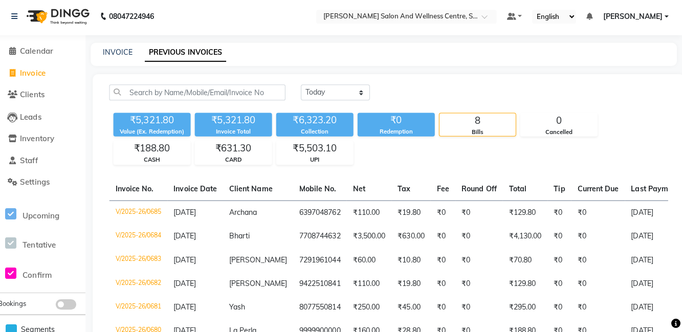
select select "8341"
select select "service"
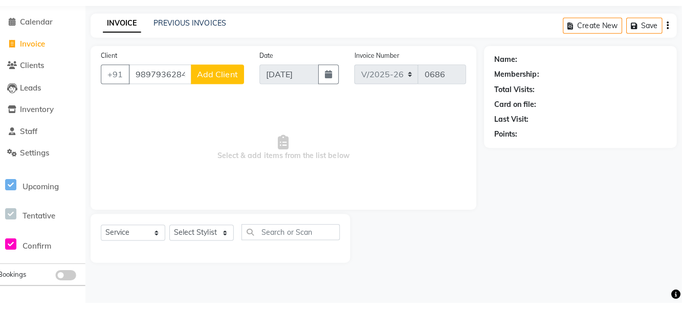
type input "9897936284"
click at [226, 103] on span "Add Client" at bounding box center [221, 105] width 40 height 10
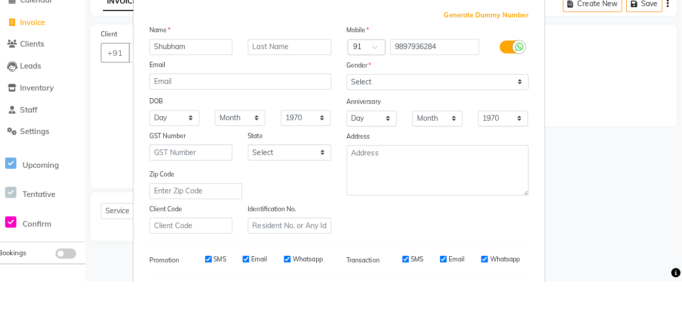
type input "Shubham"
click at [440, 128] on select "Select [DEMOGRAPHIC_DATA] [DEMOGRAPHIC_DATA] Other Prefer Not To Say" at bounding box center [439, 134] width 181 height 16
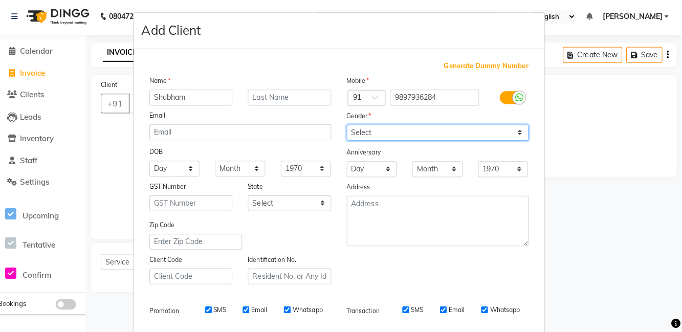
select select "[DEMOGRAPHIC_DATA]"
click at [349, 126] on select "Select [DEMOGRAPHIC_DATA] [DEMOGRAPHIC_DATA] Other Prefer Not To Say" at bounding box center [439, 134] width 181 height 16
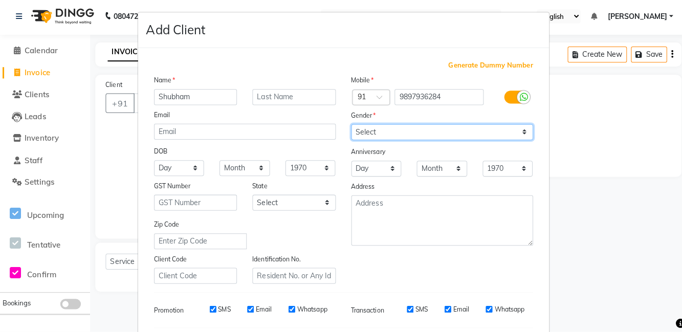
scroll to position [86, 0]
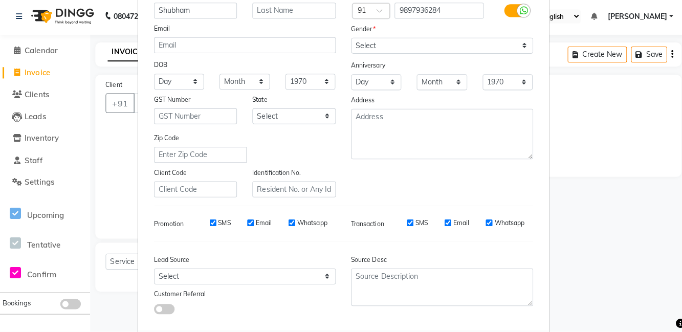
select select
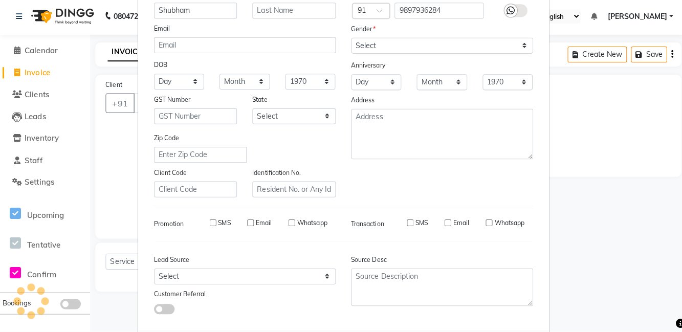
select select
checkbox input "false"
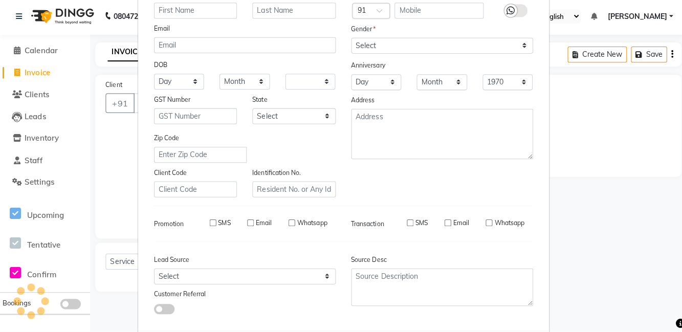
checkbox input "false"
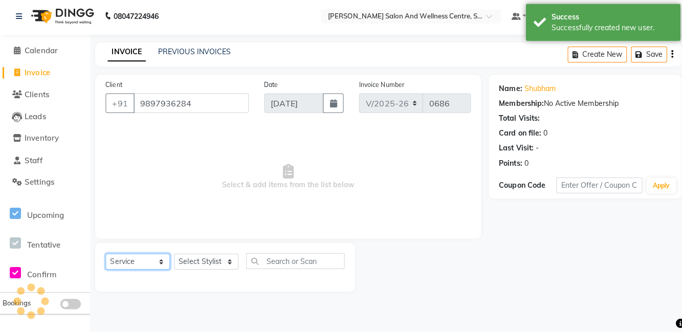
click at [123, 254] on select "Select Service Product Membership Package Voucher Prepaid Gift Card" at bounding box center [137, 262] width 64 height 16
click at [105, 254] on select "Select Service Product Membership Package Voucher Prepaid Gift Card" at bounding box center [137, 262] width 64 height 16
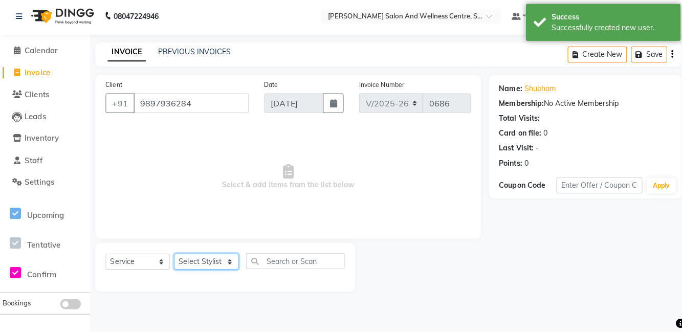
click at [202, 266] on select "Select Stylist [PERSON_NAME] [PERSON_NAME] [PERSON_NAME] [PERSON_NAME] La perle…" at bounding box center [205, 262] width 64 height 16
select select "84213"
click at [173, 254] on select "Select Stylist [PERSON_NAME] [PERSON_NAME] [PERSON_NAME] [PERSON_NAME] La perle…" at bounding box center [205, 262] width 64 height 16
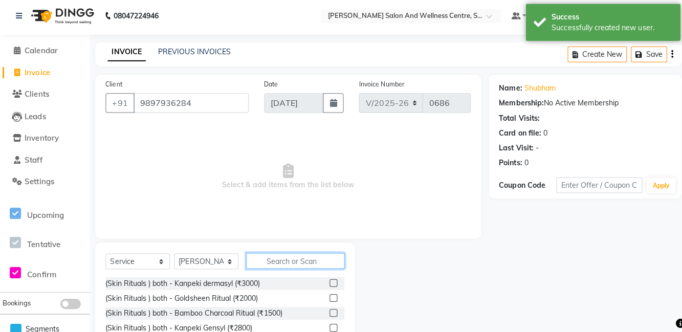
click at [298, 269] on input "text" at bounding box center [294, 262] width 98 height 16
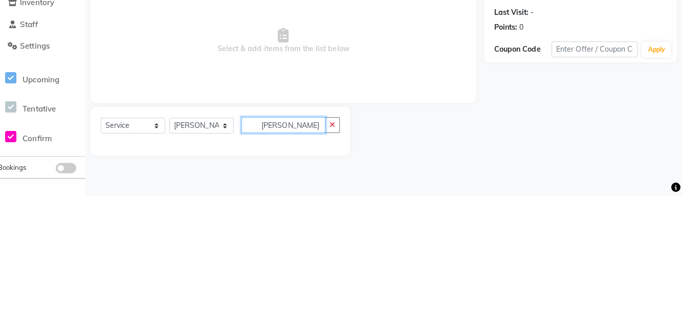
scroll to position [0, 0]
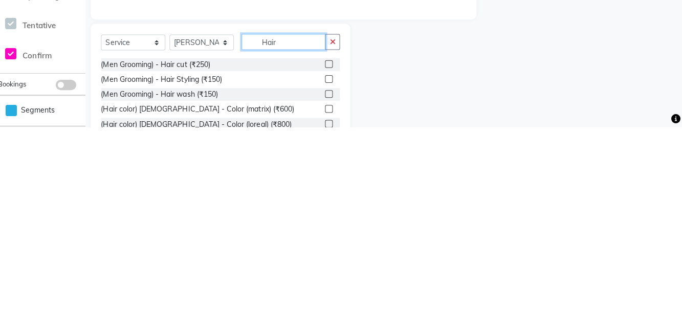
type input "Hair"
click at [327, 268] on label at bounding box center [331, 270] width 8 height 8
click at [327, 268] on input "checkbox" at bounding box center [330, 270] width 7 height 7
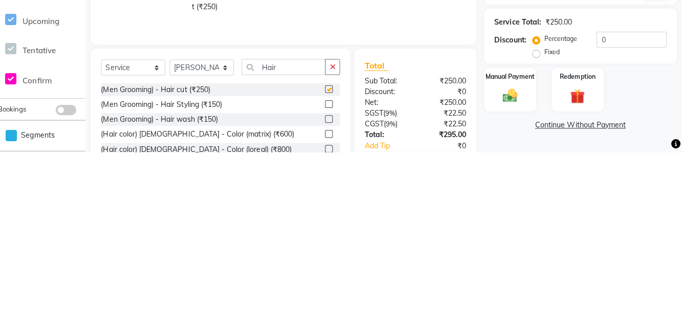
scroll to position [14, 0]
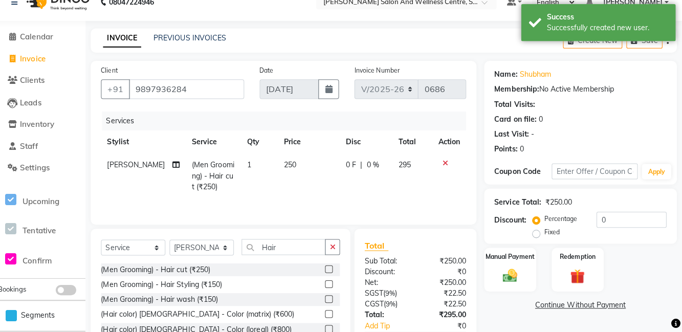
checkbox input "false"
click at [330, 250] on button "button" at bounding box center [334, 247] width 15 height 16
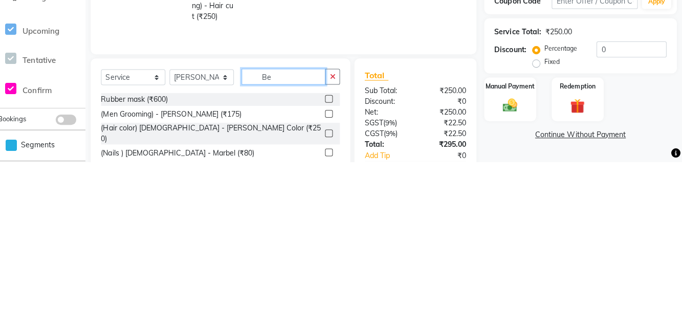
type input "Be"
click at [333, 283] on label at bounding box center [331, 284] width 8 height 8
click at [333, 283] on input "checkbox" at bounding box center [330, 284] width 7 height 7
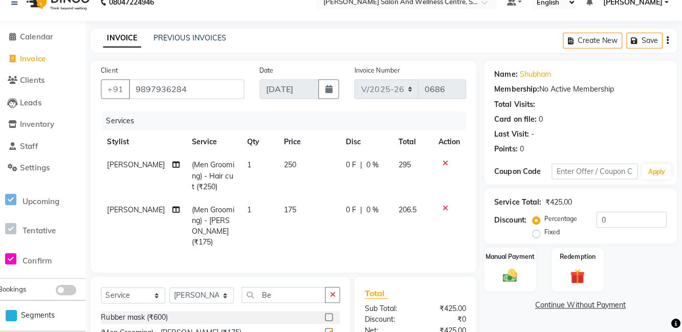
checkbox input "false"
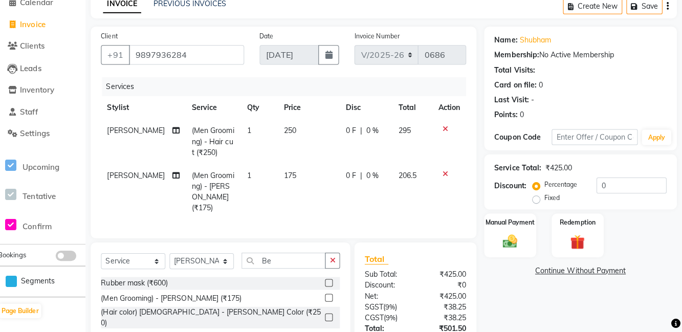
scroll to position [64, 0]
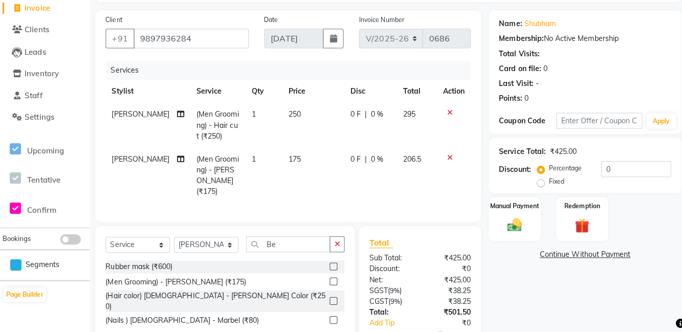
click at [510, 219] on img at bounding box center [511, 226] width 24 height 16
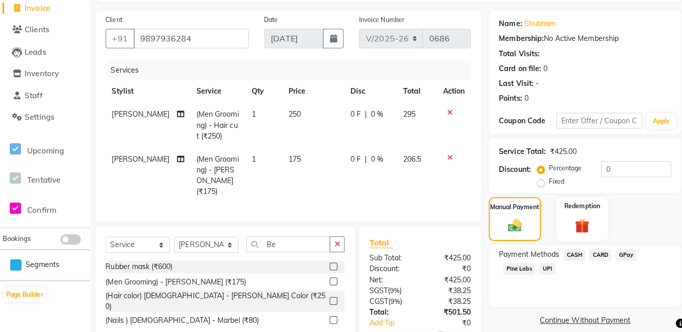
click at [543, 267] on span "UPI" at bounding box center [544, 270] width 16 height 12
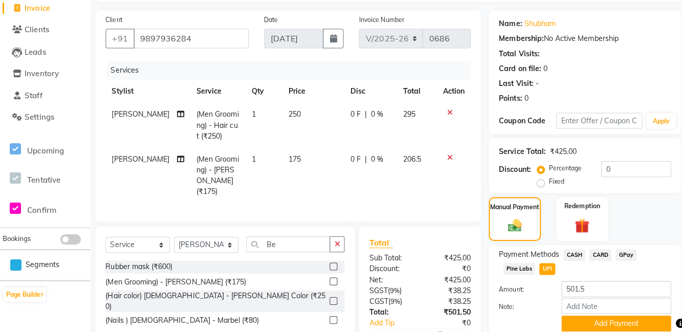
click at [597, 324] on button "Add Payment" at bounding box center [612, 324] width 109 height 16
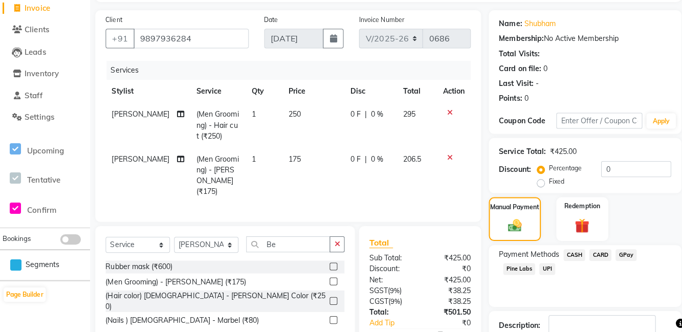
scroll to position [85, 0]
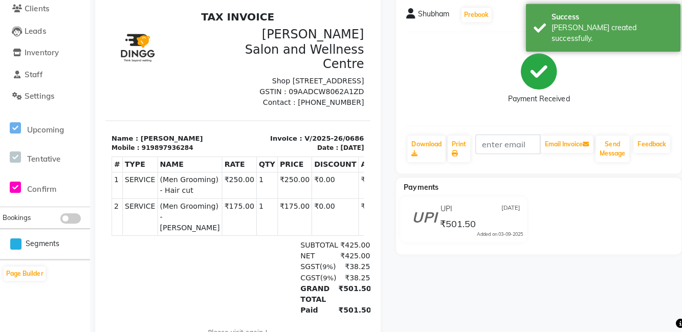
select select "service"
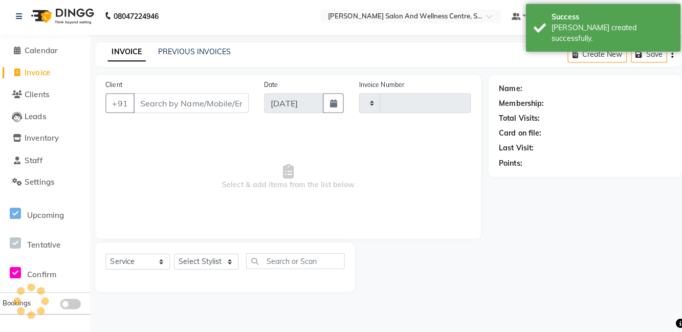
type input "0687"
select select "8341"
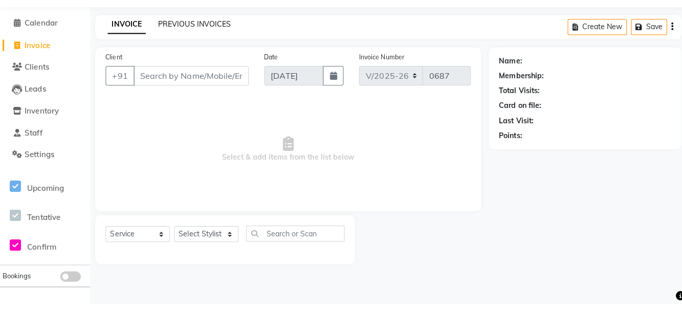
click at [207, 50] on link "PREVIOUS INVOICES" at bounding box center [193, 53] width 72 height 9
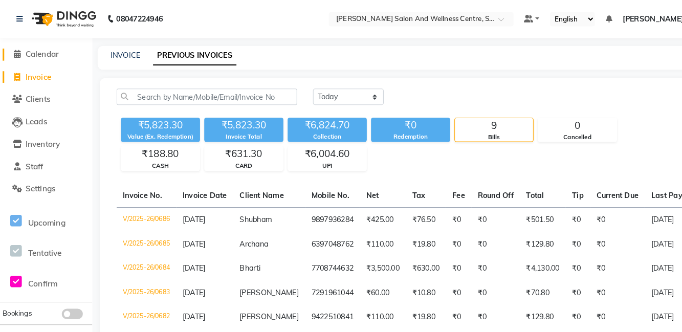
click at [45, 56] on span "Calendar" at bounding box center [41, 53] width 33 height 10
